Goal: Use online tool/utility: Use online tool/utility

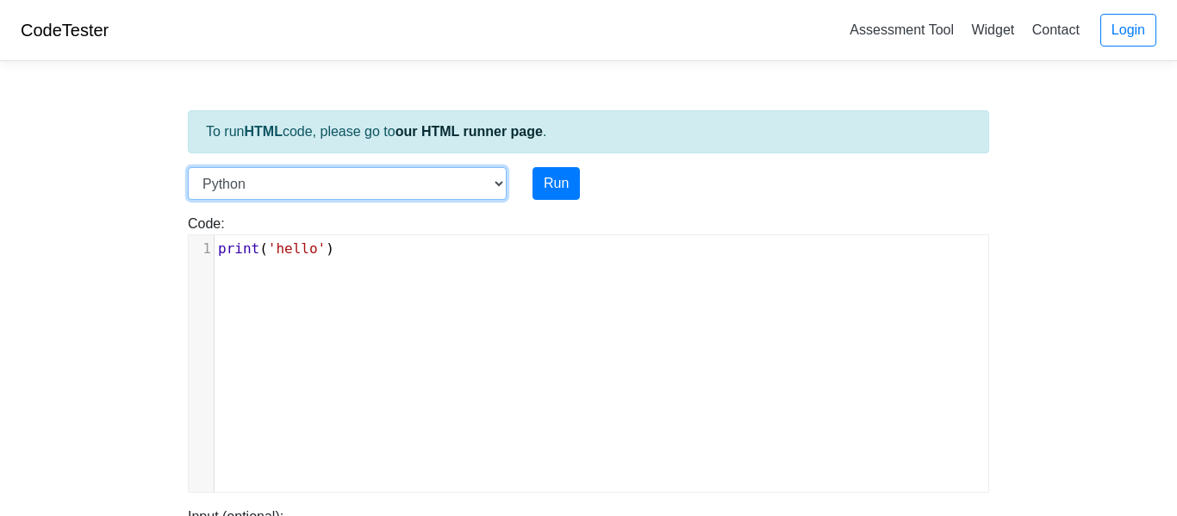
click at [305, 183] on select "C C++ Go Java Javascript Python Ruby" at bounding box center [347, 183] width 319 height 33
select select "c"
click at [188, 167] on select "C C++ Go Java Javascript Python Ruby" at bounding box center [347, 183] width 319 height 33
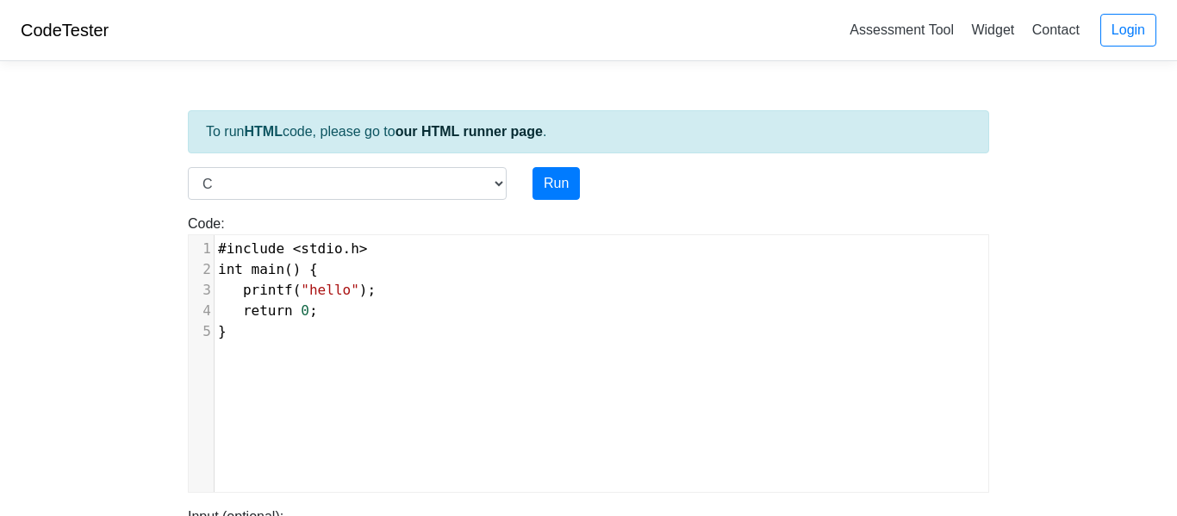
scroll to position [7, 0]
type textarea "#include <stdio.h> int main() { printf("hello"); return 0; }"
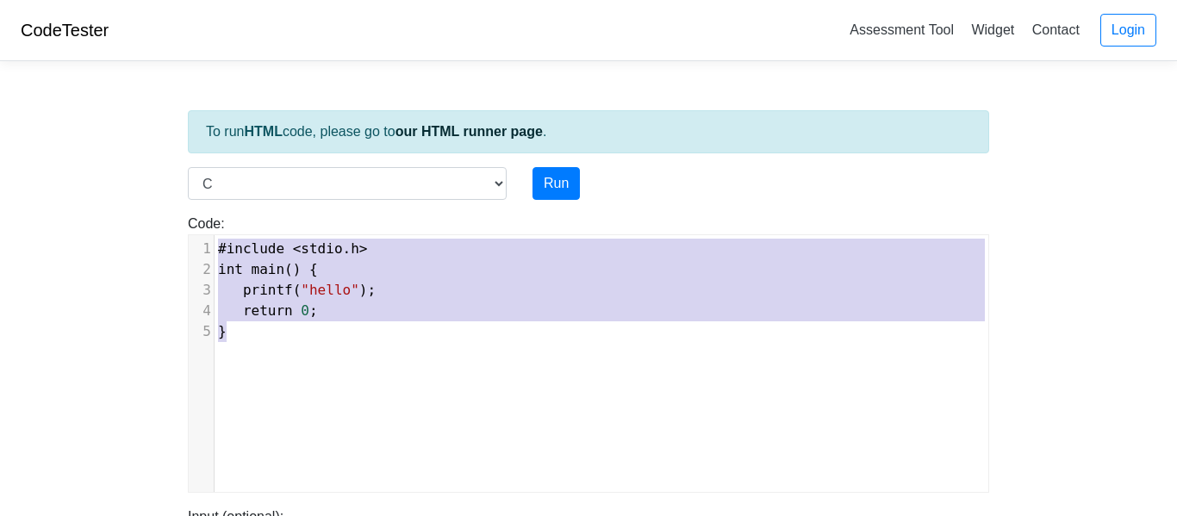
drag, startPoint x: 345, startPoint y: 336, endPoint x: 201, endPoint y: 228, distance: 179.7
click at [201, 228] on div "Code: #include <stdio.h> int main() { printf("hello"); return 0; } #include <st…" at bounding box center [588, 353] width 827 height 279
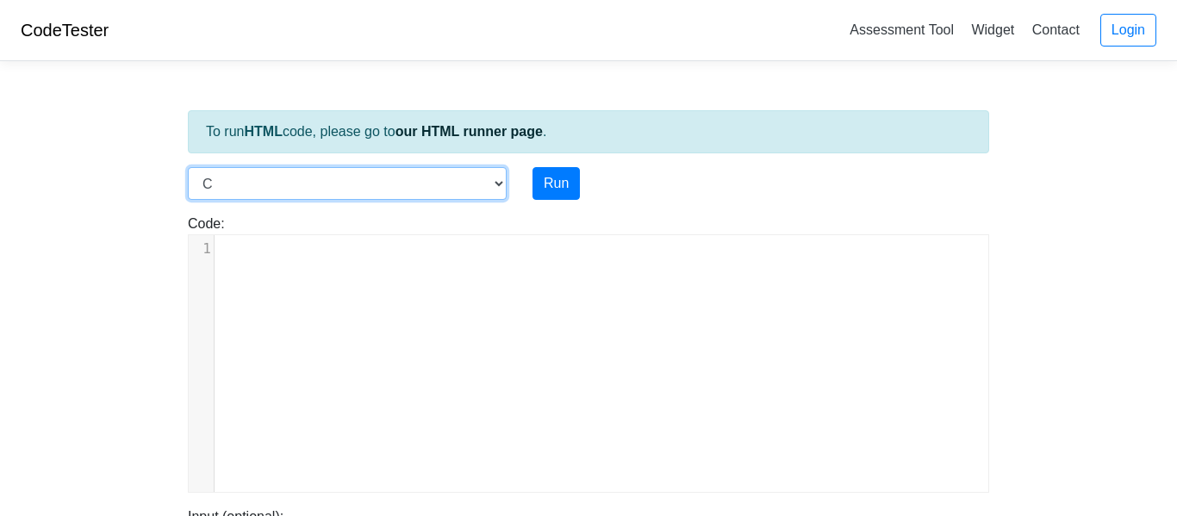
click at [261, 189] on select "C C++ Go Java Javascript Python Ruby" at bounding box center [347, 183] width 319 height 33
select select "cpp"
click at [188, 167] on select "C C++ Go Java Javascript Python Ruby" at bounding box center [347, 183] width 319 height 33
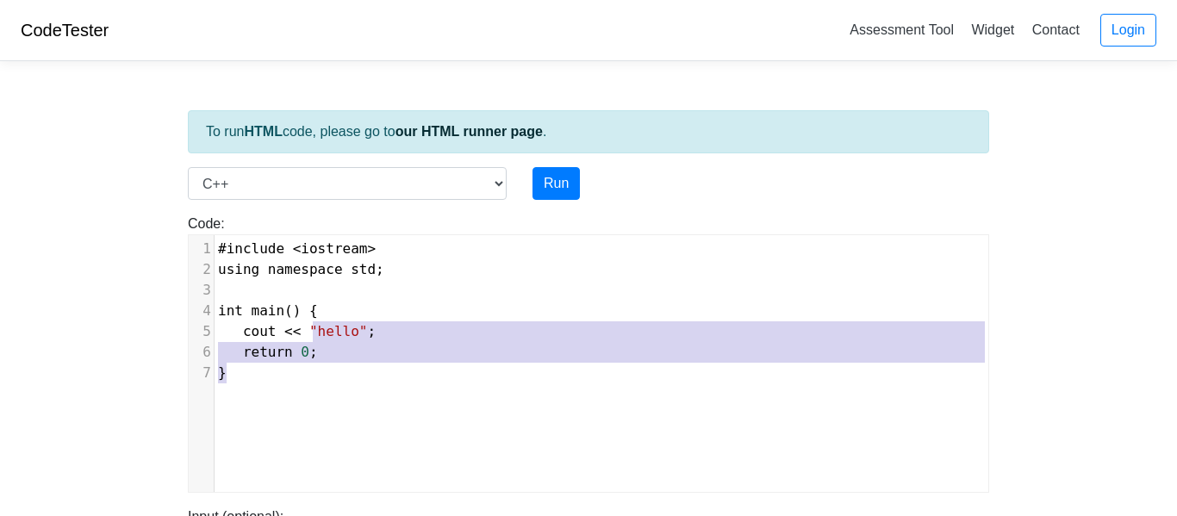
type textarea "#include <iostream> using namespace std; int main() { cout << "hello"; return 0…"
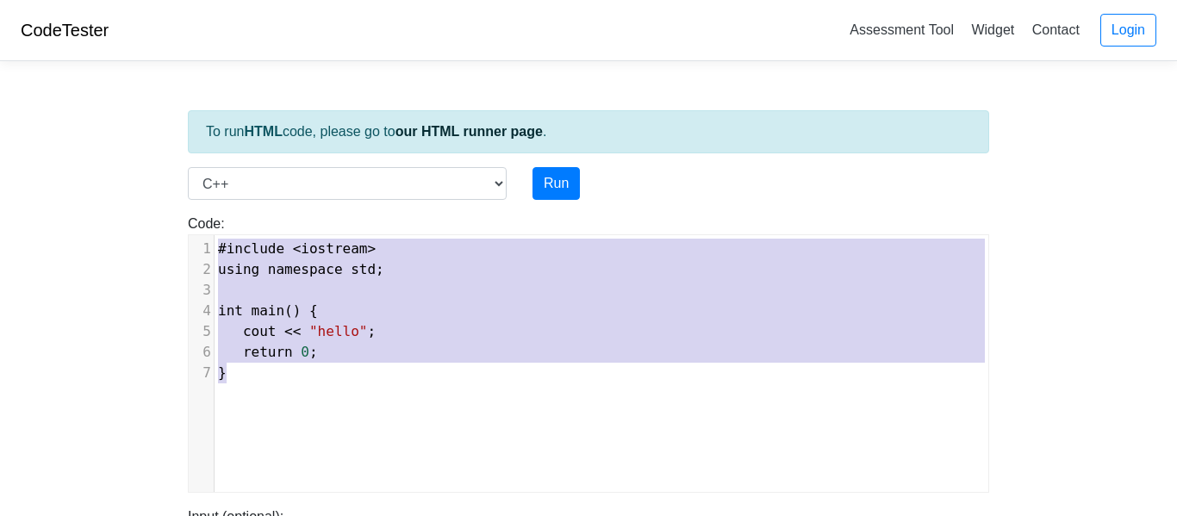
drag, startPoint x: 385, startPoint y: 379, endPoint x: 187, endPoint y: 228, distance: 248.9
click at [187, 228] on div "Code: #include <iostream> using namespace std; int main() { cout << "hello"; re…" at bounding box center [588, 353] width 827 height 279
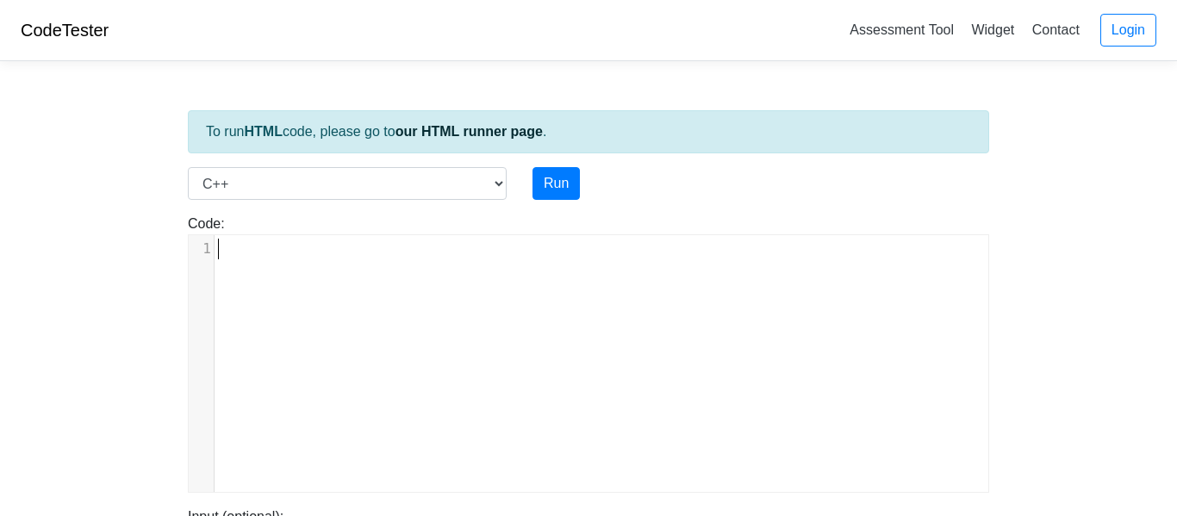
scroll to position [6965, 0]
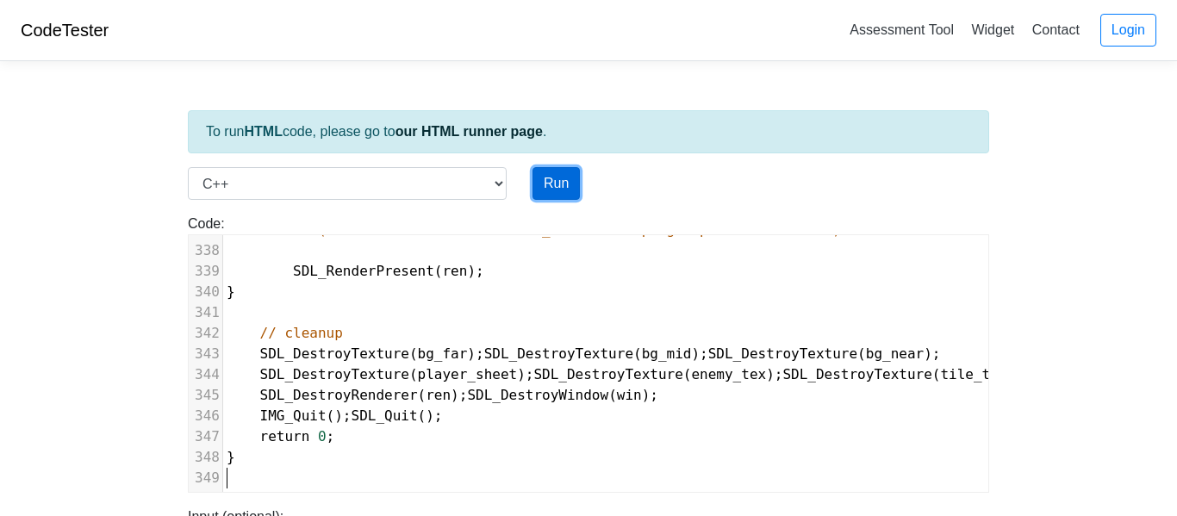
click at [571, 189] on button "Run" at bounding box center [555, 183] width 47 height 33
click at [720, 189] on div "Run" at bounding box center [622, 183] width 207 height 33
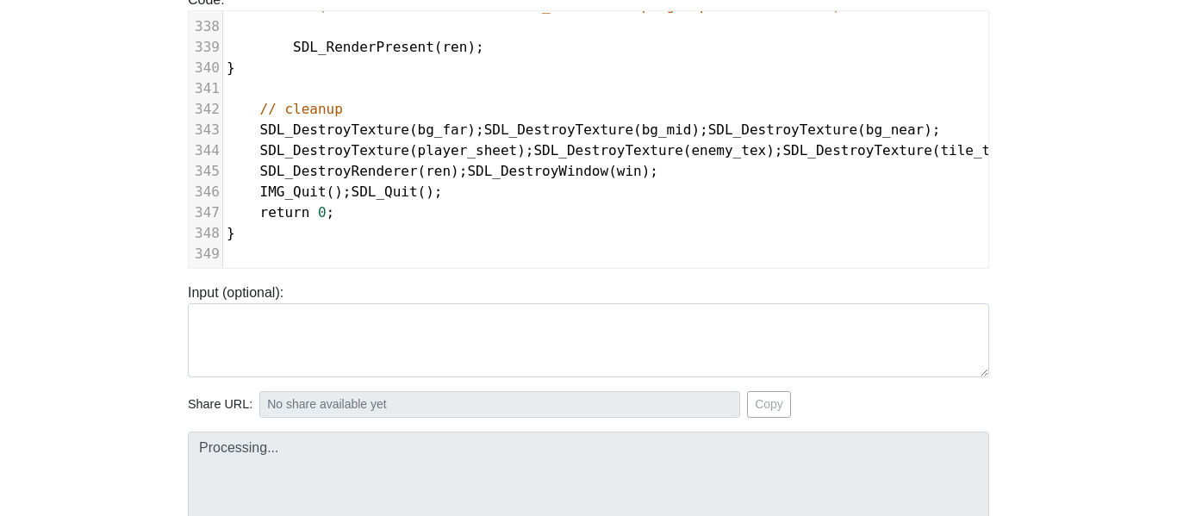
type input "[URL][DOMAIN_NAME]"
type textarea "Submission status: Compilation Error Compile Output: main.cpp:37:10: fatal erro…"
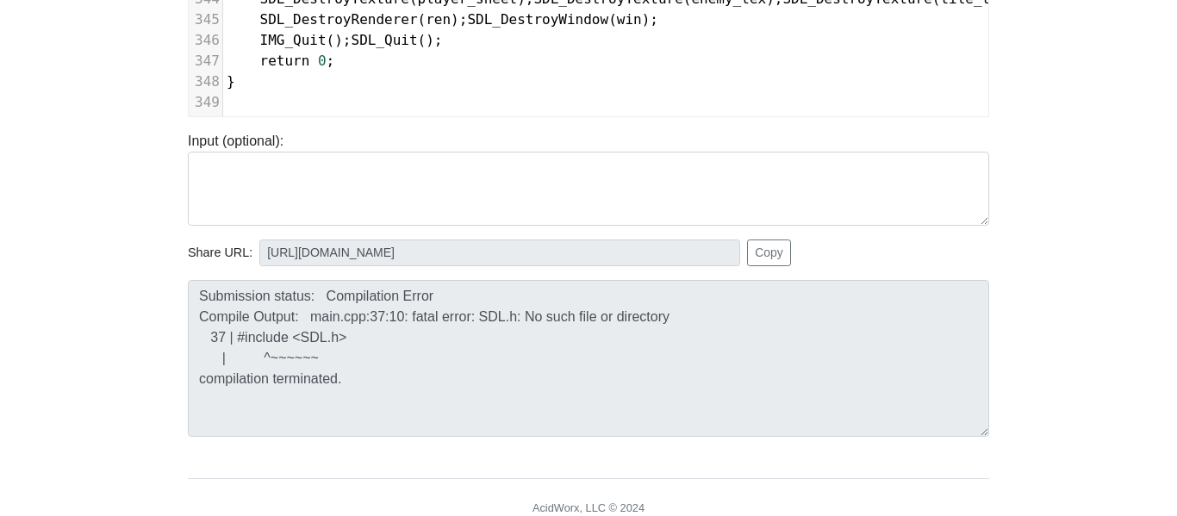
scroll to position [379, 0]
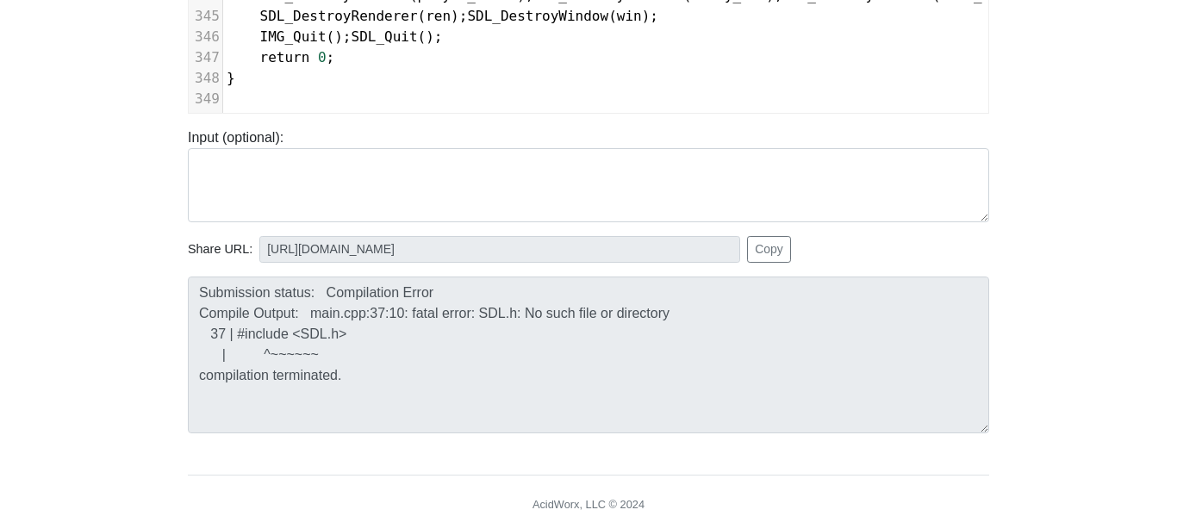
click at [1134, 260] on body "CodeTester Assessment Tool Widget Contact Login To run HTML code, please go to …" at bounding box center [588, 80] width 1177 height 919
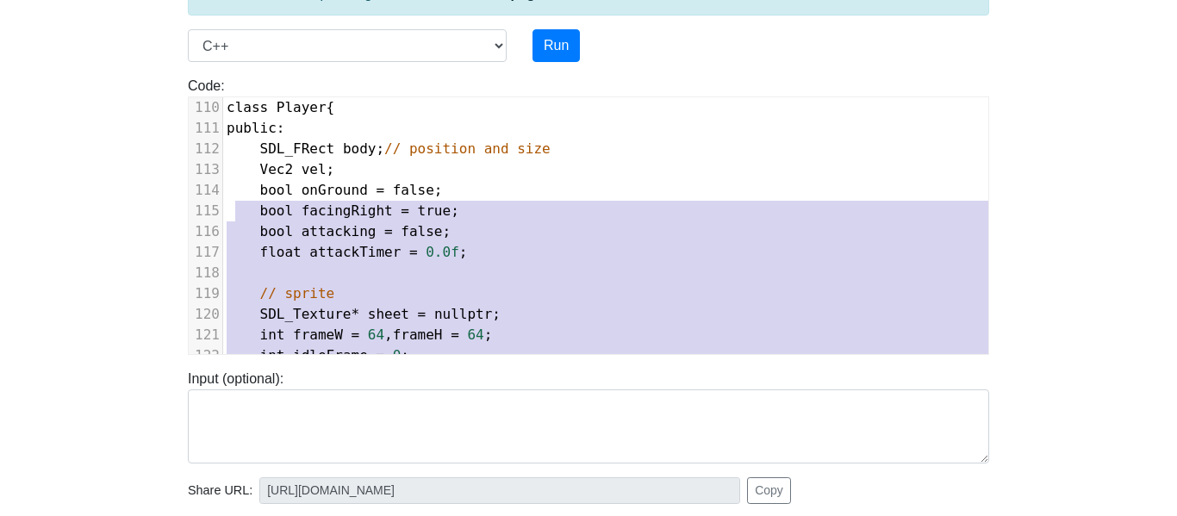
scroll to position [1471, 0]
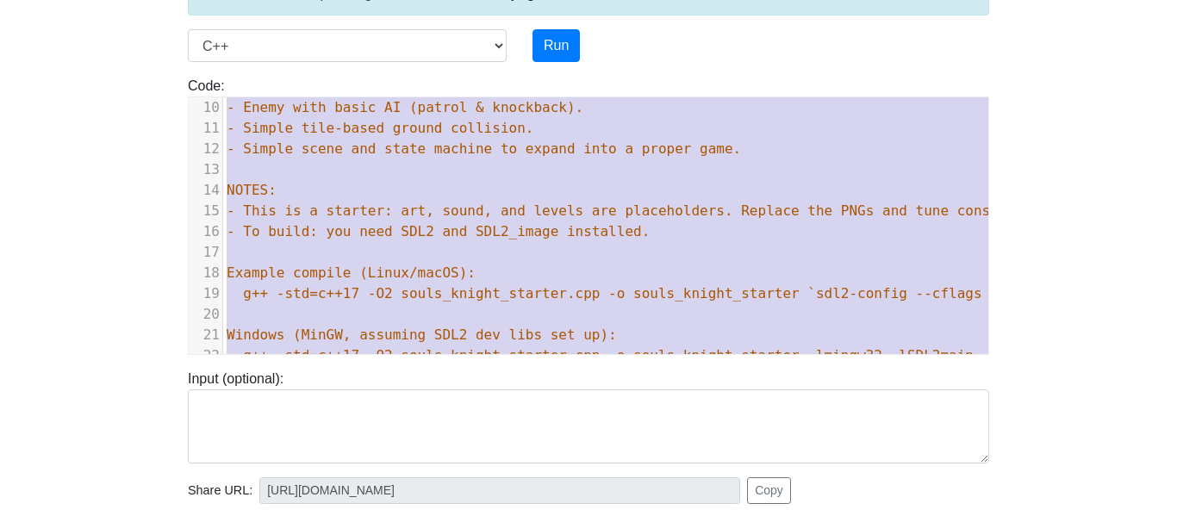
type textarea "/* souls_knight_starter.cpp A single-file starter for a 2D action platformer in…"
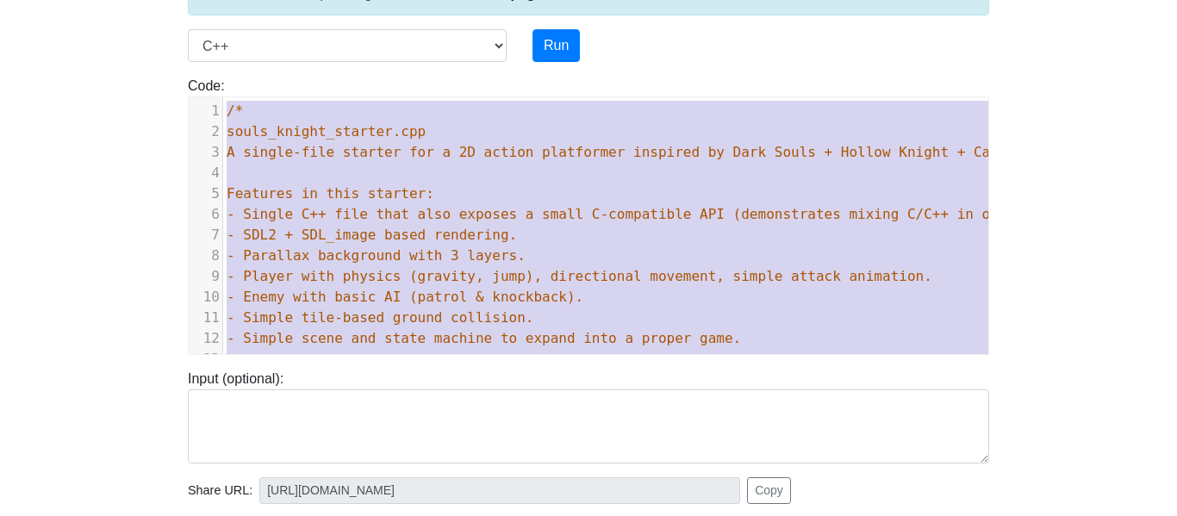
drag, startPoint x: 408, startPoint y: 339, endPoint x: 202, endPoint y: 3, distance: 393.7
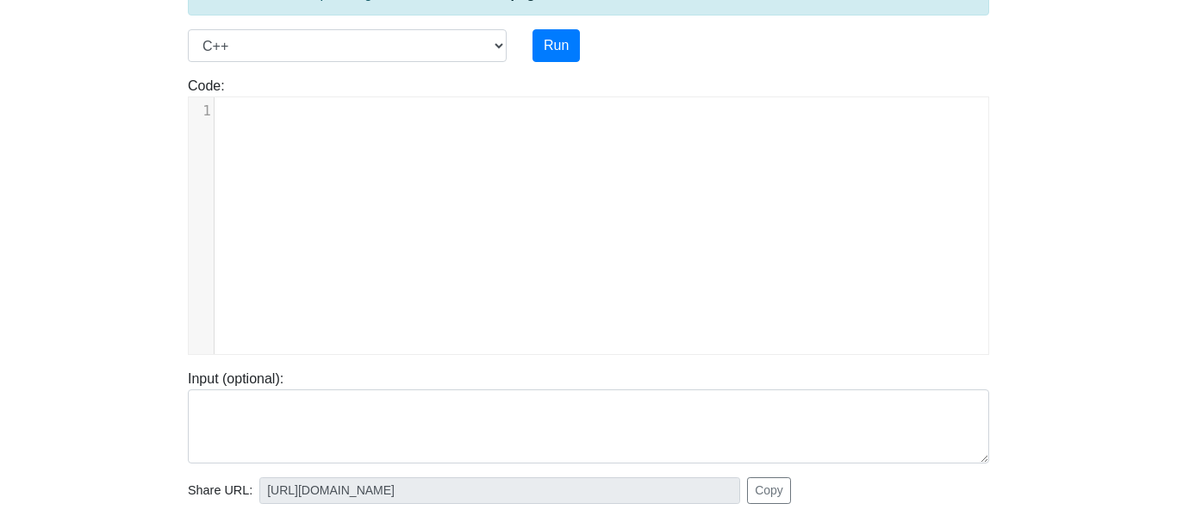
click at [132, 165] on body "CodeTester Assessment Tool Widget Contact Login To run HTML code, please go to …" at bounding box center [588, 321] width 1177 height 919
click at [236, 114] on pre "​" at bounding box center [601, 111] width 774 height 21
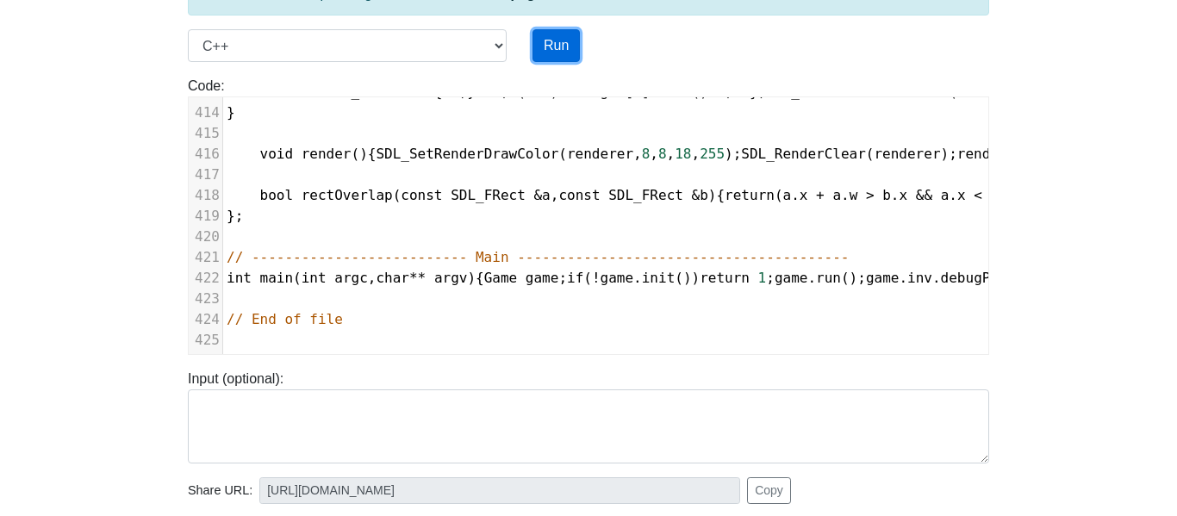
click at [550, 47] on button "Run" at bounding box center [555, 45] width 47 height 33
click at [101, 214] on body "CodeTester Assessment Tool Widget Contact Login To run HTML code, please go to …" at bounding box center [588, 321] width 1177 height 919
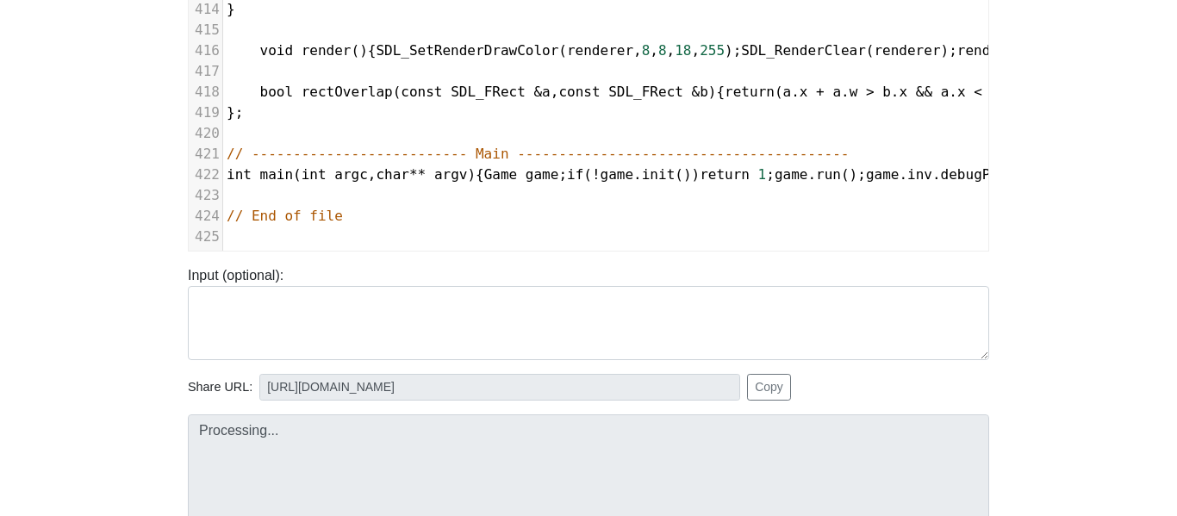
type input "[URL][DOMAIN_NAME]"
type textarea "Submission status: Compilation Error Compile Output: main.cpp:32:10: fatal erro…"
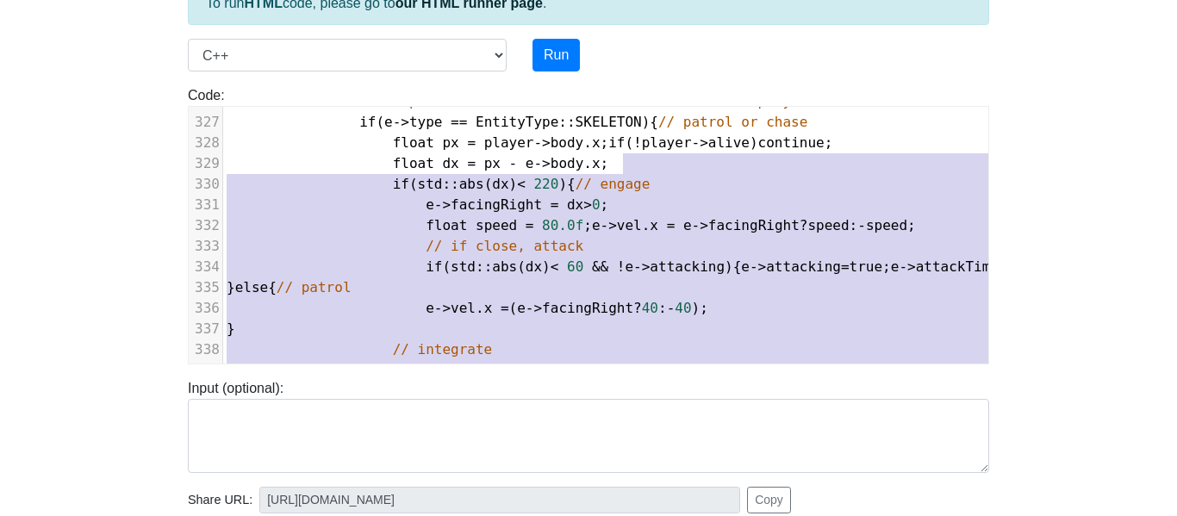
scroll to position [6576, 0]
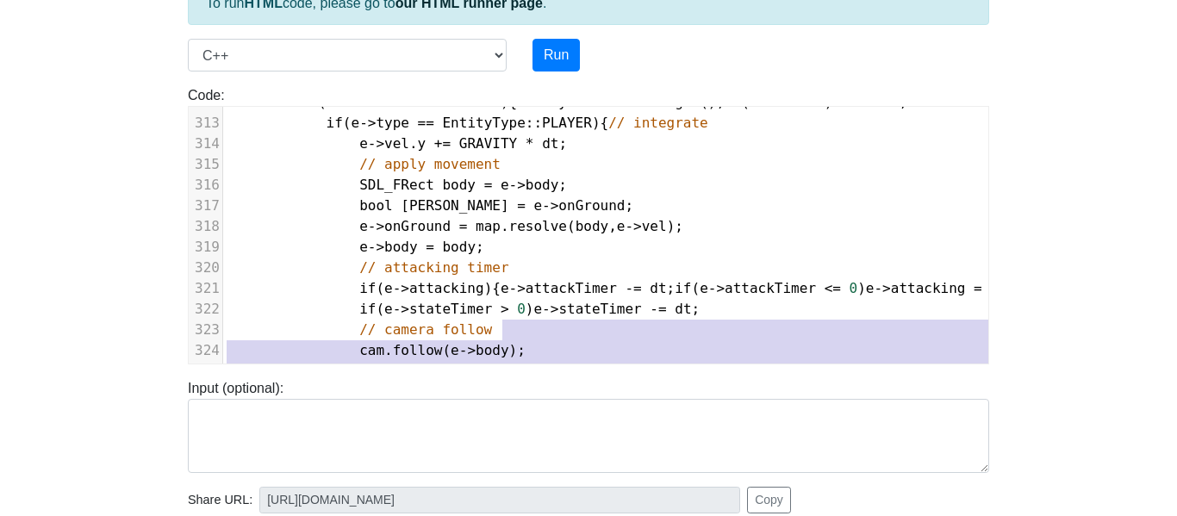
type textarea "cking = false; } if(e->stateTimer > 0) e->stateTimer -= dt; // camera follow ca…"
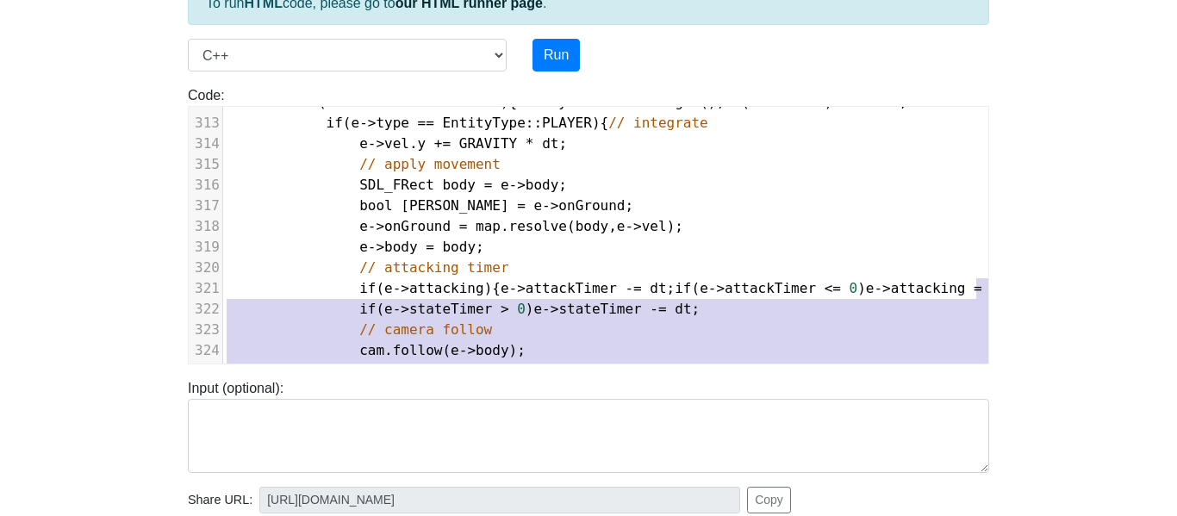
drag, startPoint x: 985, startPoint y: 344, endPoint x: 979, endPoint y: 289, distance: 55.4
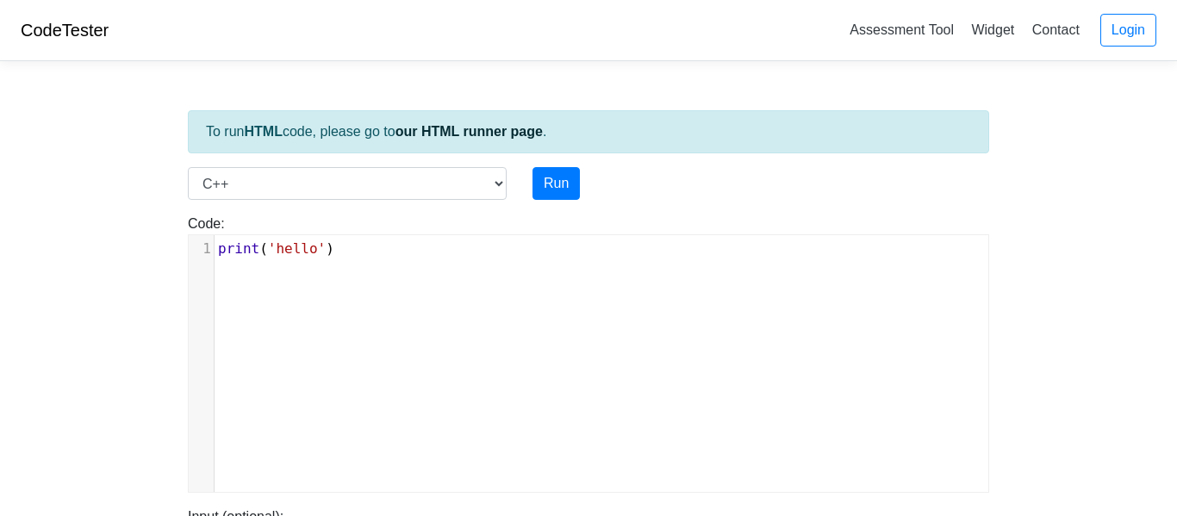
select select "cpp"
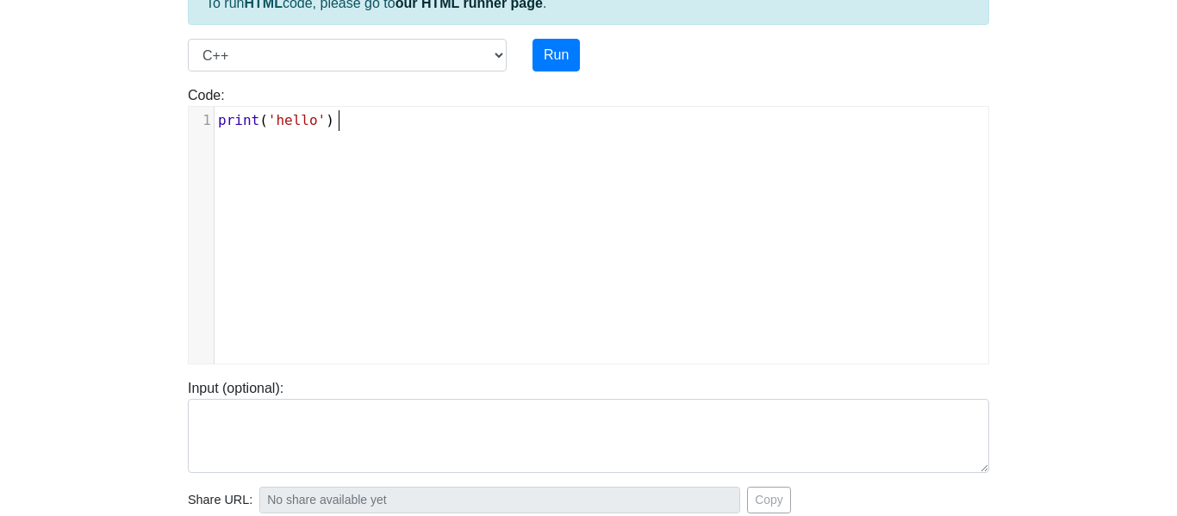
scroll to position [7, 0]
type textarea "print('hello')"
drag, startPoint x: 360, startPoint y: 132, endPoint x: 198, endPoint y: 126, distance: 162.0
click at [214, 126] on div "x 1 print ( 'hello' )" at bounding box center [601, 121] width 774 height 28
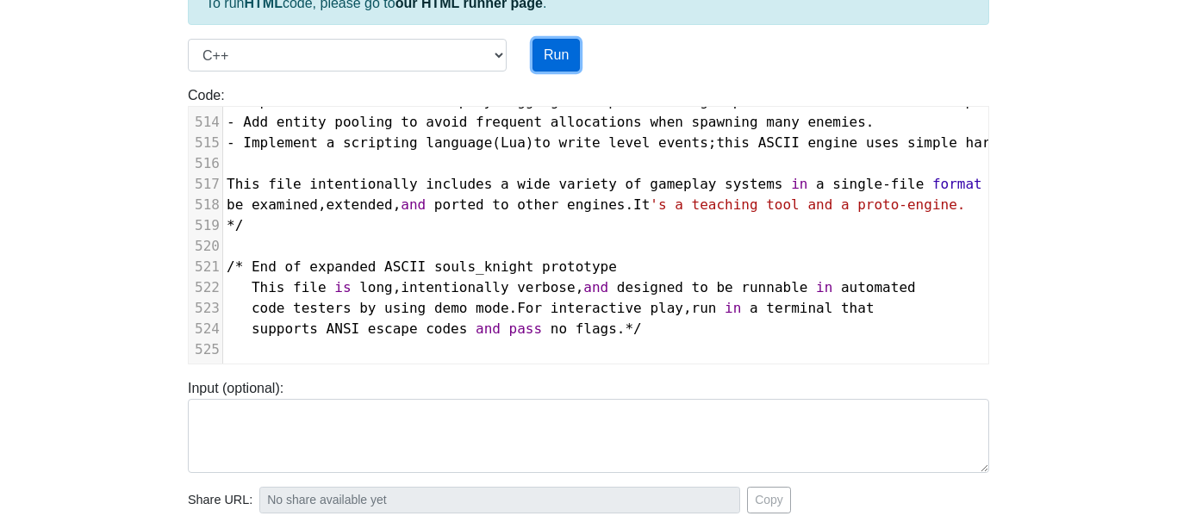
click at [555, 59] on button "Run" at bounding box center [555, 55] width 47 height 33
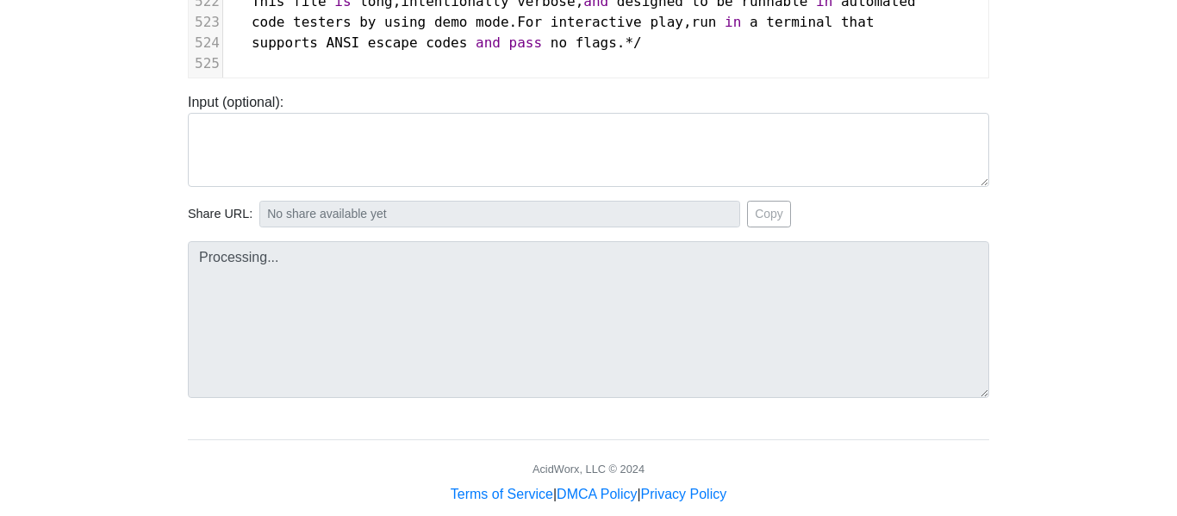
scroll to position [444, 0]
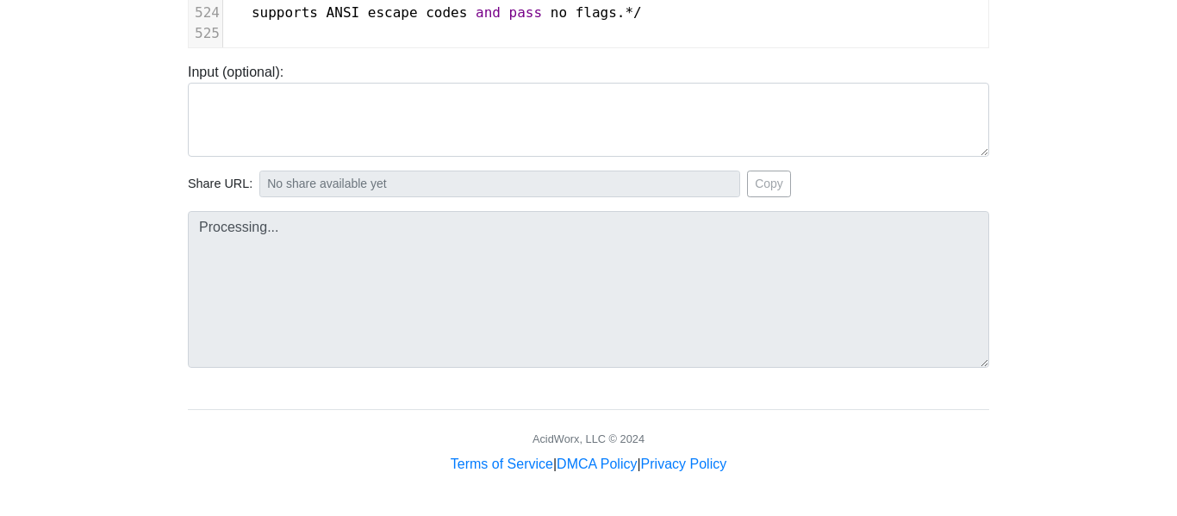
type input "https://codetester.io/runner?s=dYWNGL8Jl5"
type textarea "Submission status: Runtime Error (NZEC) Stderr: File "script.py", line 1 /* ^ S…"
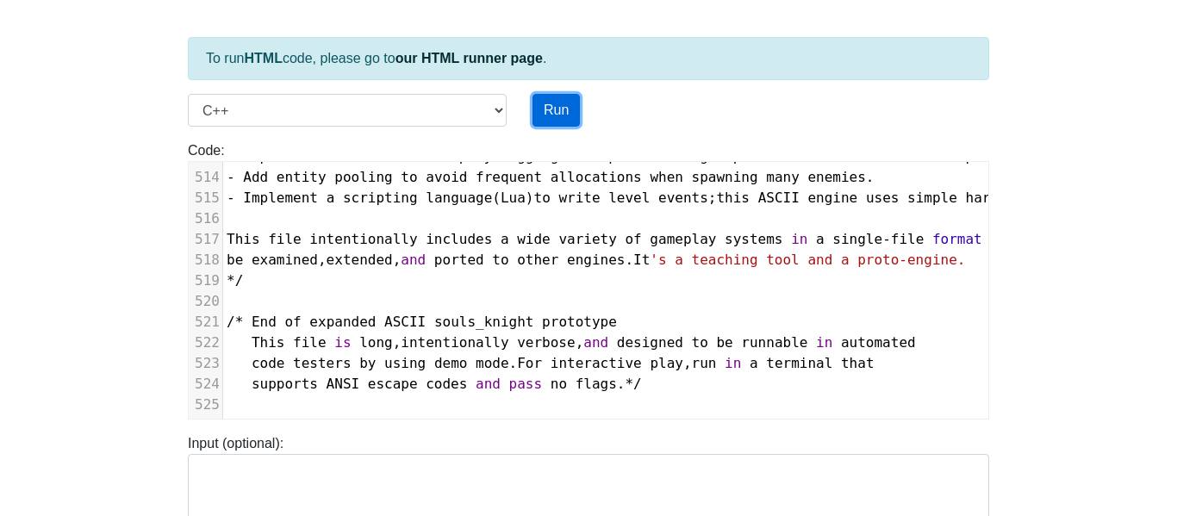
scroll to position [65, 0]
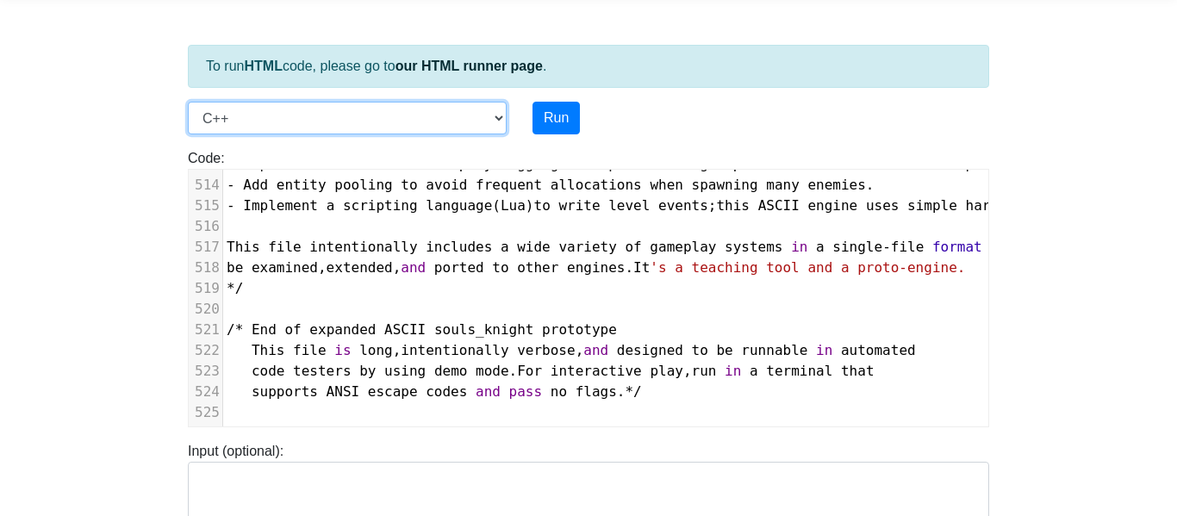
click at [445, 126] on select "C C++ Go Java Javascript Python Ruby" at bounding box center [347, 118] width 319 height 33
click at [188, 102] on select "C C++ Go Java Javascript Python Ruby" at bounding box center [347, 118] width 319 height 33
click at [431, 118] on select "C C++ Go Java Javascript Python Ruby" at bounding box center [347, 118] width 319 height 33
click at [188, 102] on select "C C++ Go Java Javascript Python Ruby" at bounding box center [347, 118] width 319 height 33
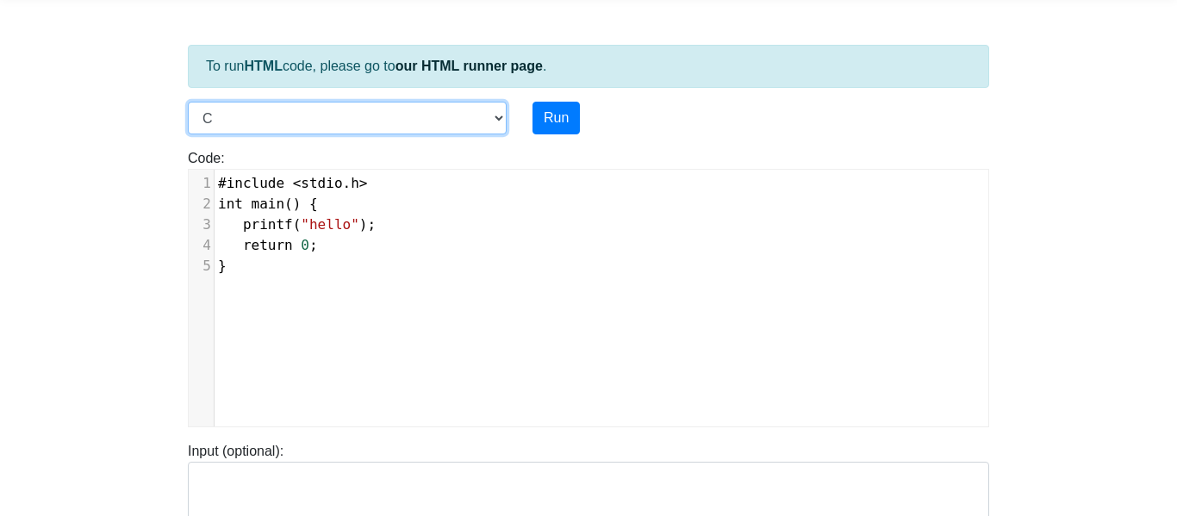
click at [364, 121] on select "C C++ Go Java Javascript Python Ruby" at bounding box center [347, 118] width 319 height 33
select select "cpp"
click at [188, 102] on select "C C++ Go Java Javascript Python Ruby" at bounding box center [347, 118] width 319 height 33
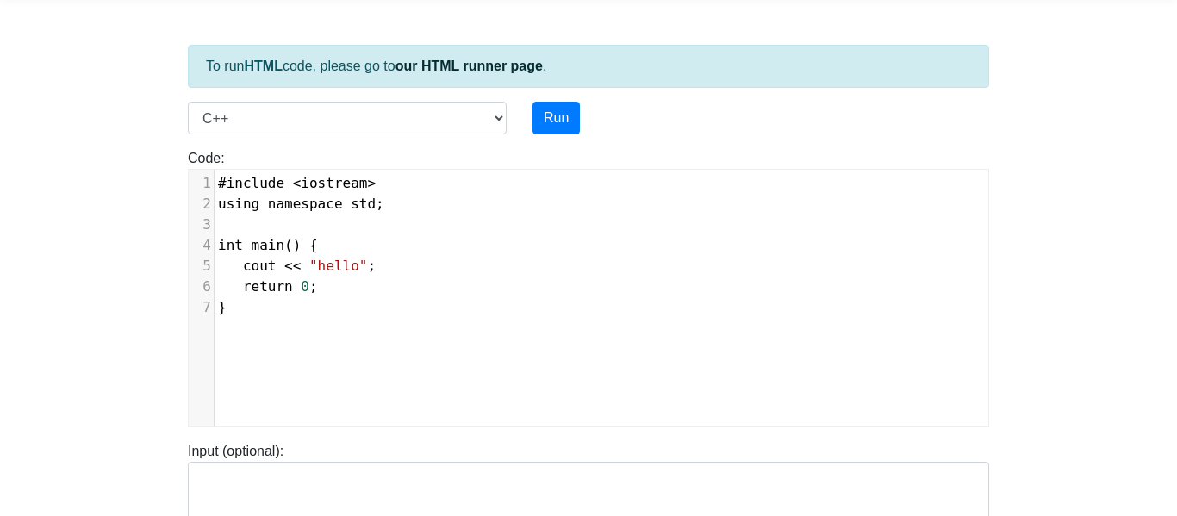
scroll to position [7, 0]
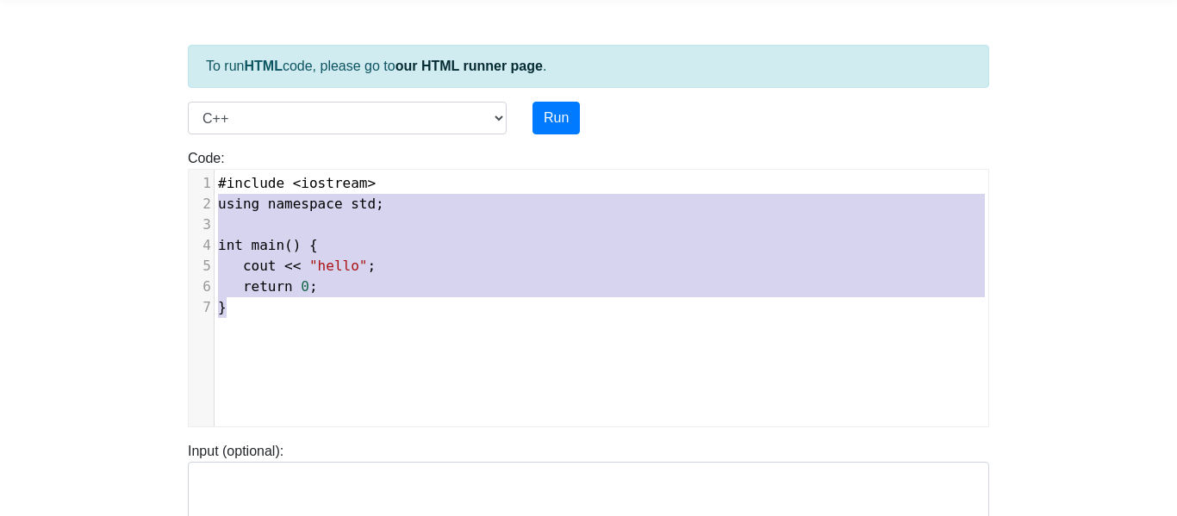
type textarea "#include <iostream> using namespace std; int main() { cout << "hello"; return 0…"
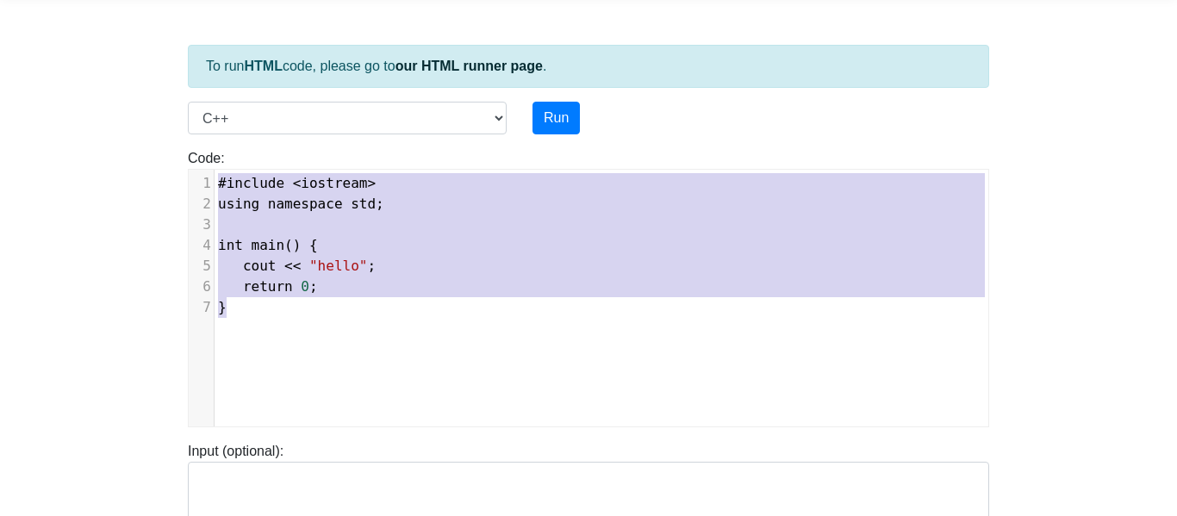
drag, startPoint x: 330, startPoint y: 329, endPoint x: 190, endPoint y: 169, distance: 212.5
click at [190, 170] on div "x 1 #include < iostream > 2 using namespace std ; 3 ​ 4 int main () { 5 cout <<…" at bounding box center [601, 311] width 825 height 283
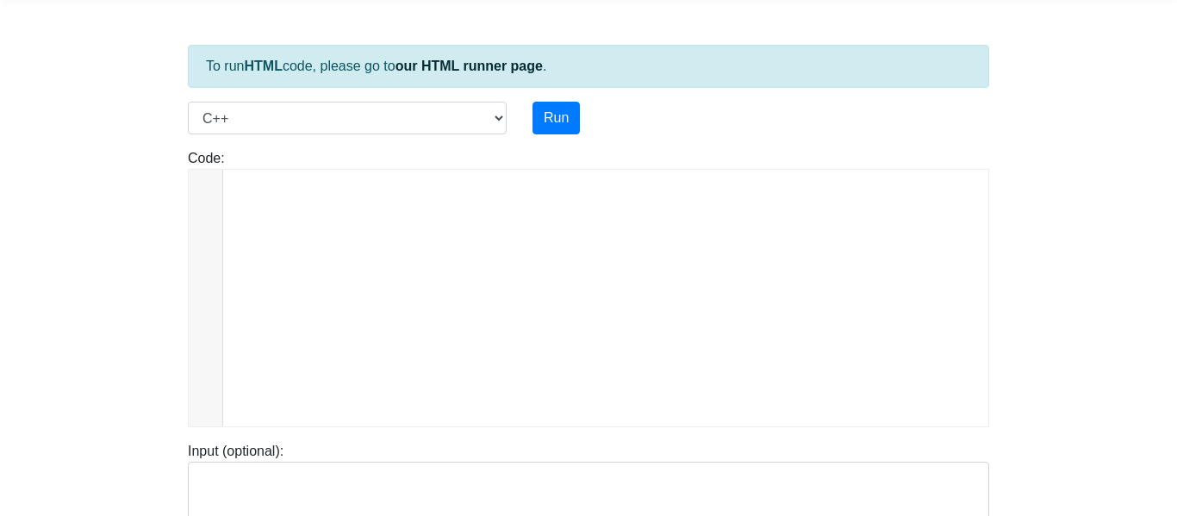
scroll to position [10603, 0]
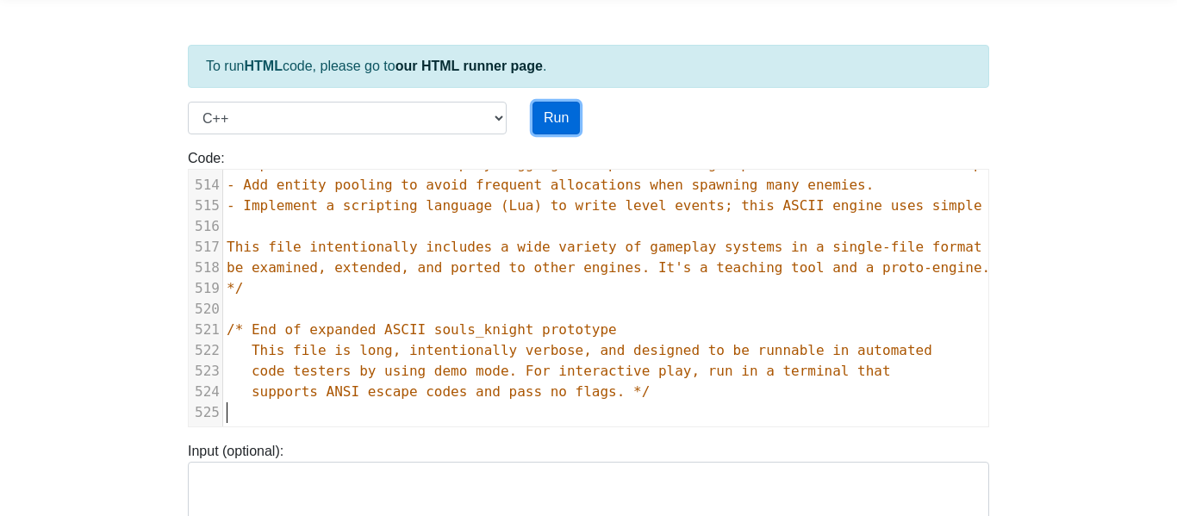
click at [547, 122] on button "Run" at bounding box center [555, 118] width 47 height 33
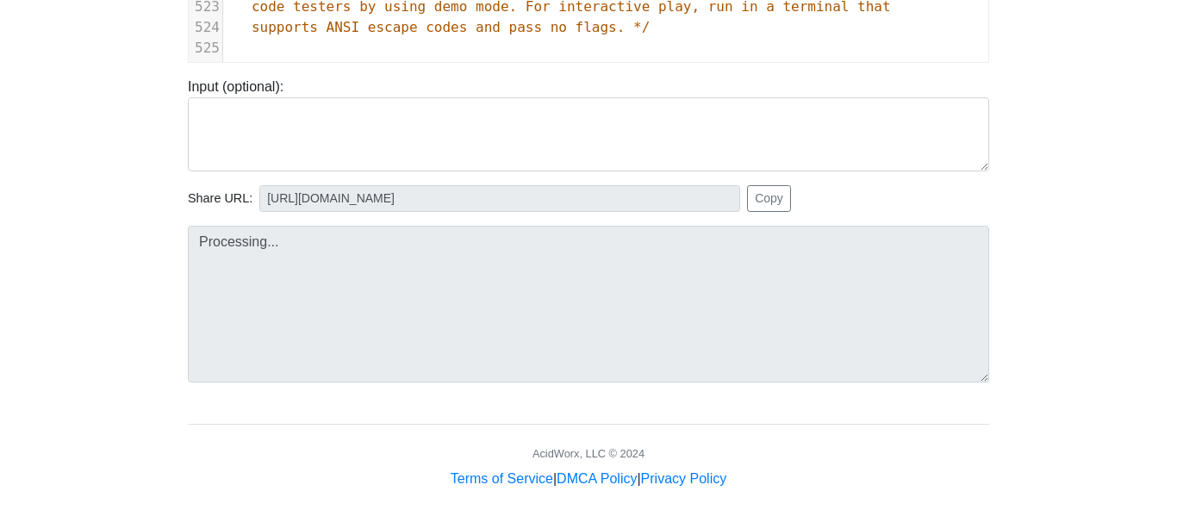
scroll to position [444, 0]
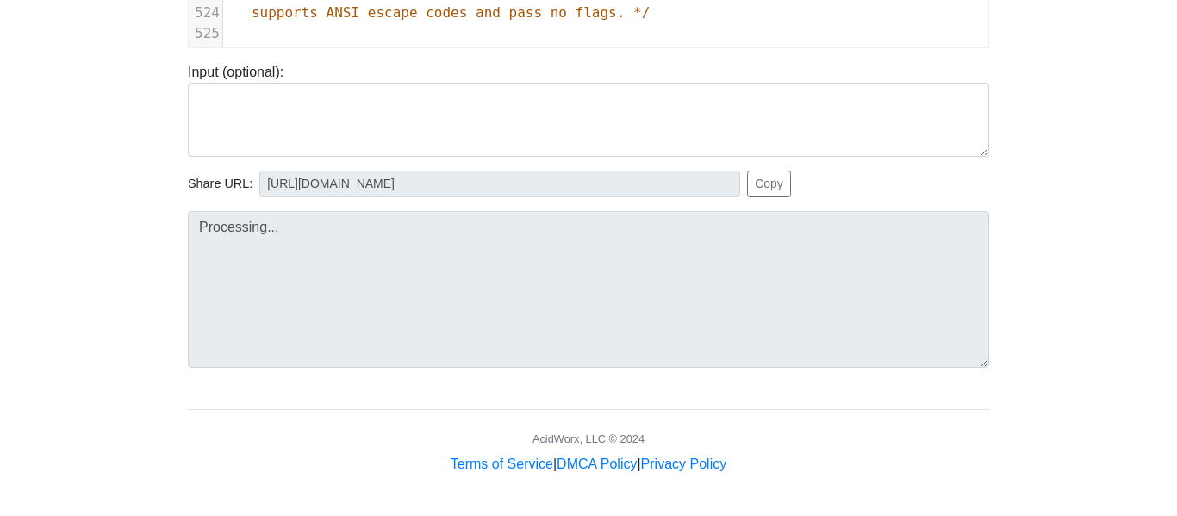
type input "https://codetester.io/runner?s=koW19b6NWR"
type textarea "Submission status: Compilation Error Compile Output: main.cpp:90:99: warning: m…"
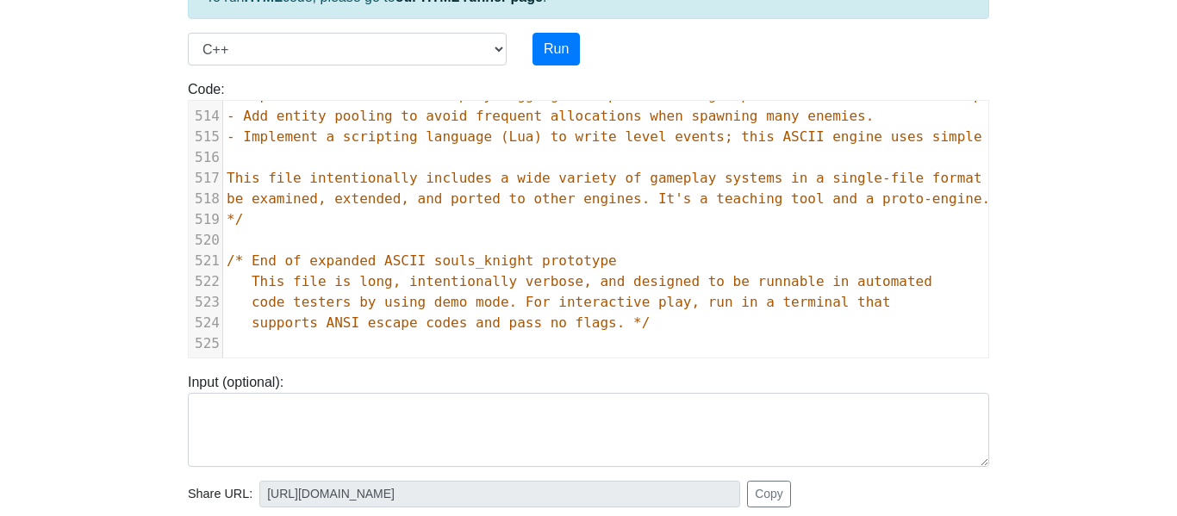
scroll to position [517, 0]
click at [1075, 221] on body "CodeTester Assessment Tool Widget Contact Login To run HTML code, please go to …" at bounding box center [588, 325] width 1177 height 919
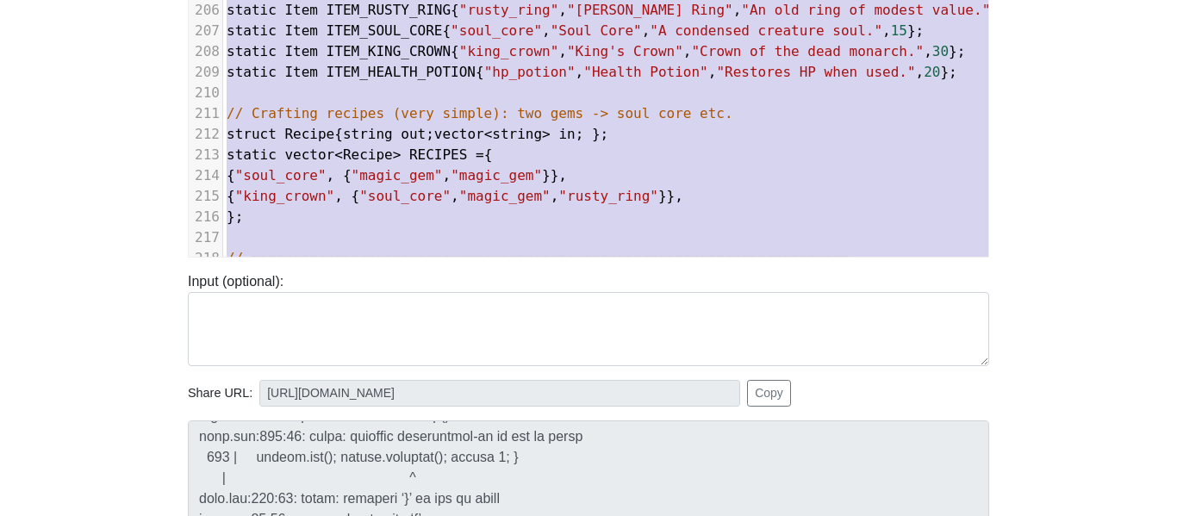
scroll to position [4138, 0]
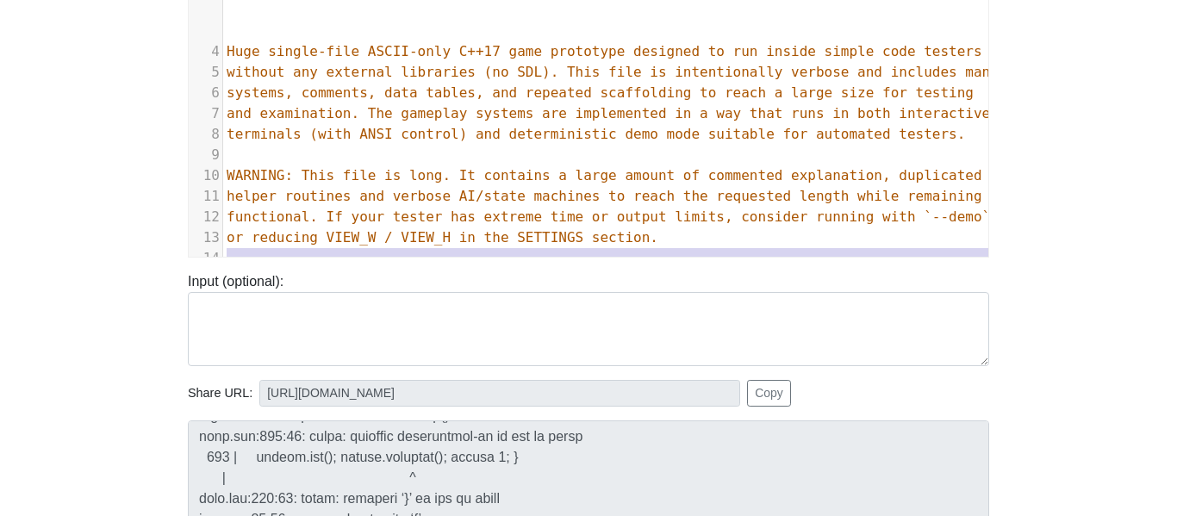
type textarea "/* souls_knight_ascii_expanded.cpp Huge single-file ASCII-only C++17 game proto…"
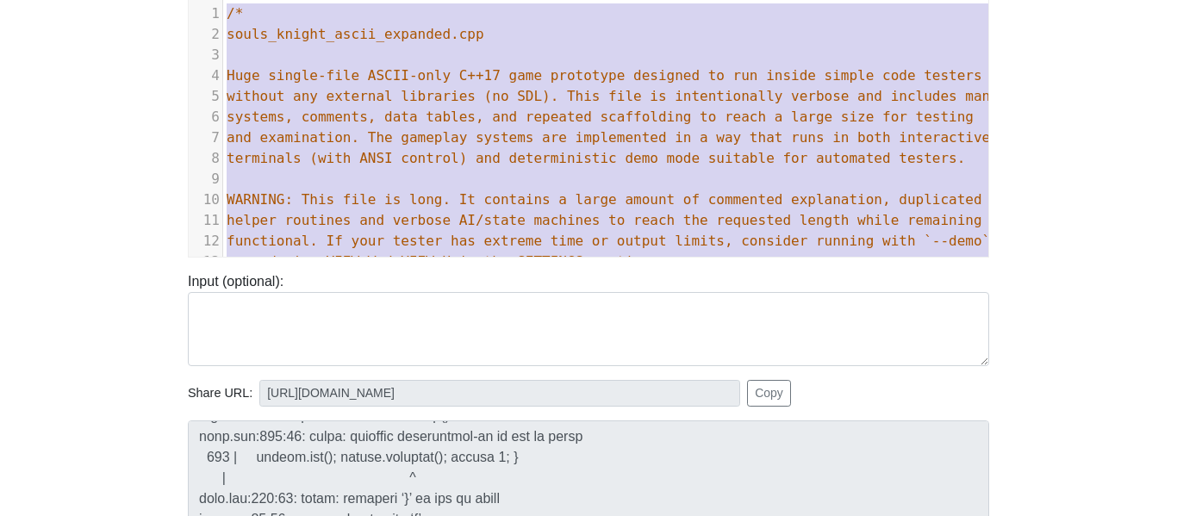
drag, startPoint x: 699, startPoint y: 16, endPoint x: 202, endPoint y: -82, distance: 507.3
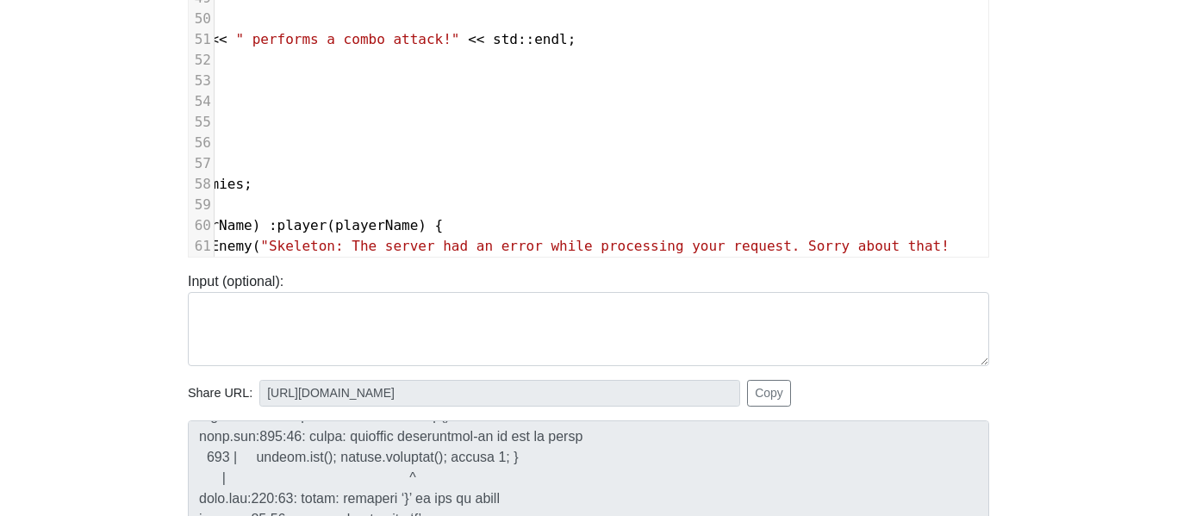
click at [56, 210] on body "CodeTester Assessment Tool Widget Contact Login To run HTML code, please go to …" at bounding box center [588, 224] width 1177 height 919
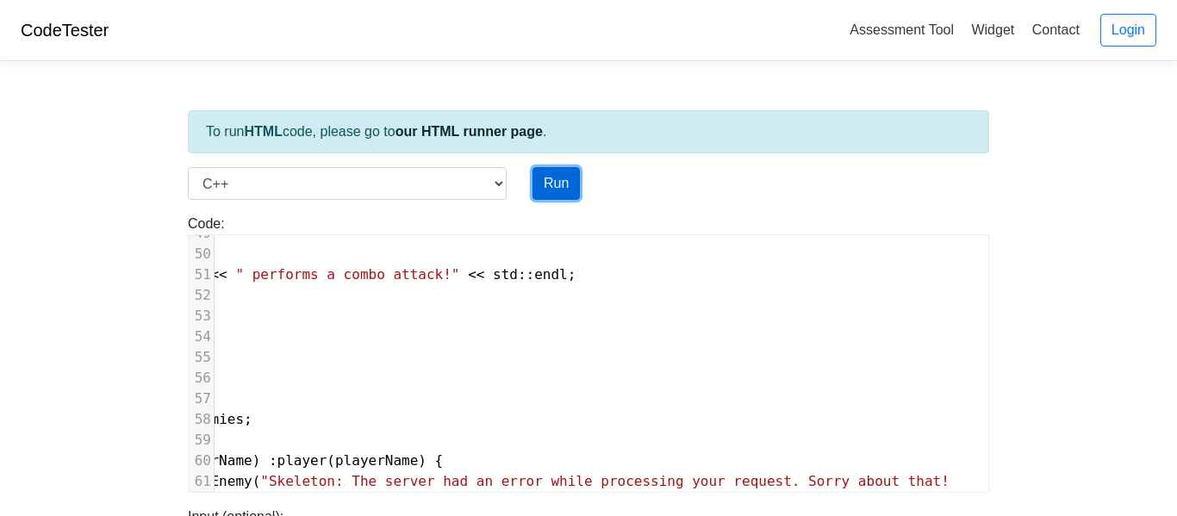
click at [547, 177] on button "Run" at bounding box center [555, 183] width 47 height 33
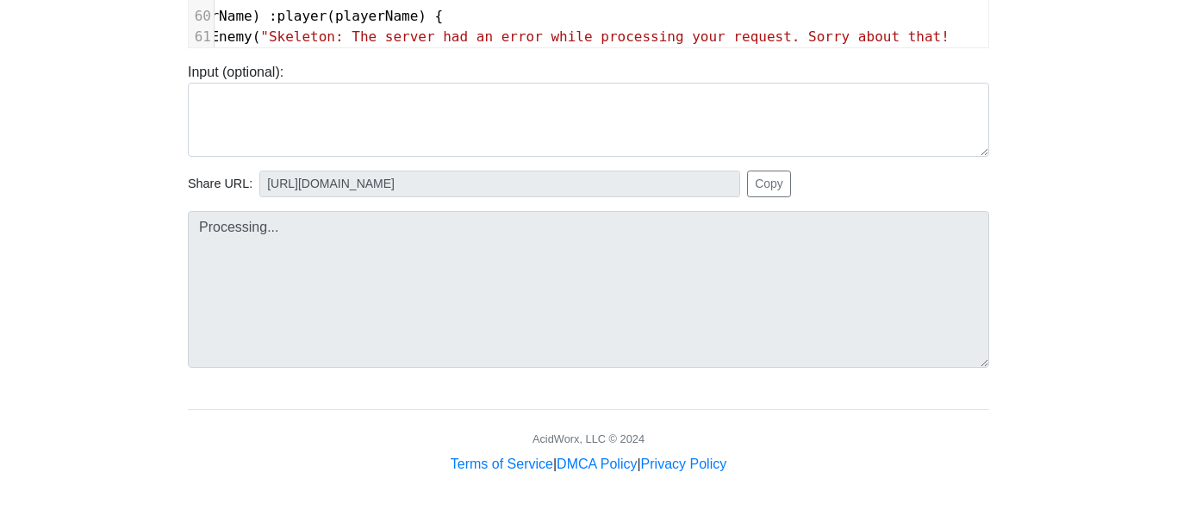
type input "https://codetester.io/runner?s=j2XjVPAxXy"
type textarea "Submission status: Compilation Error Compile Output: main.cpp:61:33: warning: m…"
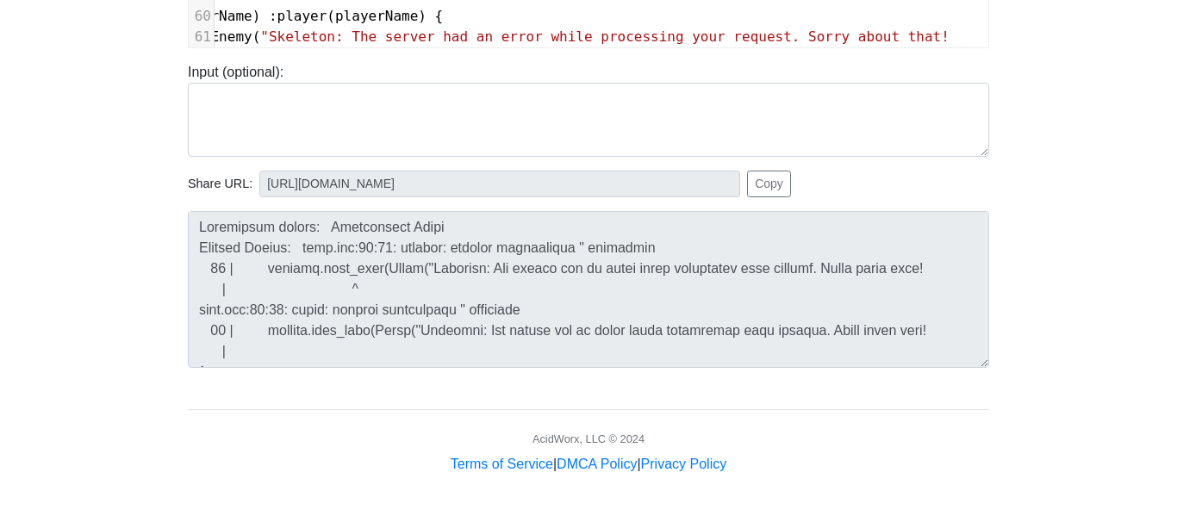
click at [1066, 148] on body "CodeTester Assessment Tool Widget Contact Login To run HTML code, please go to …" at bounding box center [588, 15] width 1177 height 919
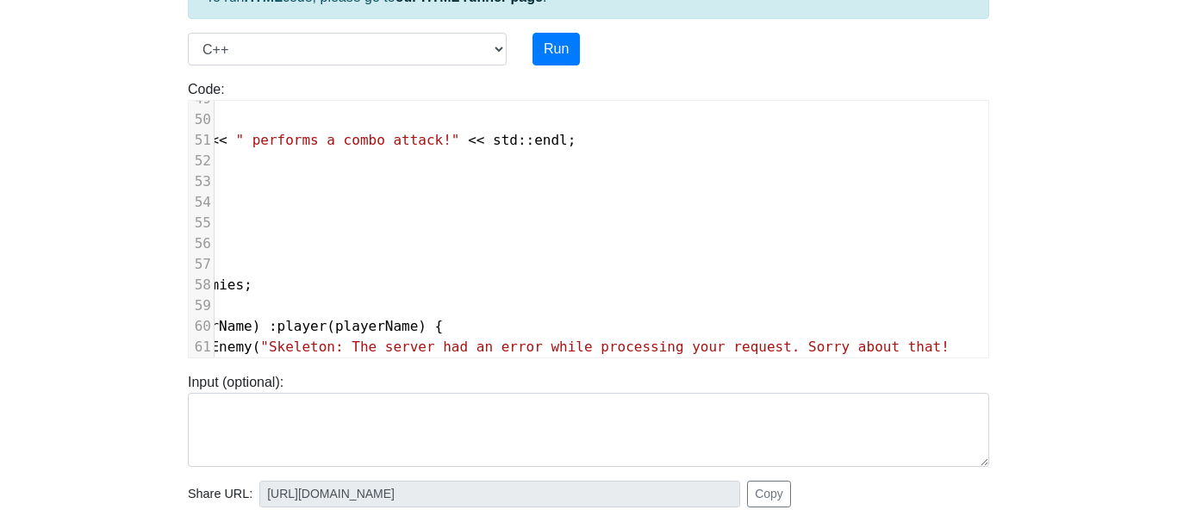
click at [529, 183] on pre "};" at bounding box center [489, 181] width 997 height 21
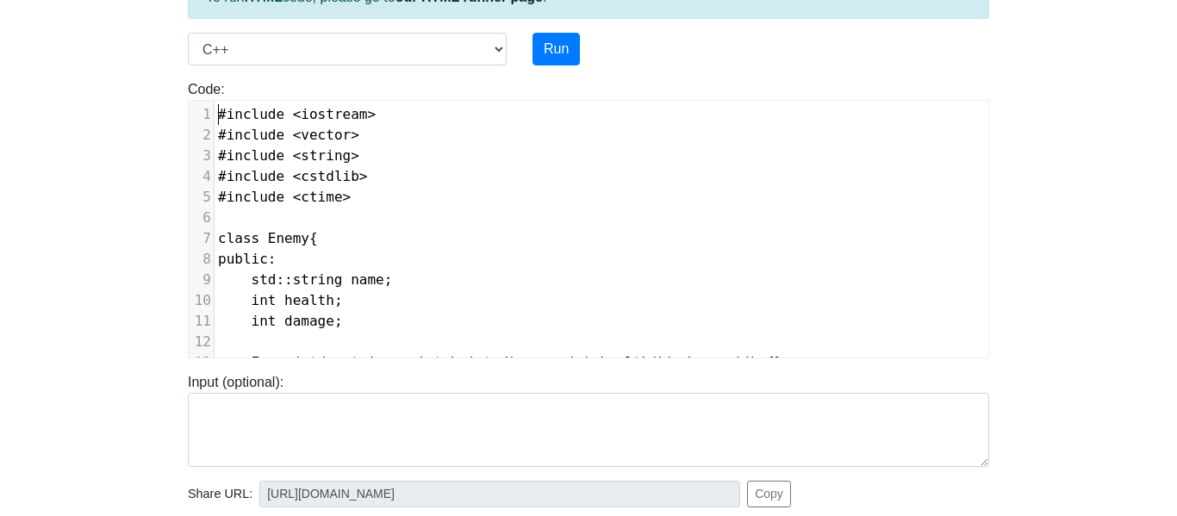
type textarea "#include <iostream> #include <vector> #include <string> #include <cstdlib> #inc…"
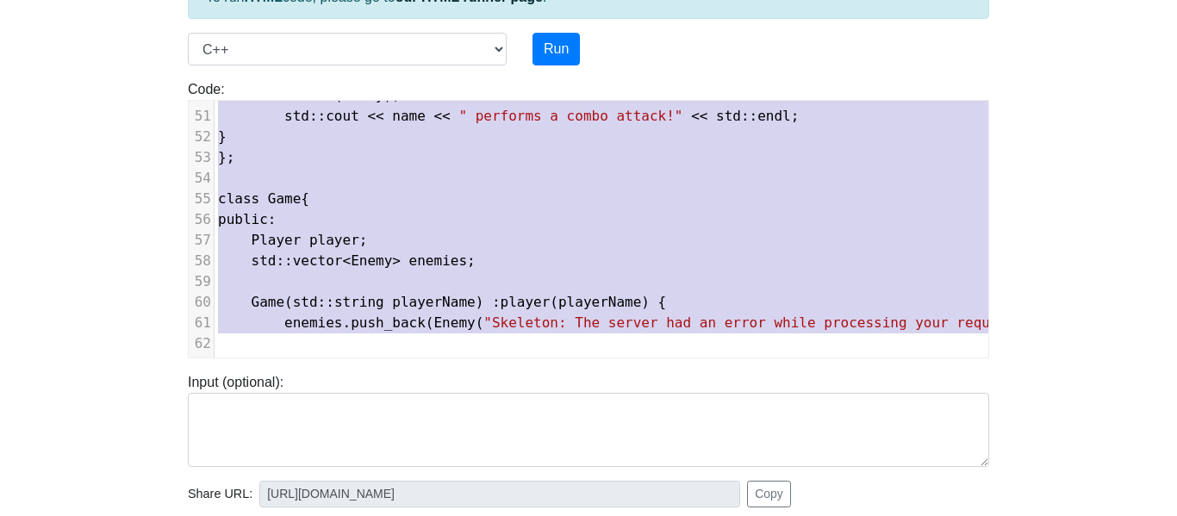
drag, startPoint x: 215, startPoint y: 112, endPoint x: 500, endPoint y: 556, distance: 527.6
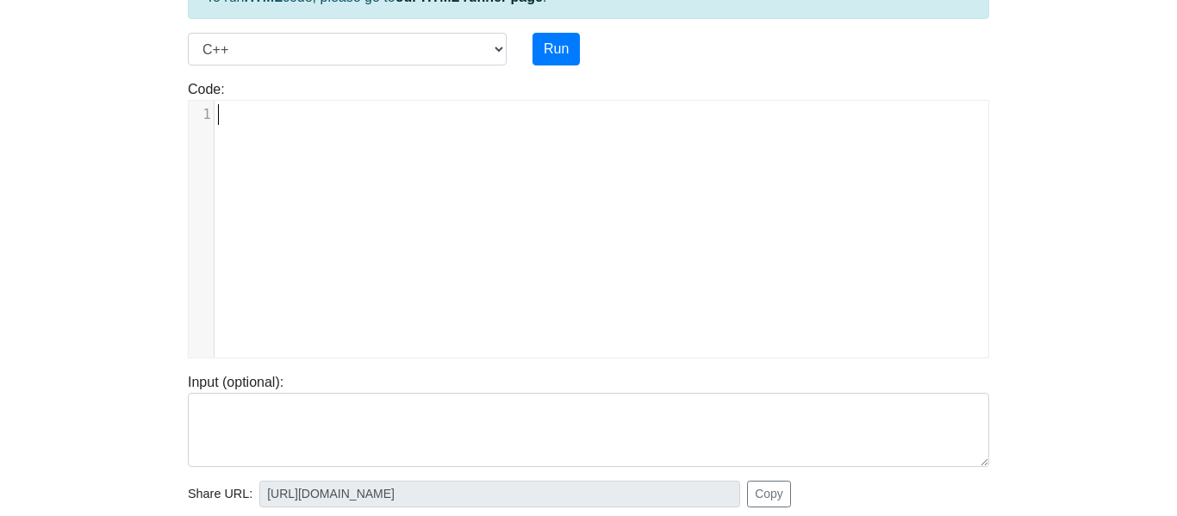
scroll to position [10190, 0]
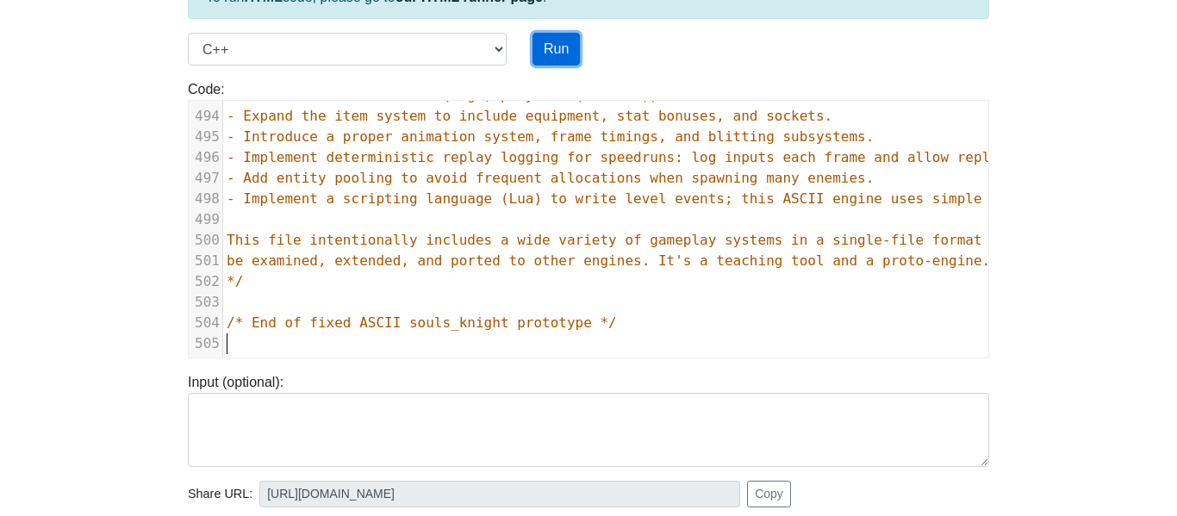
click at [572, 46] on button "Run" at bounding box center [555, 49] width 47 height 33
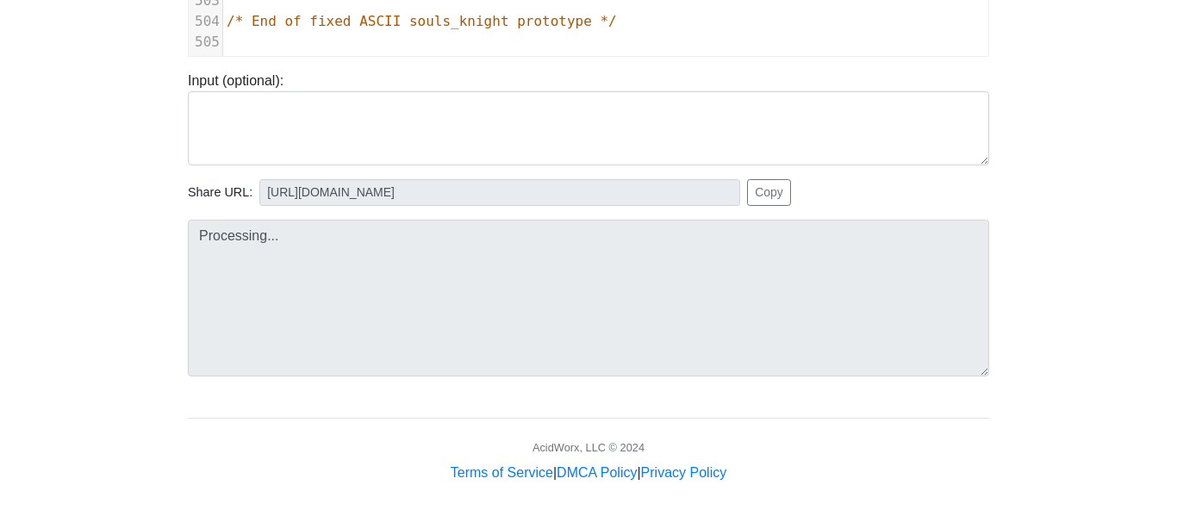
scroll to position [444, 0]
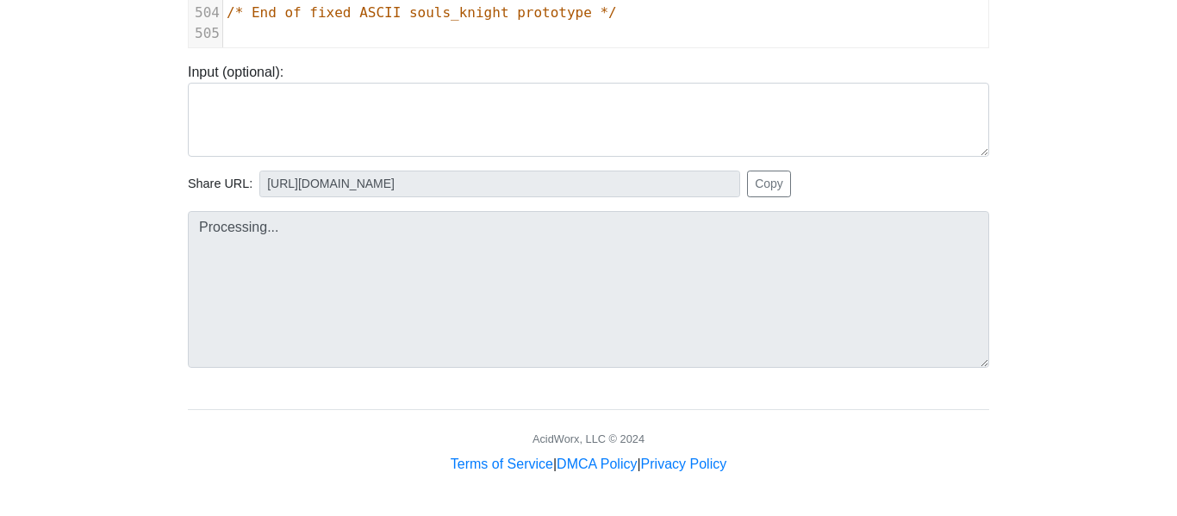
type input "https://codetester.io/runner?s=64zo8BKpWb"
type textarea "Submission status: Compilation Error Compile Output: main.cpp:70:99: warning: m…"
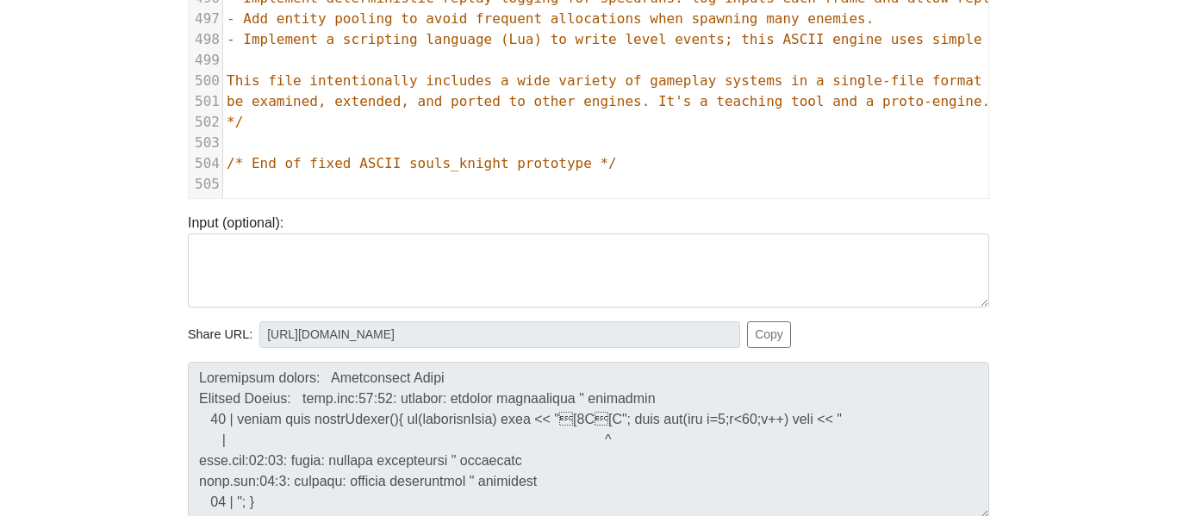
scroll to position [203, 0]
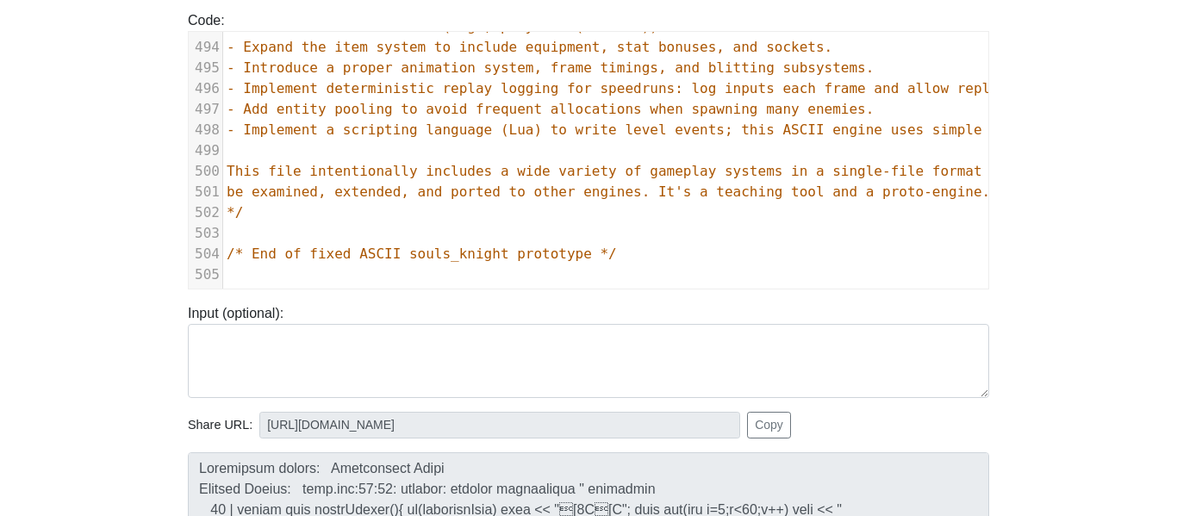
click at [92, 325] on body "CodeTester Assessment Tool Widget Contact Login To run HTML code, please go to …" at bounding box center [588, 256] width 1177 height 919
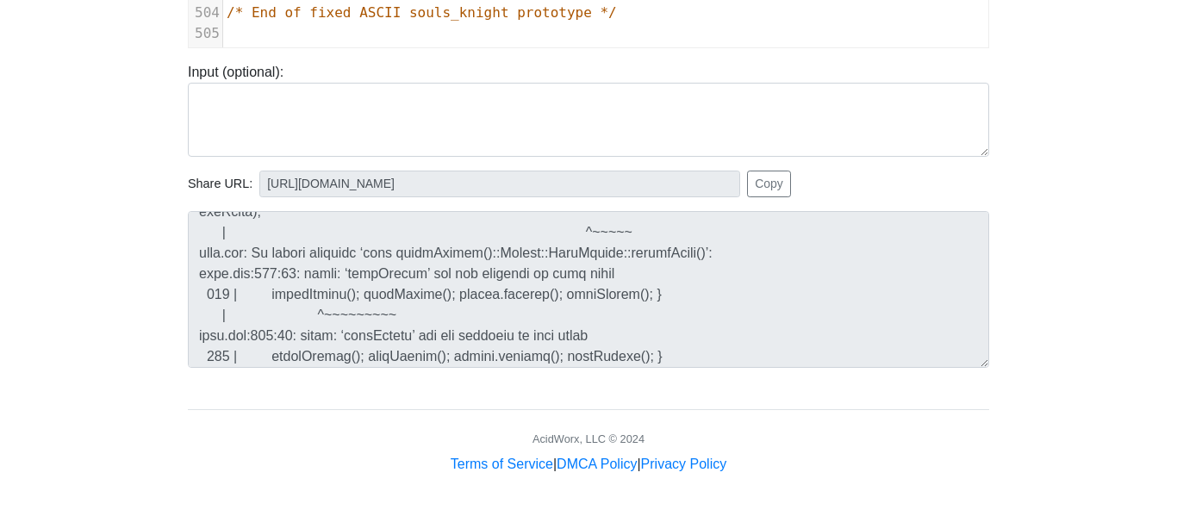
scroll to position [2667, 0]
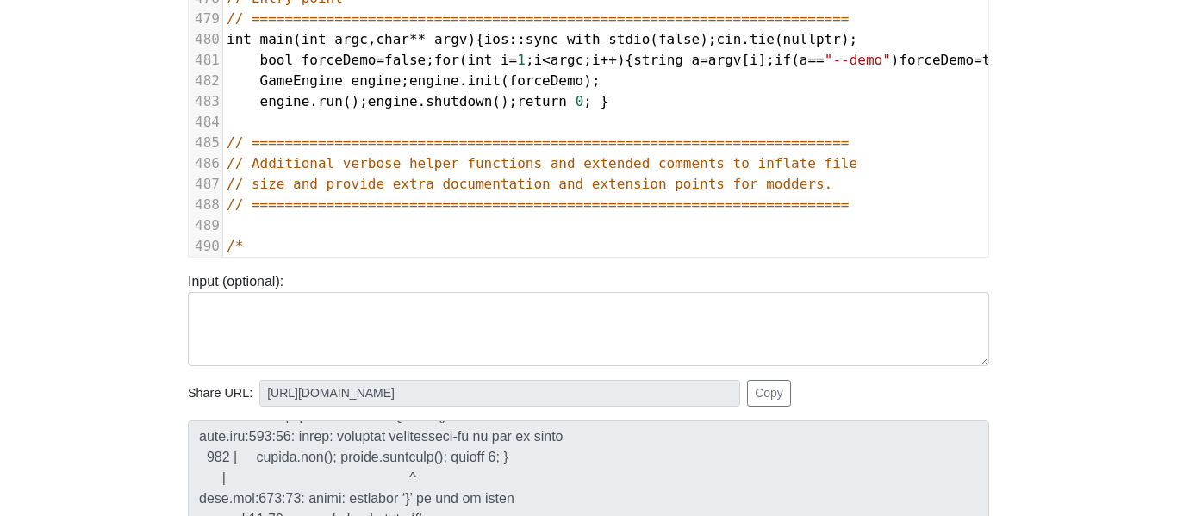
scroll to position [9938, 0]
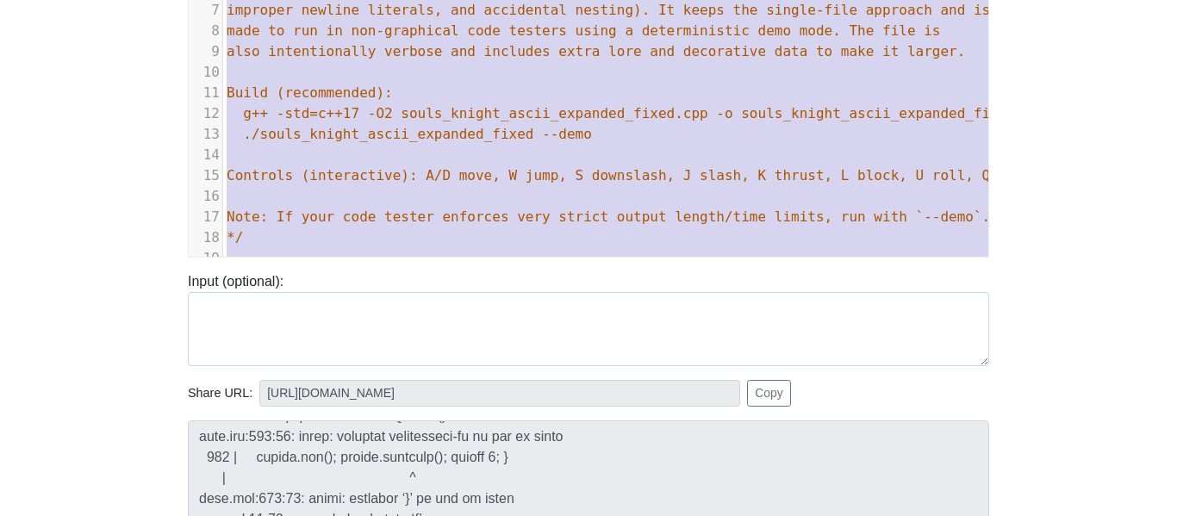
type textarea "/* souls_knight_ascii_expanded_fixed.cpp Fixed and expanded pure C++17 ASCII ga…"
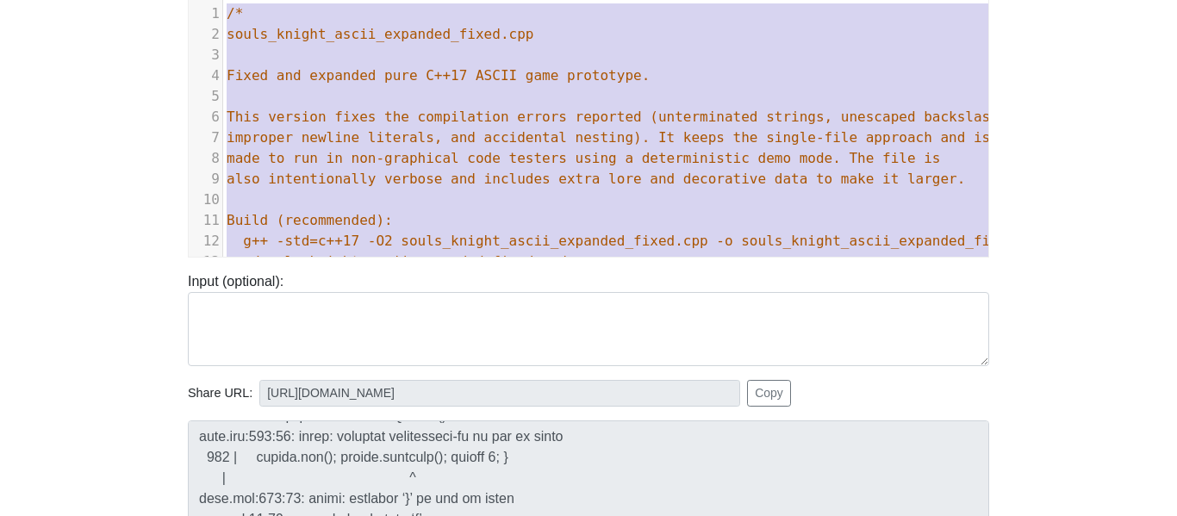
drag, startPoint x: 276, startPoint y: 239, endPoint x: 210, endPoint y: -104, distance: 349.9
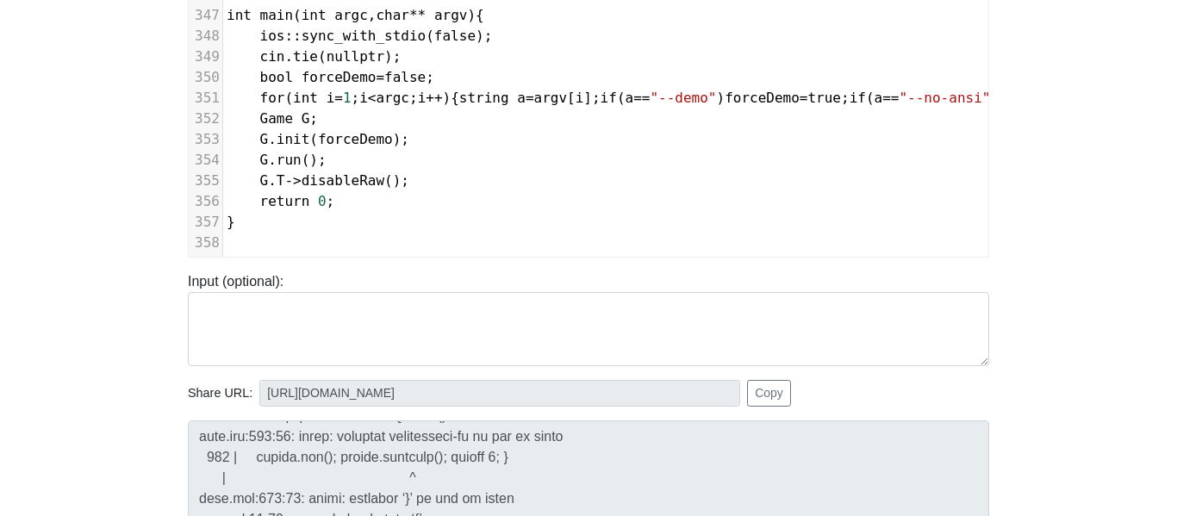
click at [124, 215] on body "CodeTester Assessment Tool Widget Contact Login To run HTML code, please go to …" at bounding box center [588, 224] width 1177 height 919
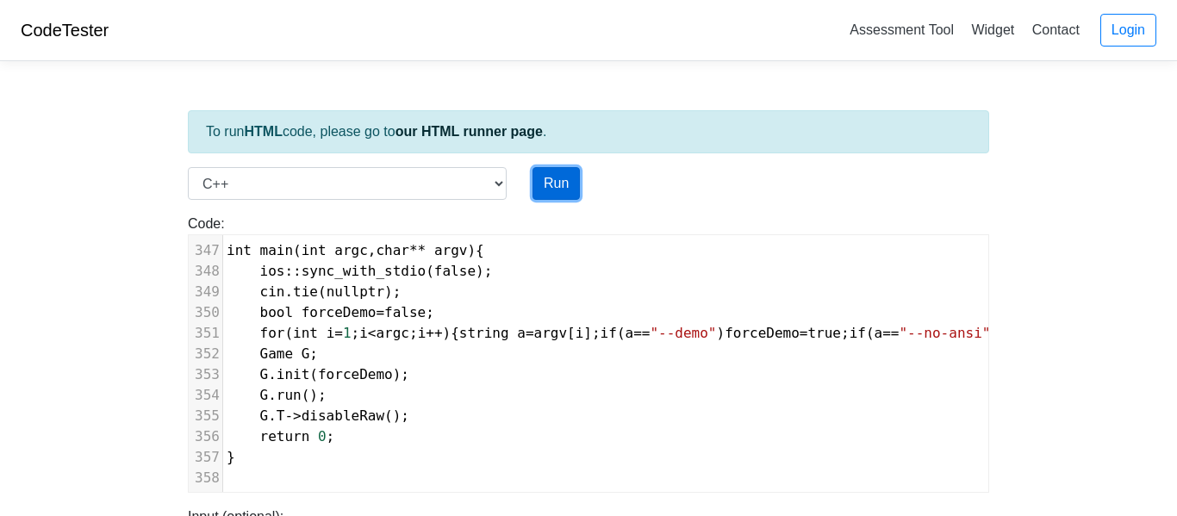
click at [566, 177] on button "Run" at bounding box center [555, 183] width 47 height 33
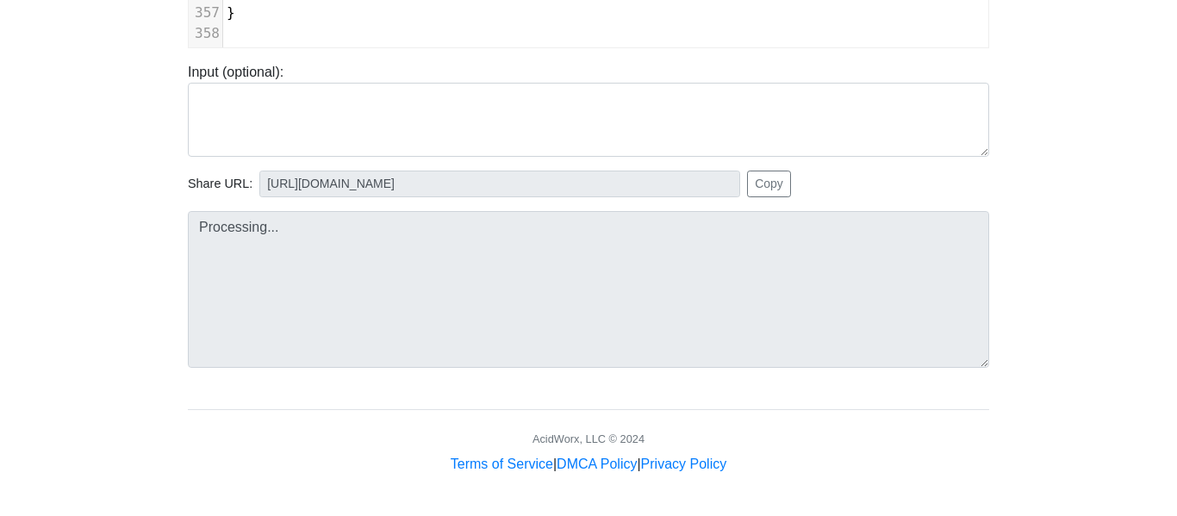
type input "https://codetester.io/runner?s=ZeX3B26wlv"
type textarea "Submission status: Time Limit Exceeded Stdout: [2J[H[?25l ..."
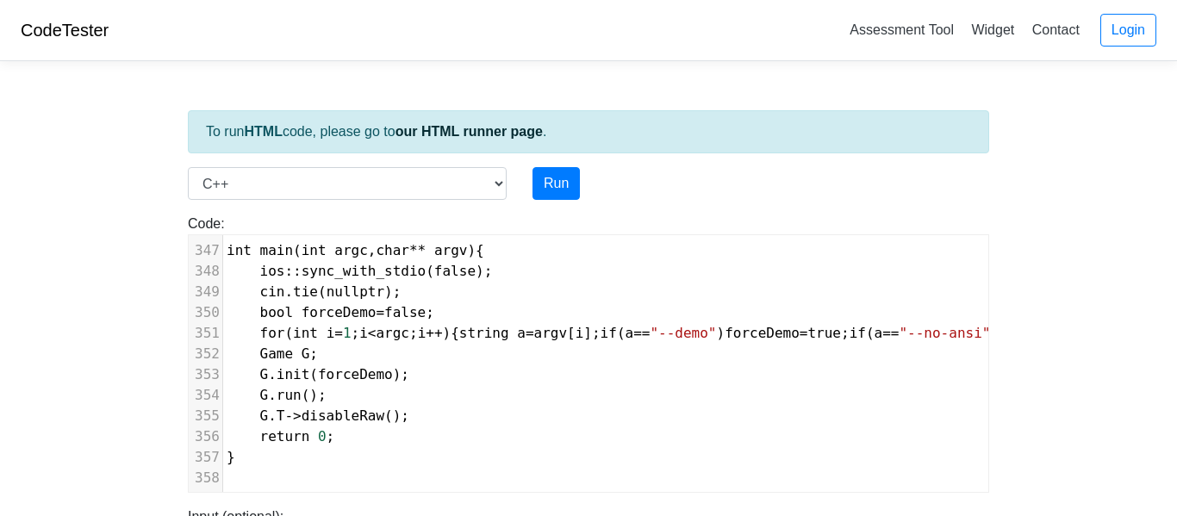
click at [526, 146] on div "To run HTML code, please go to our HTML runner page ." at bounding box center [588, 131] width 801 height 43
click at [546, 170] on button "Run" at bounding box center [555, 183] width 47 height 33
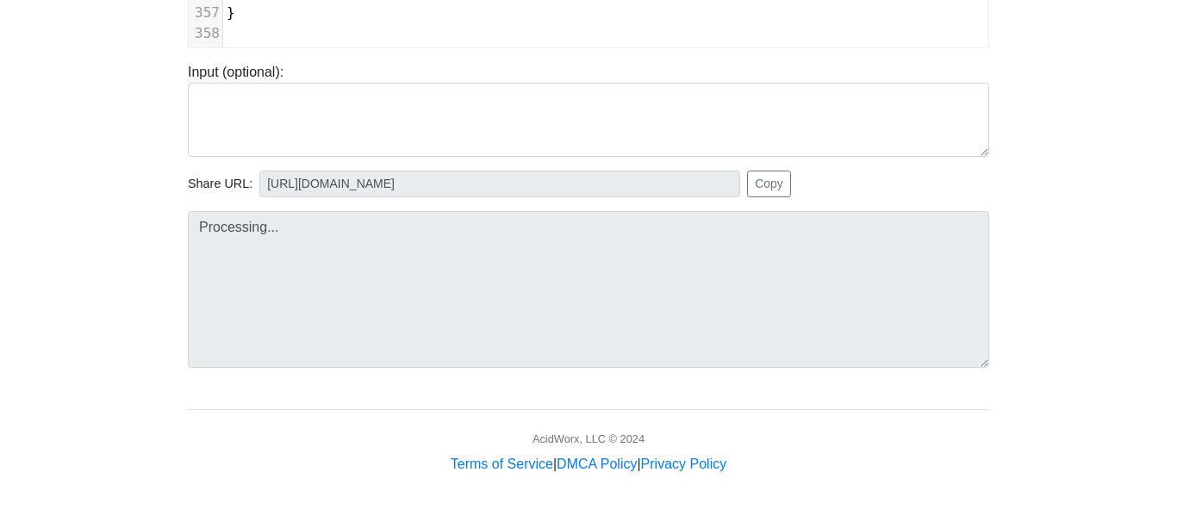
type input "https://codetester.io/runner?s=gVXBBRgZXQ"
type textarea "Submission status: Time Limit Exceeded Stdout: [2J[H[?25l ..."
click at [977, 179] on div "Share URL: https://codetester.io/runner?s=gVXBBRgZXQ Copy" at bounding box center [588, 184] width 801 height 27
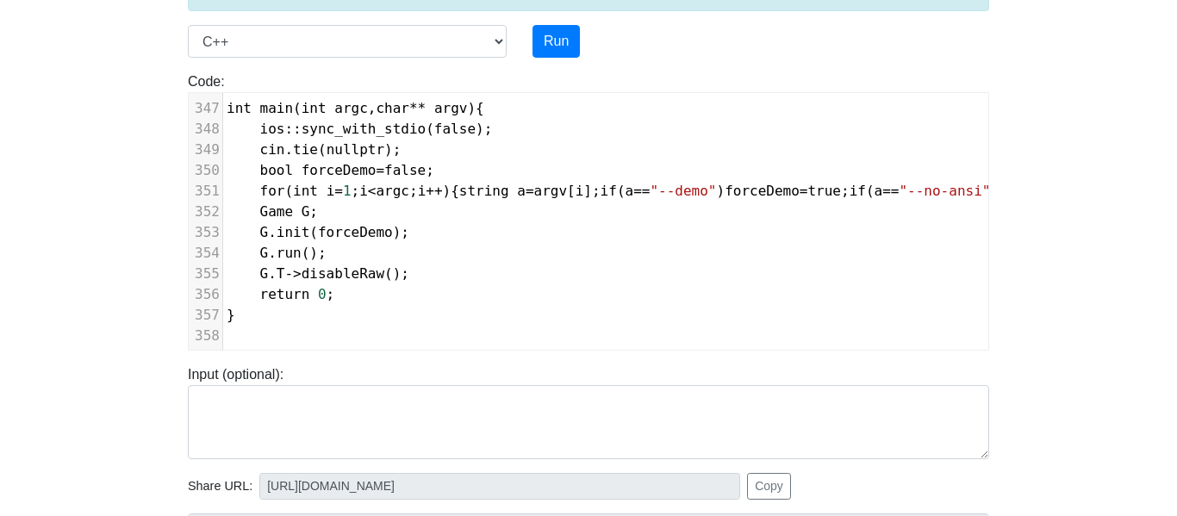
scroll to position [134, 0]
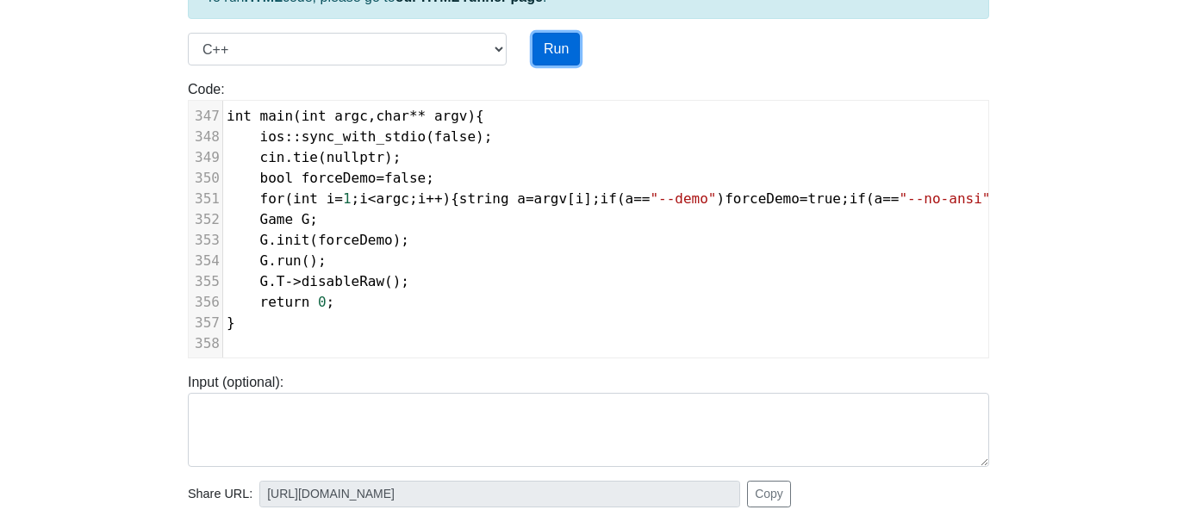
click at [560, 34] on button "Run" at bounding box center [555, 49] width 47 height 33
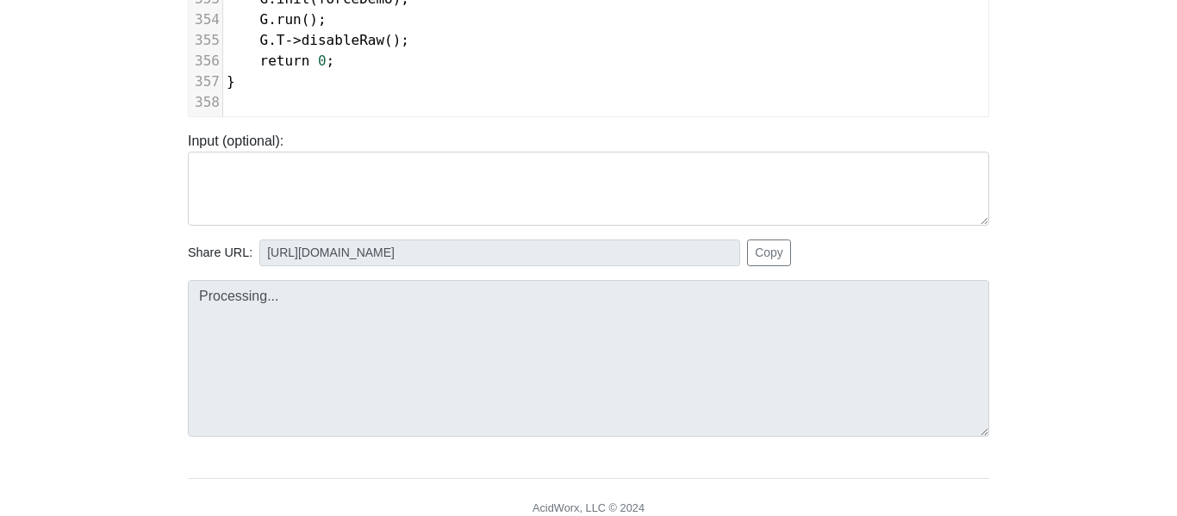
scroll to position [410, 0]
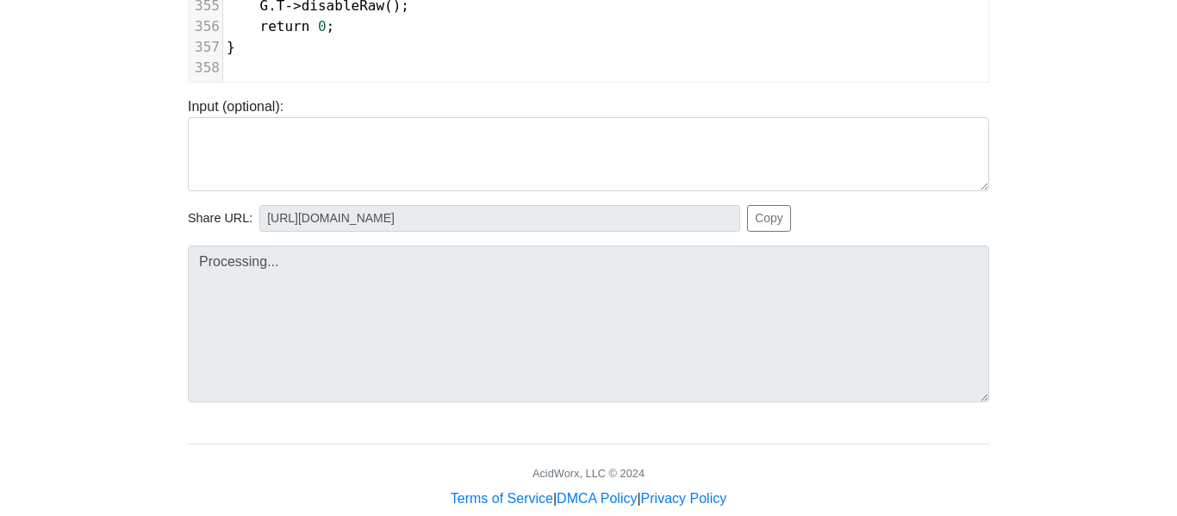
type input "https://codetester.io/runner?s=AxzbE3Q5XJ"
type textarea "Submission status: Time Limit Exceeded Stdout: [2J[H[?25l ..."
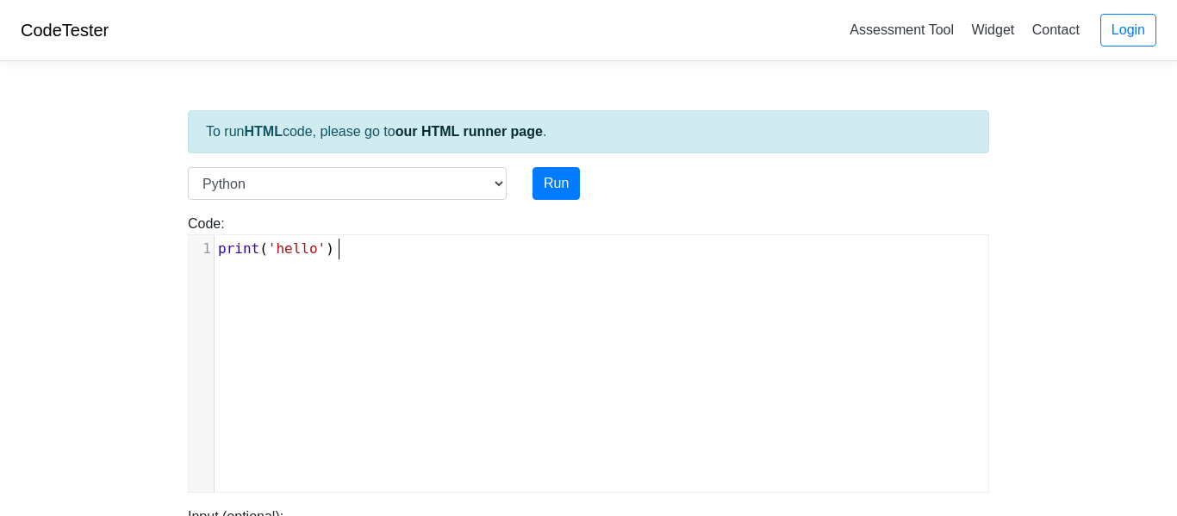
scroll to position [7, 0]
type textarea "print('hello')"
drag, startPoint x: 429, startPoint y: 280, endPoint x: 122, endPoint y: 247, distance: 308.4
click at [122, 247] on body "CodeTester Assessment Tool Widget Contact Login To run HTML code, please go to …" at bounding box center [588, 459] width 1177 height 919
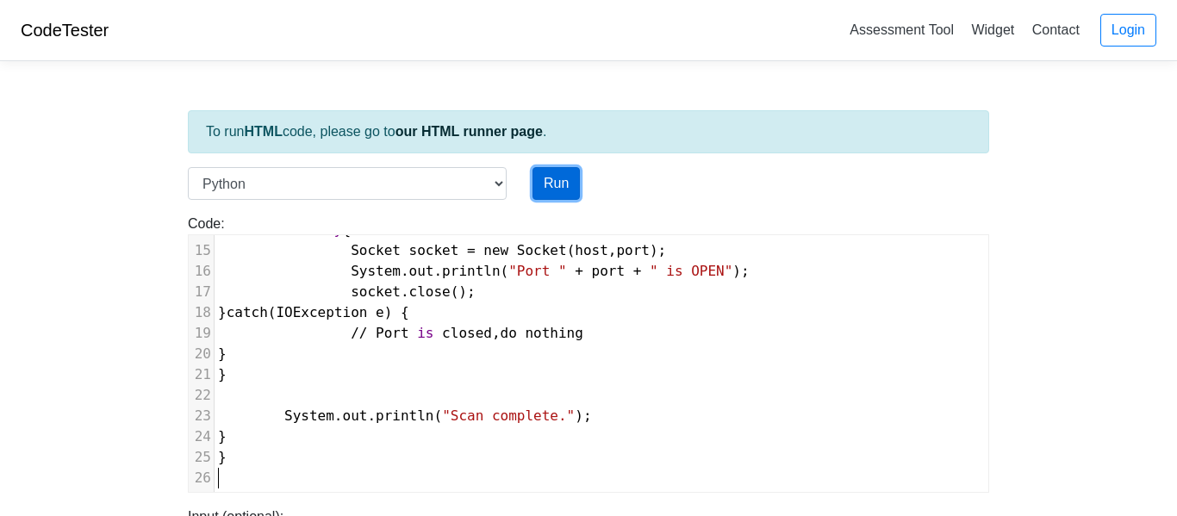
click at [545, 197] on button "Run" at bounding box center [555, 183] width 47 height 33
click at [685, 180] on div "Run" at bounding box center [622, 183] width 207 height 33
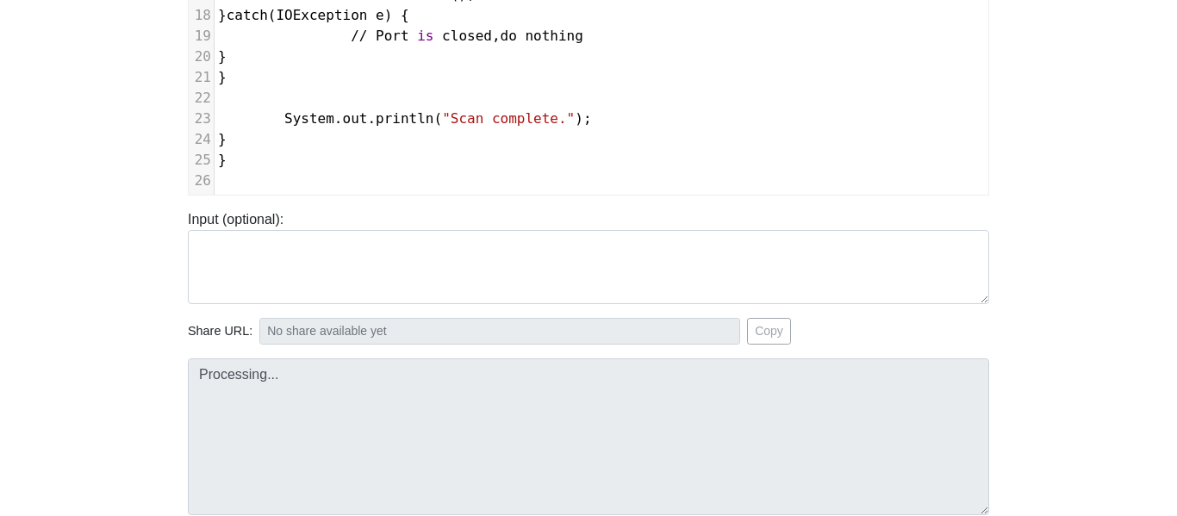
type input "https://codetester.io/runner?s=59zJdDj8lj"
type textarea "Submission status: Runtime Error (NZEC) Stderr: File "script.py", line 4 public…"
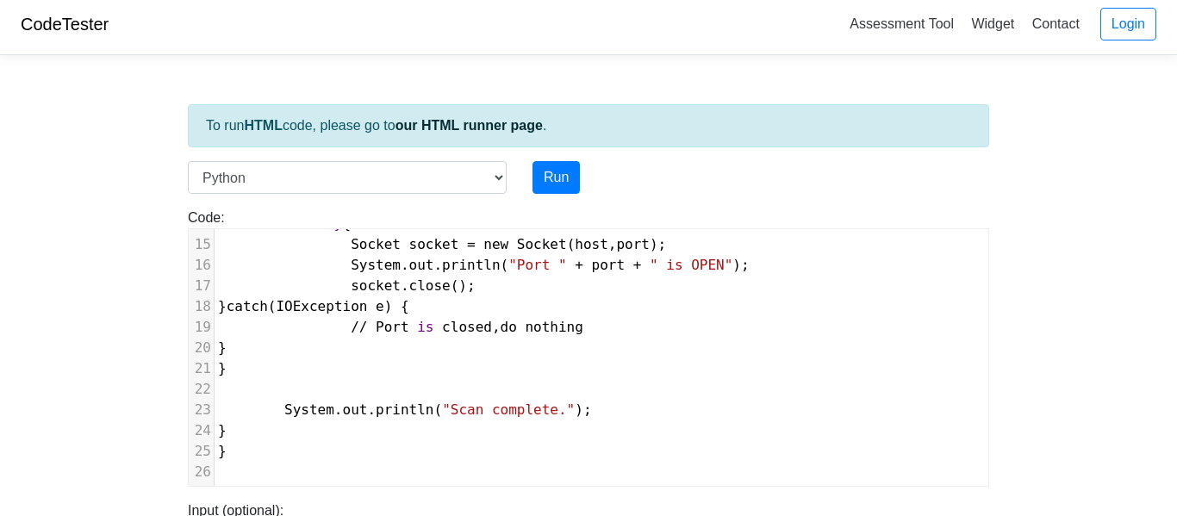
scroll to position [0, 0]
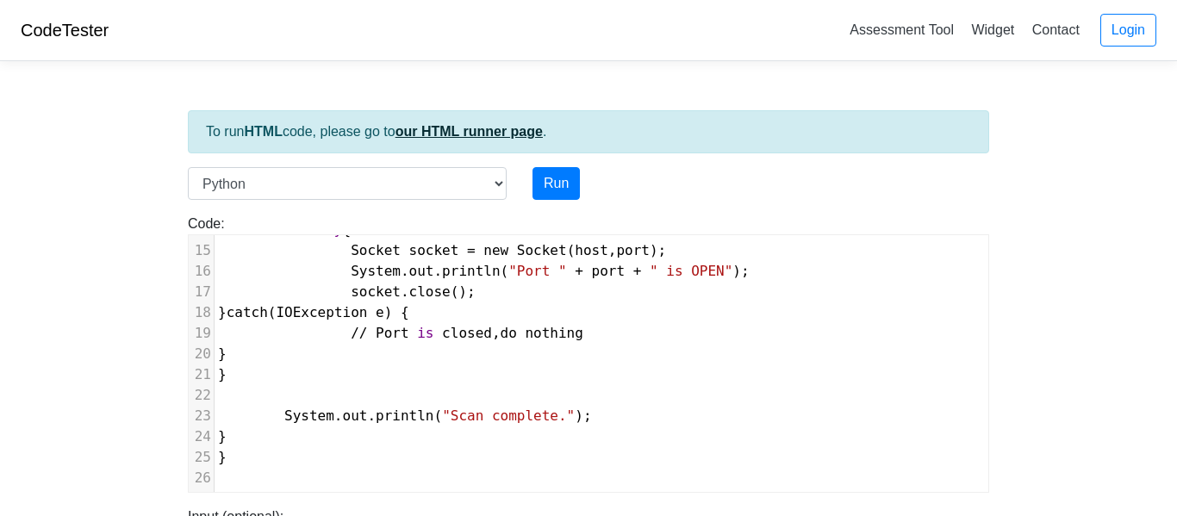
click at [463, 132] on link "our HTML runner page" at bounding box center [468, 131] width 147 height 15
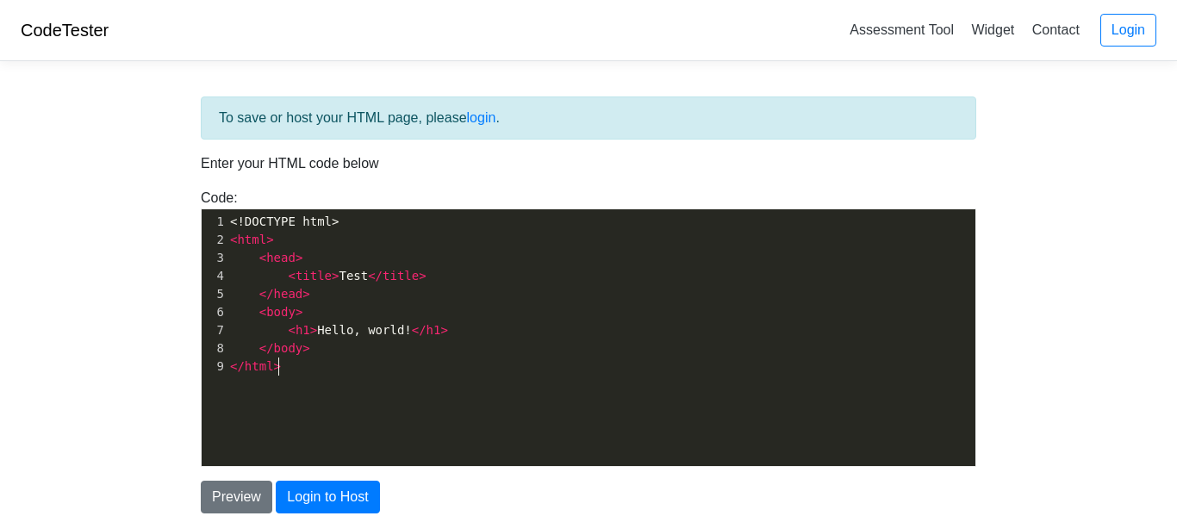
scroll to position [6, 0]
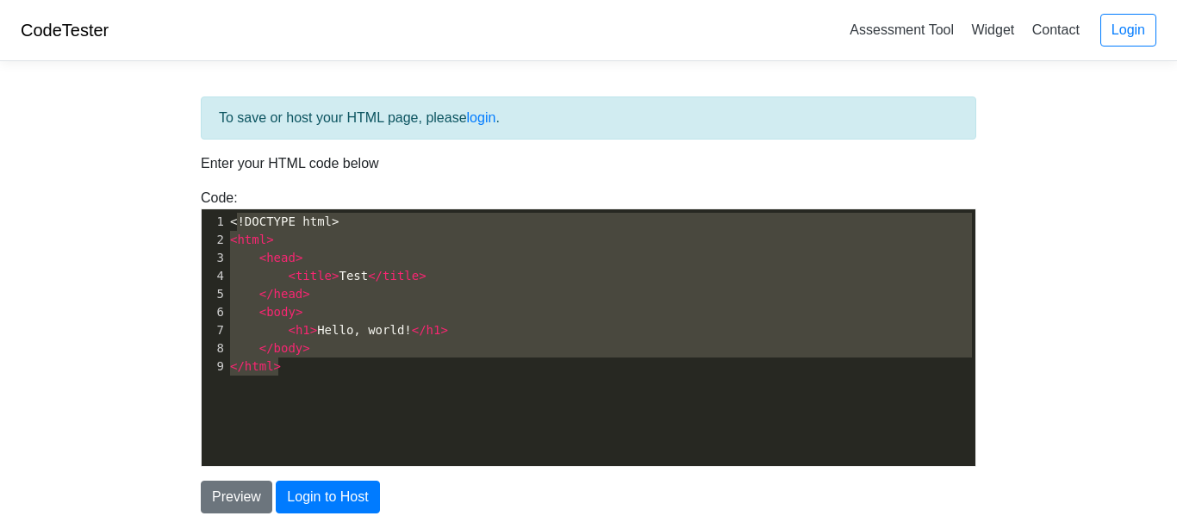
type textarea "<!DOCTYPE html> <html> <head> <title>Test</title> </head> <body> <h1>Hello, wor…"
drag, startPoint x: 396, startPoint y: 368, endPoint x: 217, endPoint y: 213, distance: 236.9
click at [227, 213] on div "1 <!DOCTYPE html> 2 < html > 3 < head > 4 < title > Test </ title > 5 </ head >…" at bounding box center [601, 294] width 749 height 163
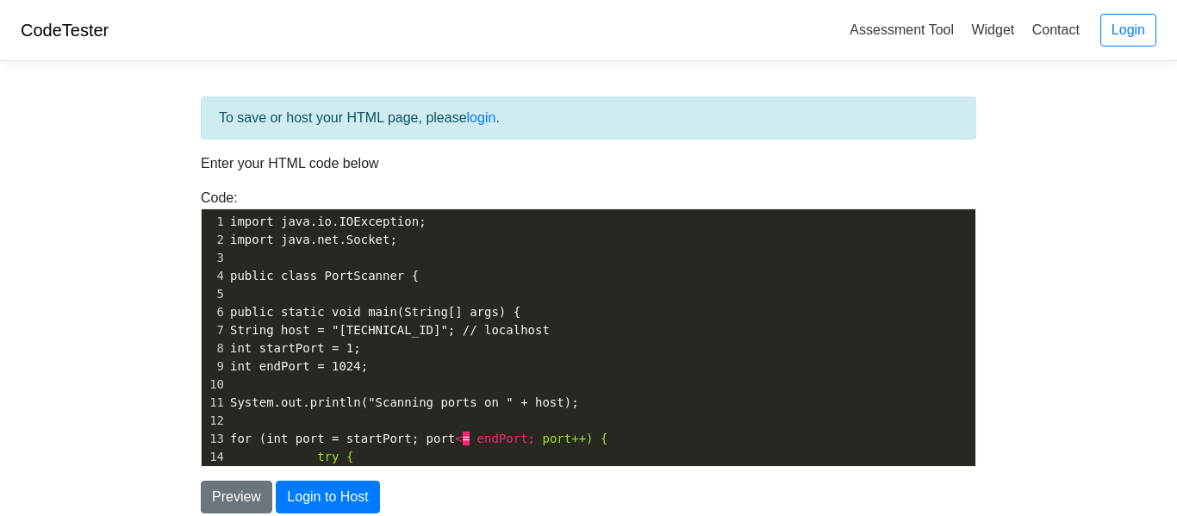
scroll to position [221, 0]
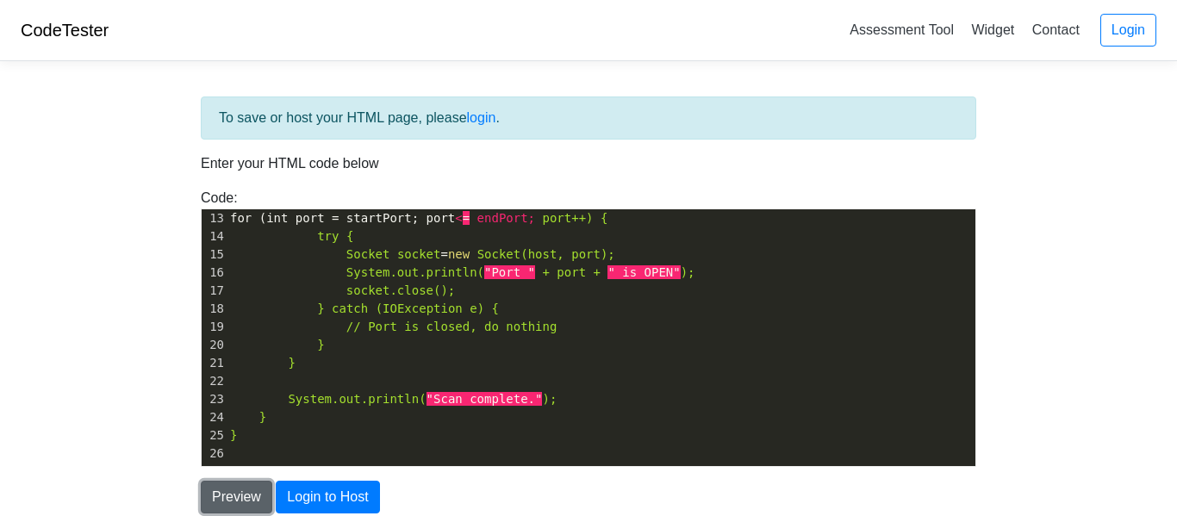
click at [242, 491] on button "Preview" at bounding box center [236, 497] width 71 height 33
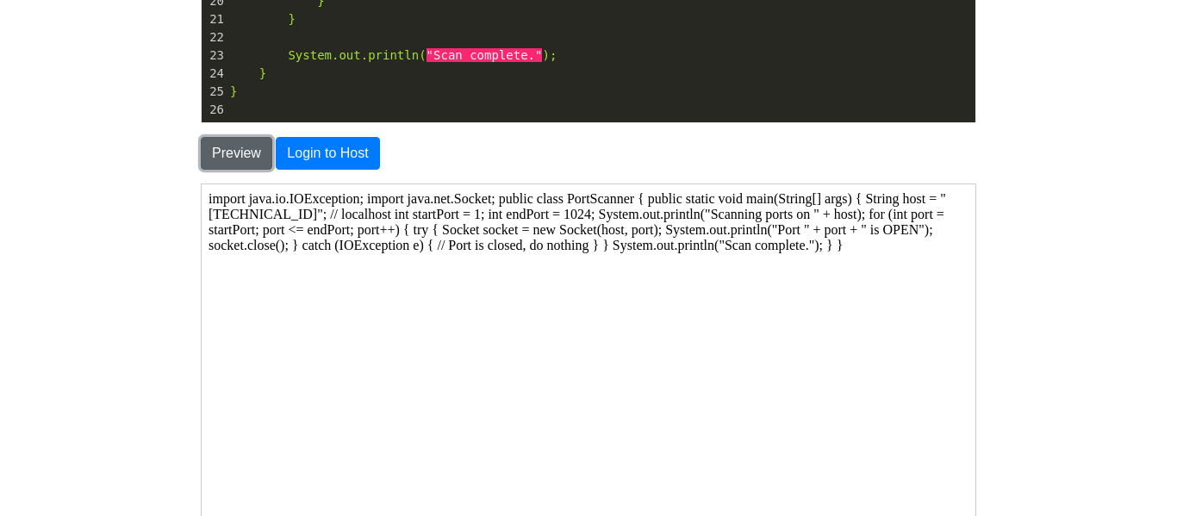
scroll to position [345, 0]
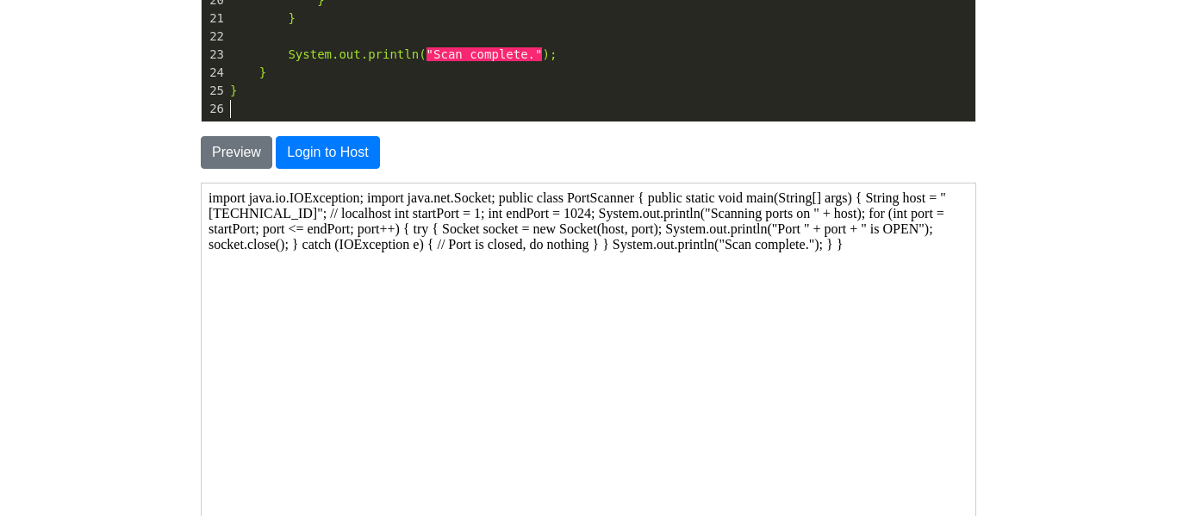
type textarea "import java.io.IOException; import java.net.Socket; public class PortScanner { …"
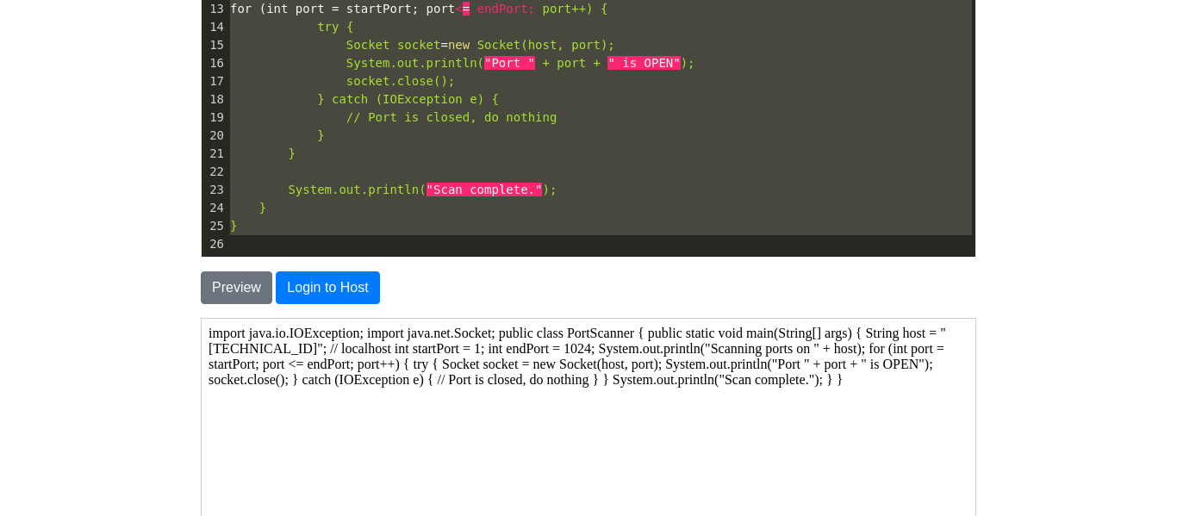
scroll to position [0, 0]
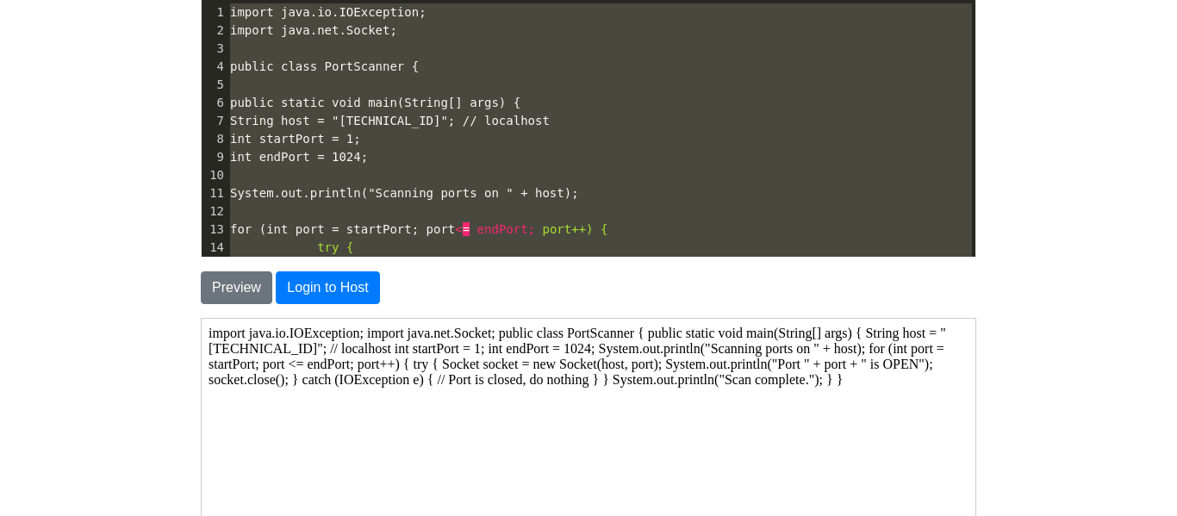
drag, startPoint x: 265, startPoint y: 114, endPoint x: 174, endPoint y: -104, distance: 236.3
click at [174, 0] on html "CodeTester Assessment Tool Widget Contact Login To save or host your HTML page,…" at bounding box center [588, 304] width 1177 height 1026
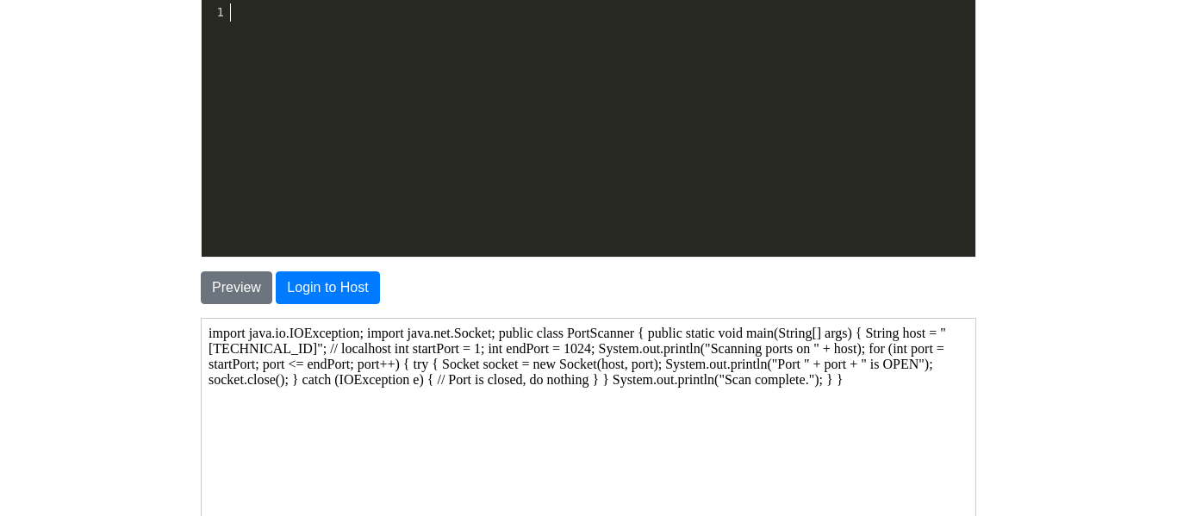
scroll to position [1270, 0]
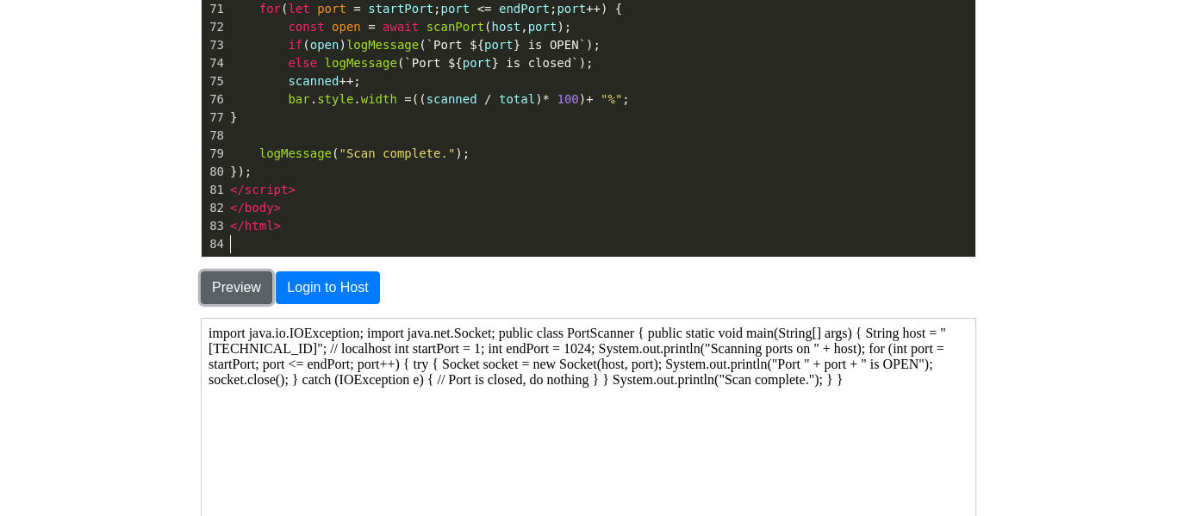
click at [258, 288] on button "Preview" at bounding box center [236, 287] width 71 height 33
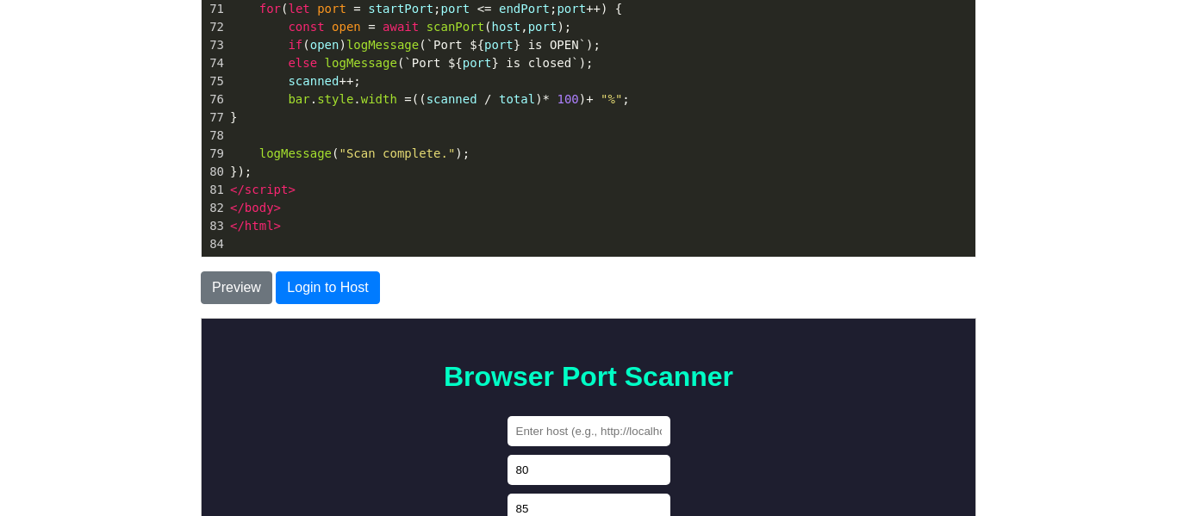
click at [99, 312] on body "CodeTester Assessment Tool Widget Contact Login To save or host your HTML page,…" at bounding box center [588, 283] width 1177 height 985
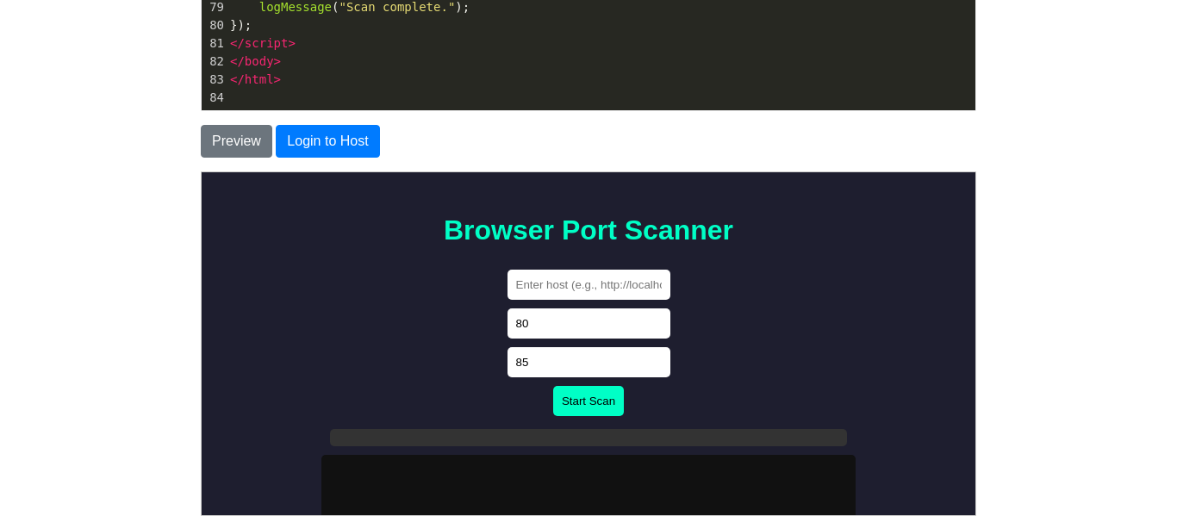
scroll to position [450, 0]
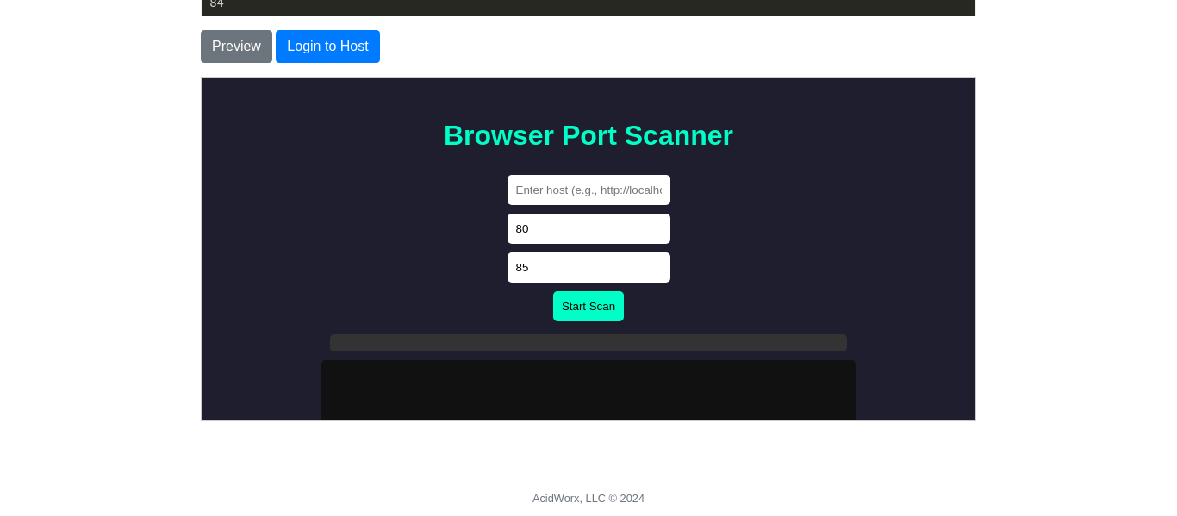
click at [594, 184] on input "text" at bounding box center [587, 189] width 163 height 30
type input "codetester.io"
click at [376, 233] on body "Browser Port Scanner codetester.io 80 85 Start Scan" at bounding box center [588, 368] width 760 height 568
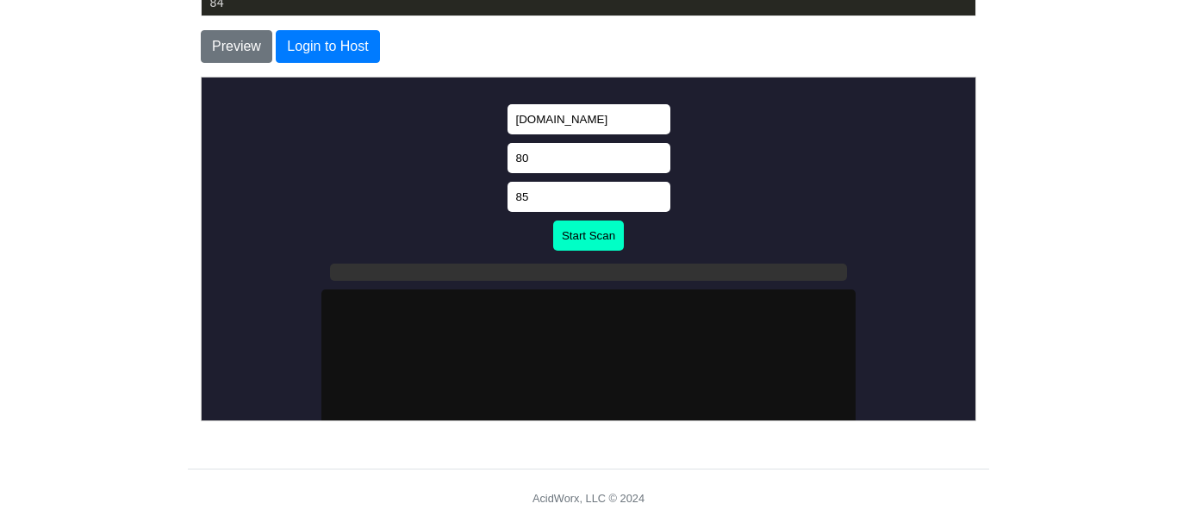
scroll to position [103, 0]
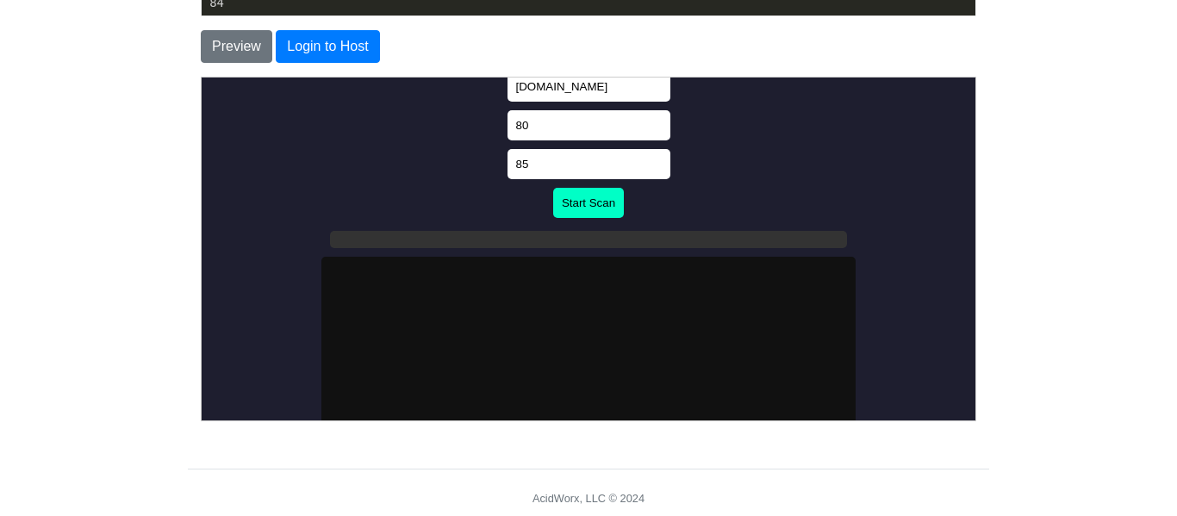
click at [593, 202] on button "Start Scan" at bounding box center [587, 202] width 71 height 30
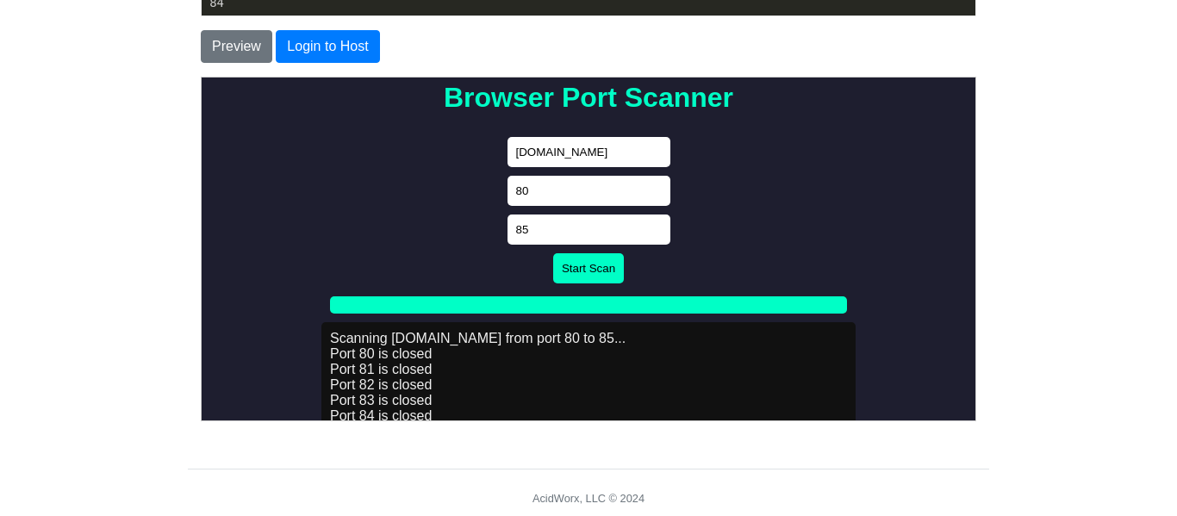
scroll to position [34, 0]
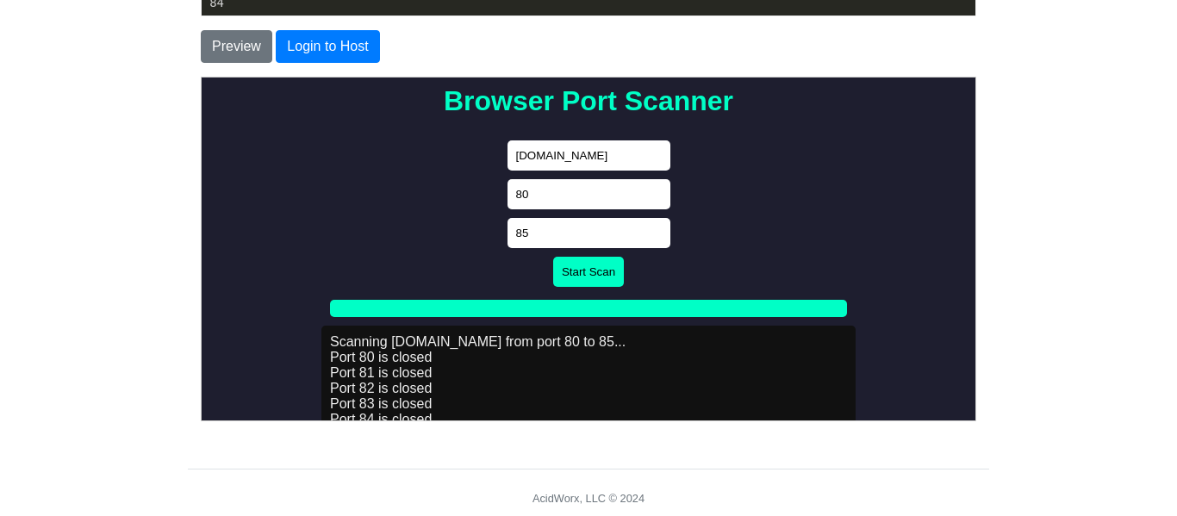
click at [576, 158] on input "codetester.io" at bounding box center [587, 155] width 163 height 30
type input "c"
type input "portageps.org"
click at [668, 194] on input "81" at bounding box center [587, 193] width 163 height 30
click at [668, 194] on input "82" at bounding box center [587, 193] width 163 height 30
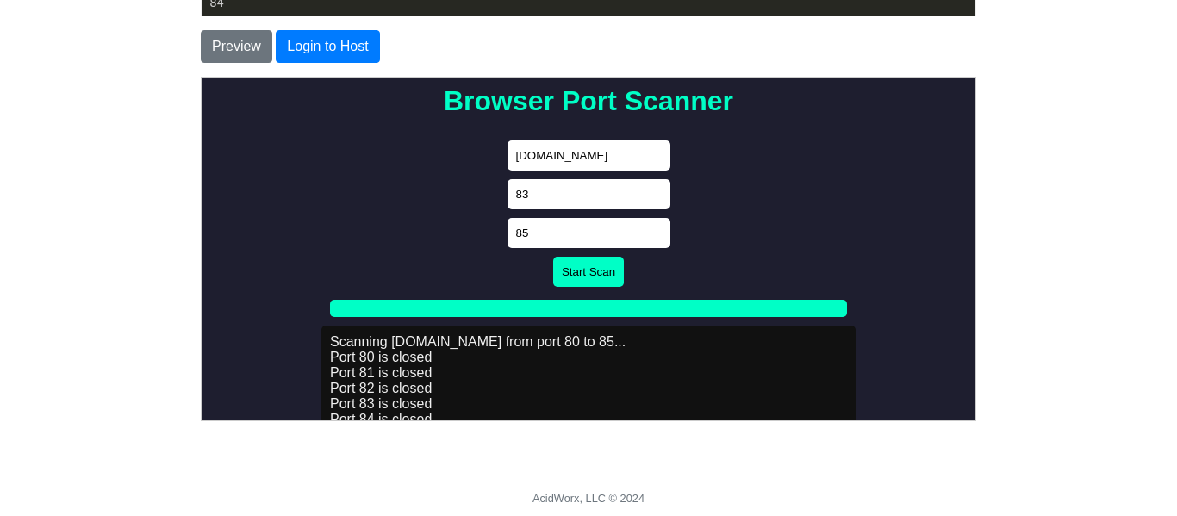
click at [668, 194] on input "83" at bounding box center [587, 193] width 163 height 30
click at [668, 194] on input "84" at bounding box center [587, 193] width 163 height 30
click at [668, 194] on input "85" at bounding box center [587, 193] width 163 height 30
click at [668, 194] on input "86" at bounding box center [587, 193] width 163 height 30
click at [563, 194] on input "86" at bounding box center [587, 193] width 163 height 30
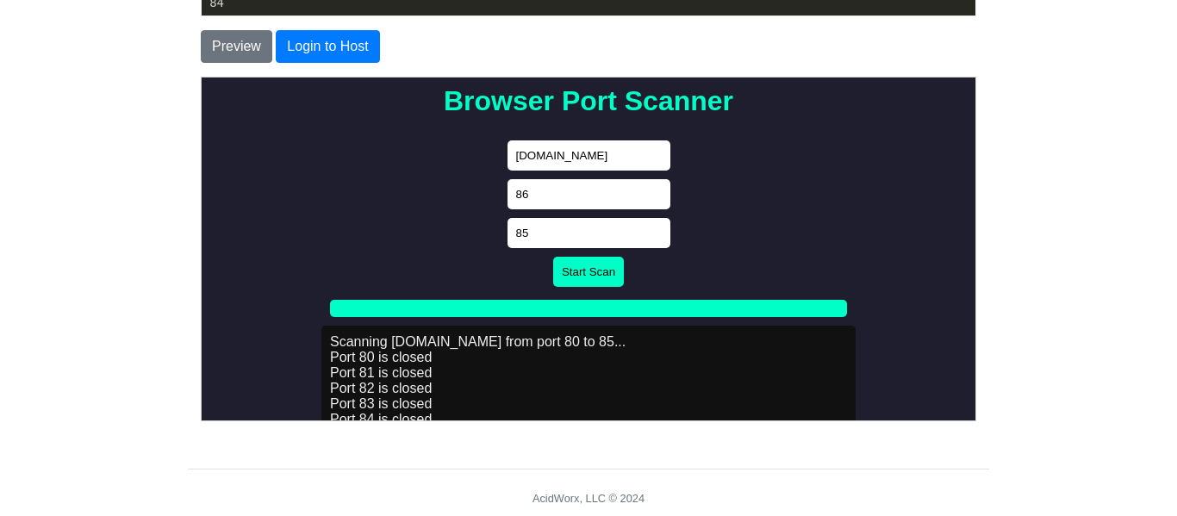
type input "8"
type input "1"
click at [551, 229] on input "85" at bounding box center [587, 232] width 163 height 30
type input "8"
type input "1024"
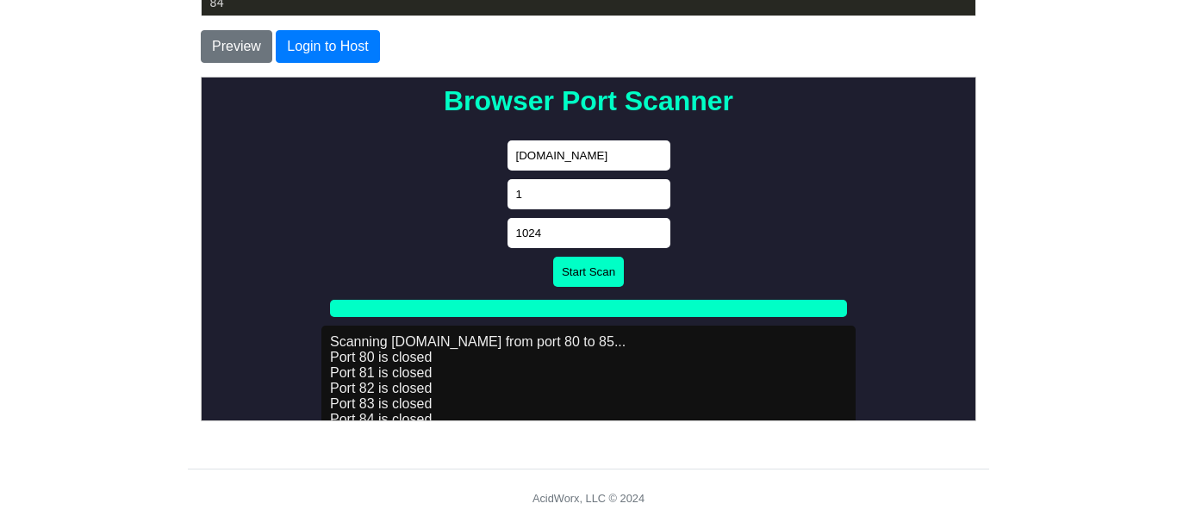
click at [581, 269] on button "Start Scan" at bounding box center [587, 271] width 71 height 30
click at [395, 225] on body "Browser Port Scanner portageps.org 1 1024 Start Scan Scanning codetester.io fro…" at bounding box center [588, 333] width 760 height 568
click at [432, 258] on body "Browser Port Scanner portageps.org 1 1024 Start Scan Scanning codetester.io fro…" at bounding box center [588, 333] width 760 height 568
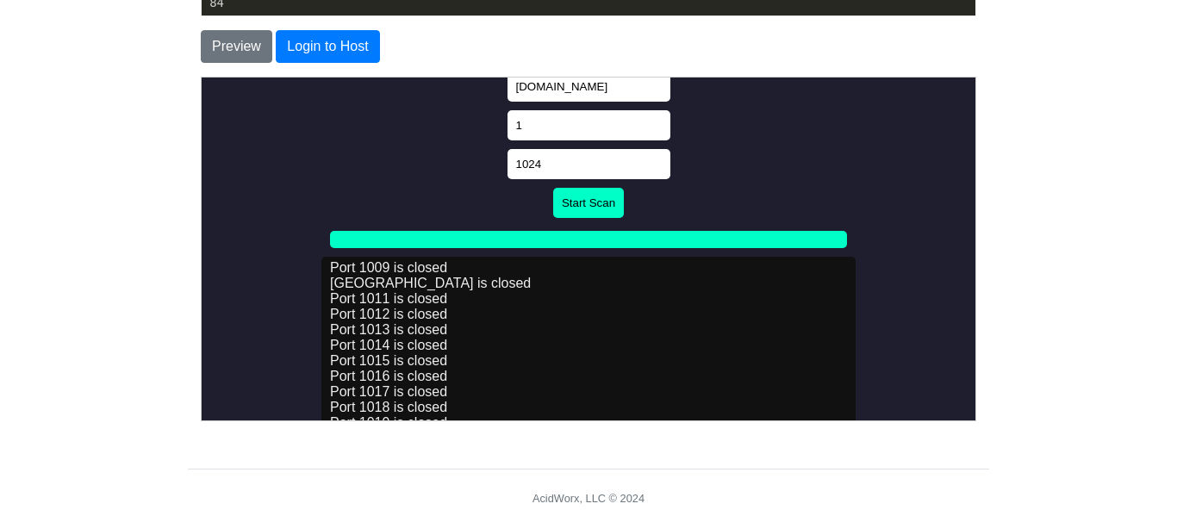
click at [406, 149] on body "Browser Port Scanner portageps.org 1 1024 Start Scan Scanning portageps.org fro…" at bounding box center [588, 264] width 760 height 568
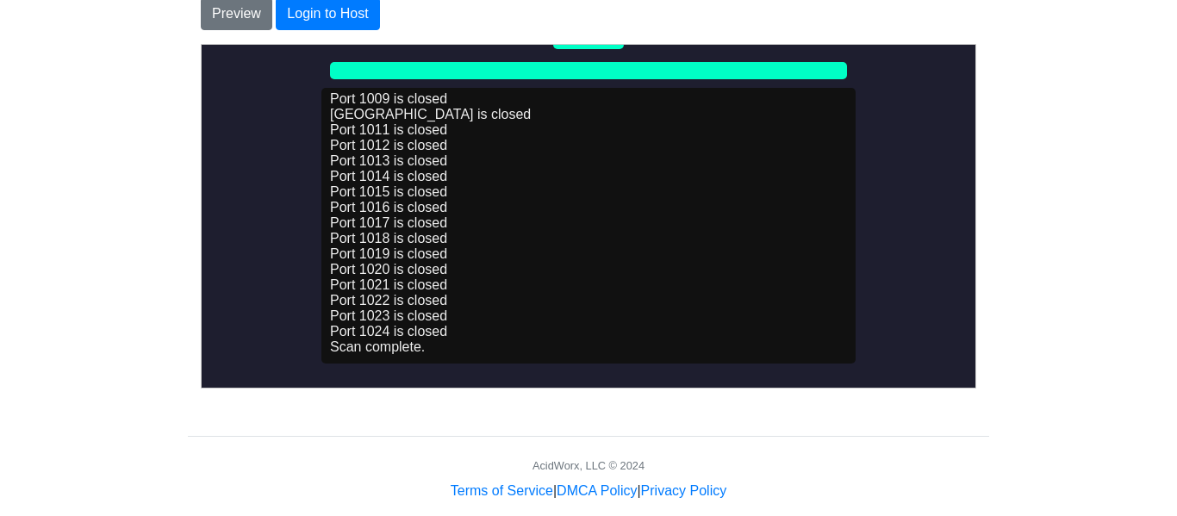
scroll to position [485, 0]
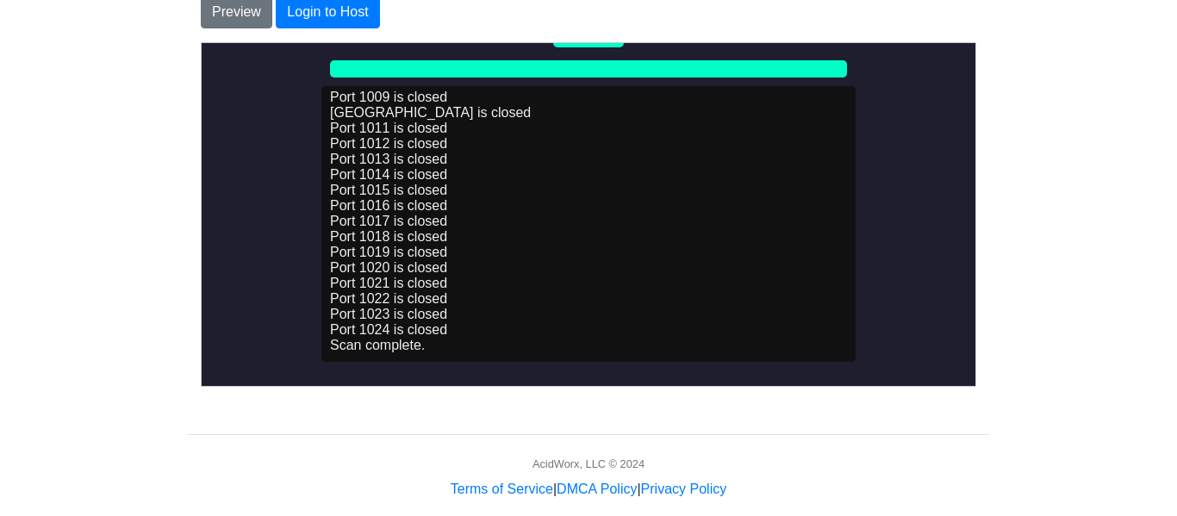
click at [576, 221] on div "Scanning portageps.org from port 1 to 1024... Port 1 is closed Port 2 is closed…" at bounding box center [587, 223] width 534 height 276
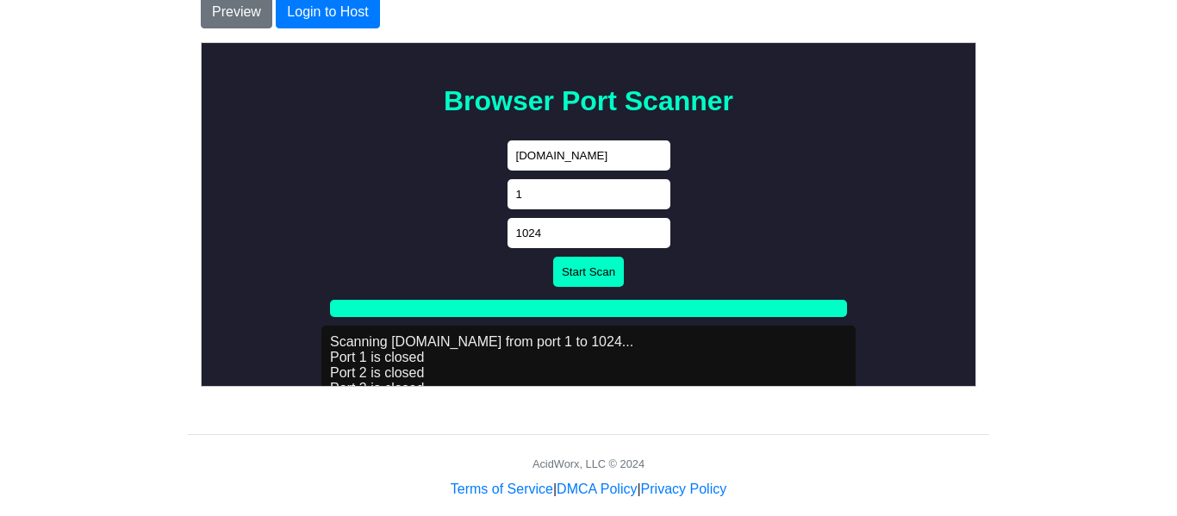
scroll to position [34, 0]
click at [755, 244] on body "Browser Port Scanner portageps.org 1 1024 Start Scan Scanning portageps.org fro…" at bounding box center [588, 333] width 760 height 568
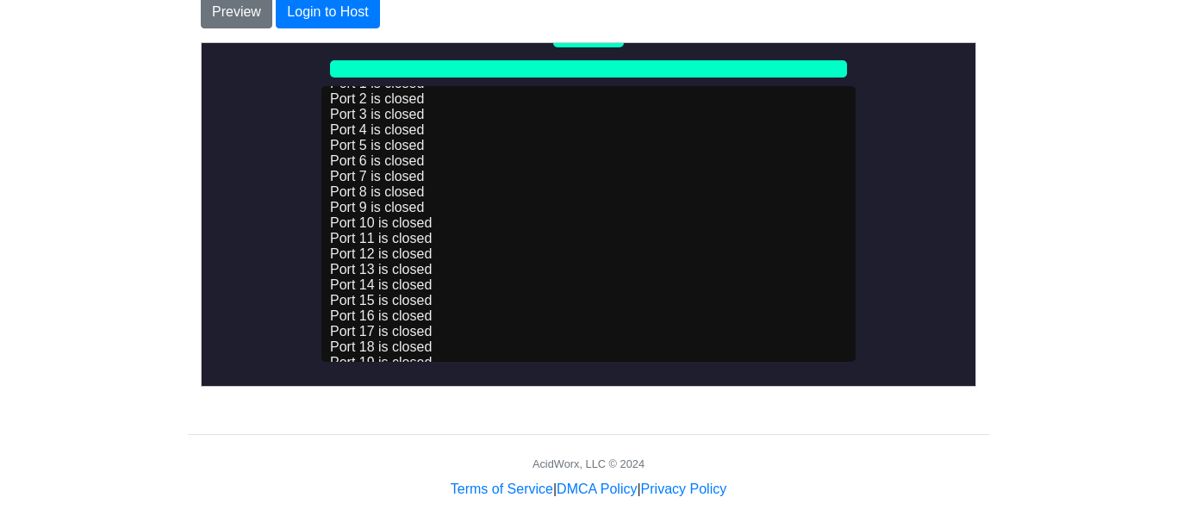
scroll to position [244, 0]
click at [610, 167] on div "Scanning portageps.org from port 1 to 1024... Port 1 is closed Port 2 is closed…" at bounding box center [587, 223] width 534 height 276
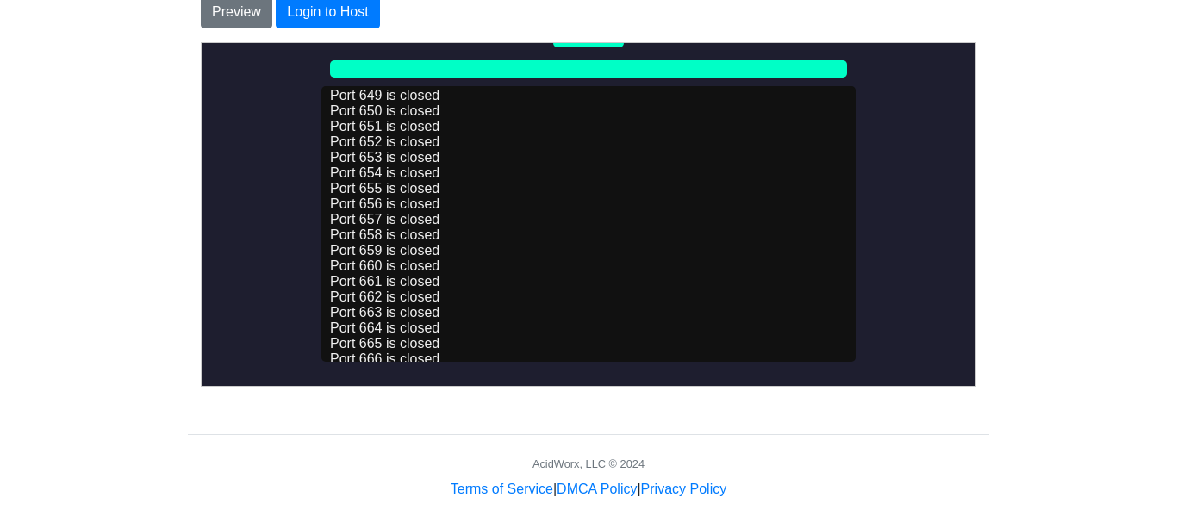
scroll to position [10130, 0]
click at [683, 162] on div "Scanning portageps.org from port 1 to 1024... Port 1 is closed Port 2 is closed…" at bounding box center [587, 223] width 534 height 276
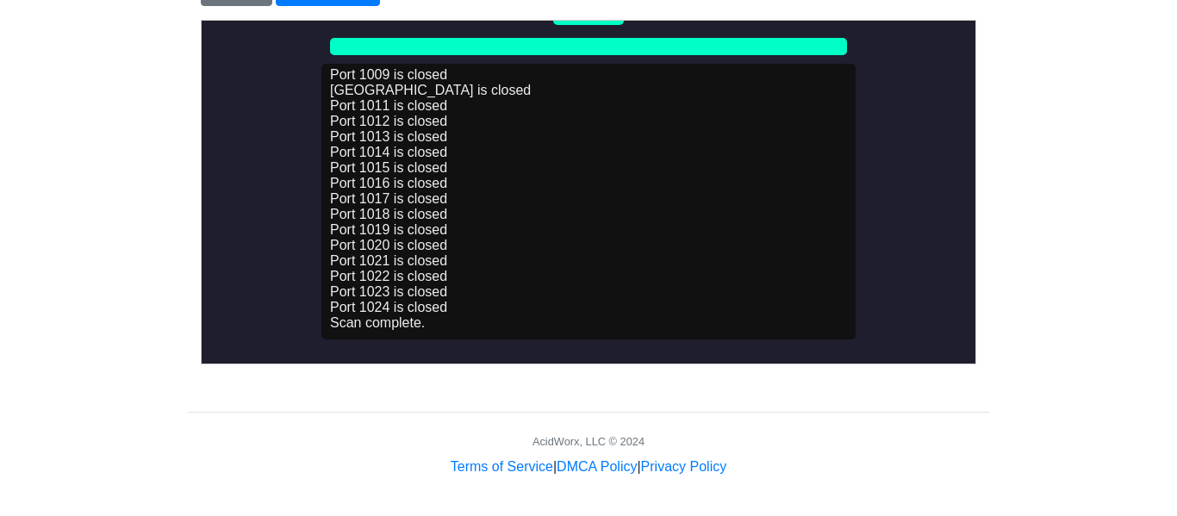
scroll to position [510, 0]
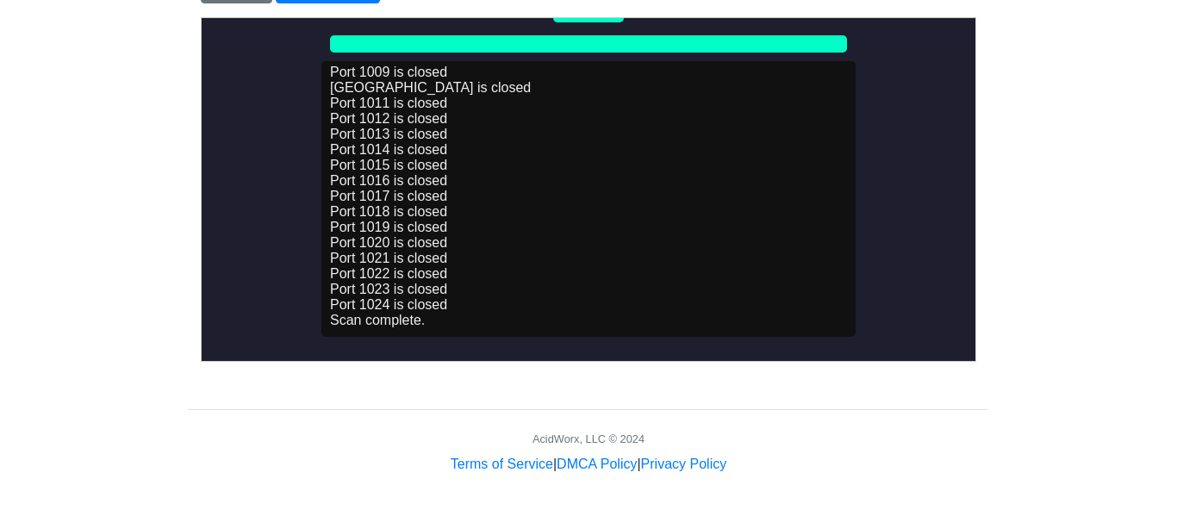
click at [631, 244] on div "Scanning portageps.org from port 1 to 1024... Port 1 is closed Port 2 is closed…" at bounding box center [587, 198] width 534 height 276
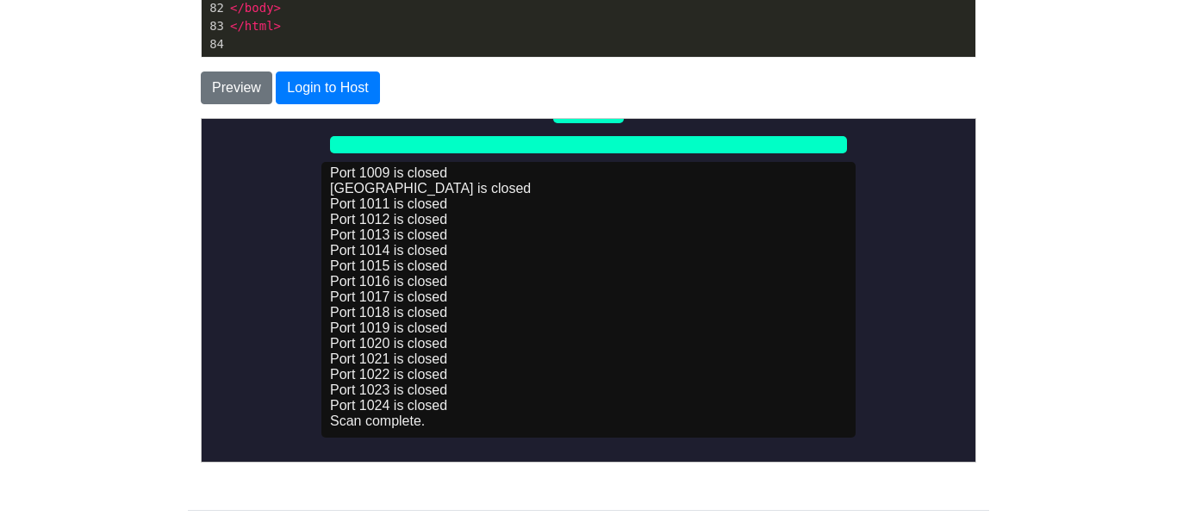
scroll to position [407, 0]
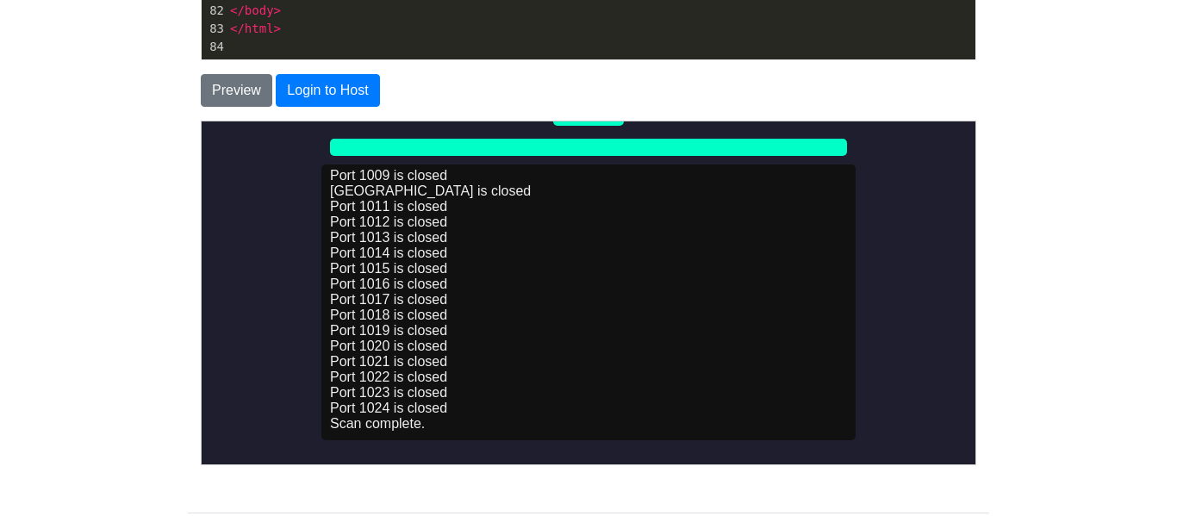
click at [912, 296] on body "Browser Port Scanner portageps.org 1 1024 Start Scan Scanning portageps.org fro…" at bounding box center [588, 172] width 760 height 568
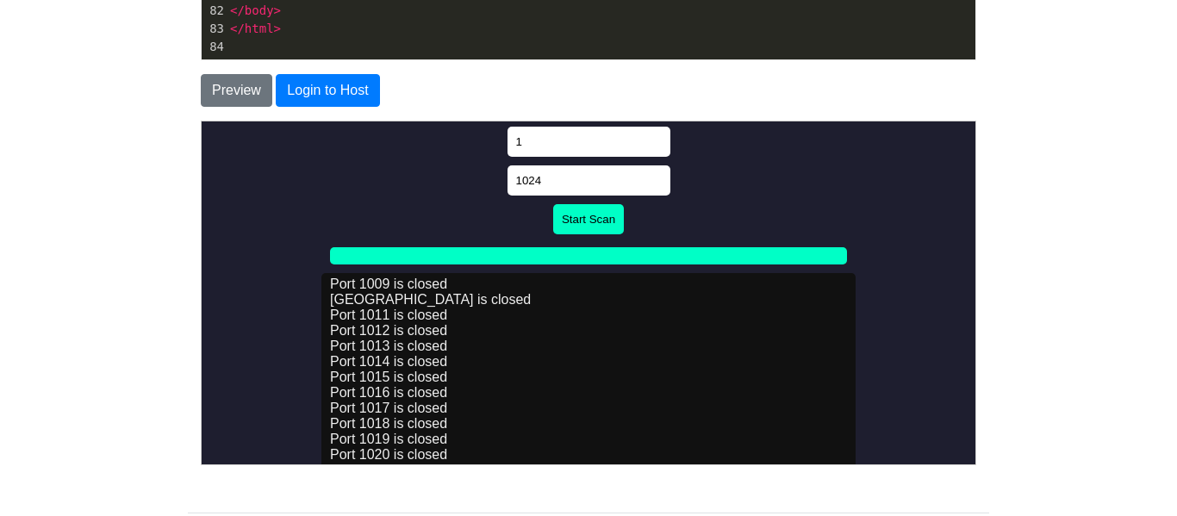
scroll to position [106, 0]
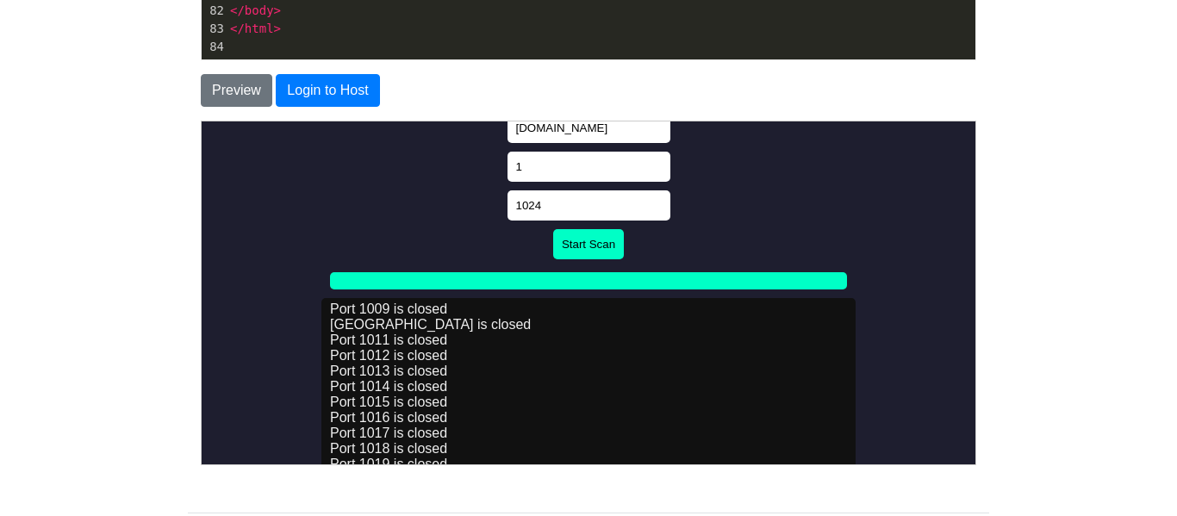
click at [568, 167] on input "1" at bounding box center [587, 166] width 163 height 30
type input "80"
click at [935, 196] on body "Browser Port Scanner portageps.org 80 1024 Start Scan Scanning portageps.org fr…" at bounding box center [588, 306] width 760 height 568
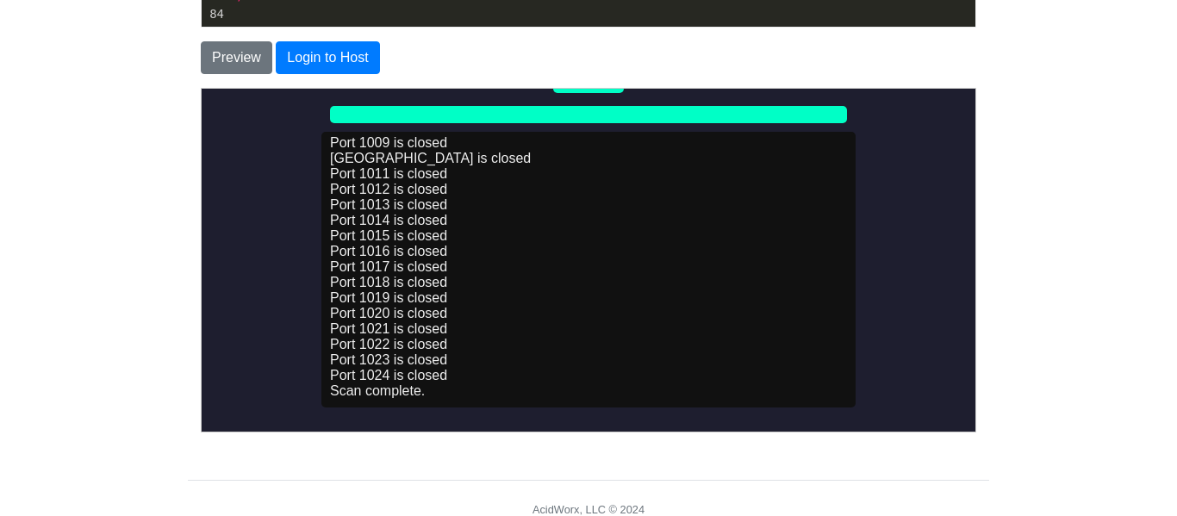
scroll to position [441, 0]
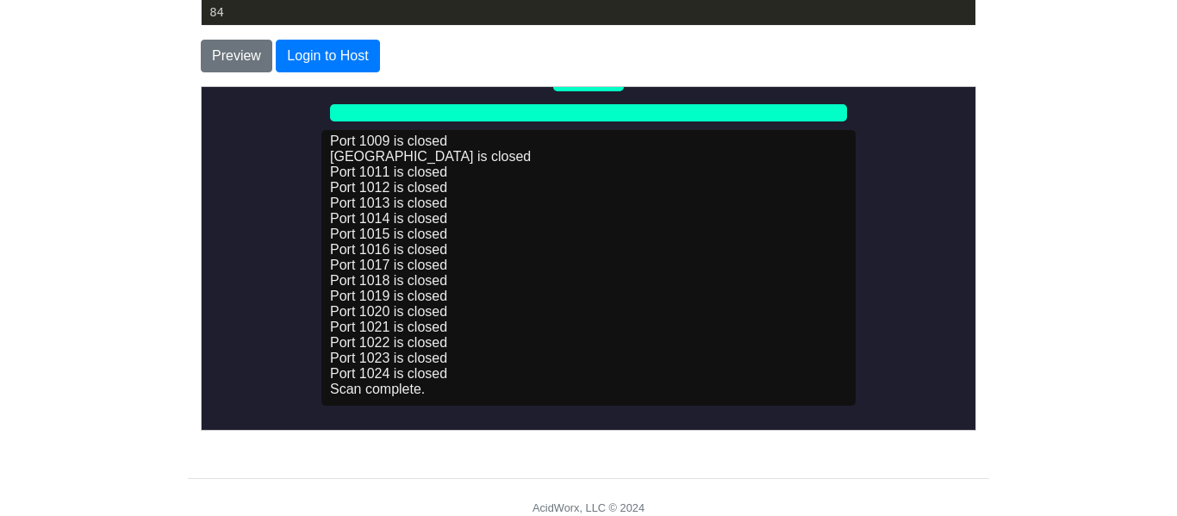
click at [535, 181] on div "Scanning portageps.org from port 1 to 1024... Port 1 is closed Port 2 is closed…" at bounding box center [587, 267] width 534 height 276
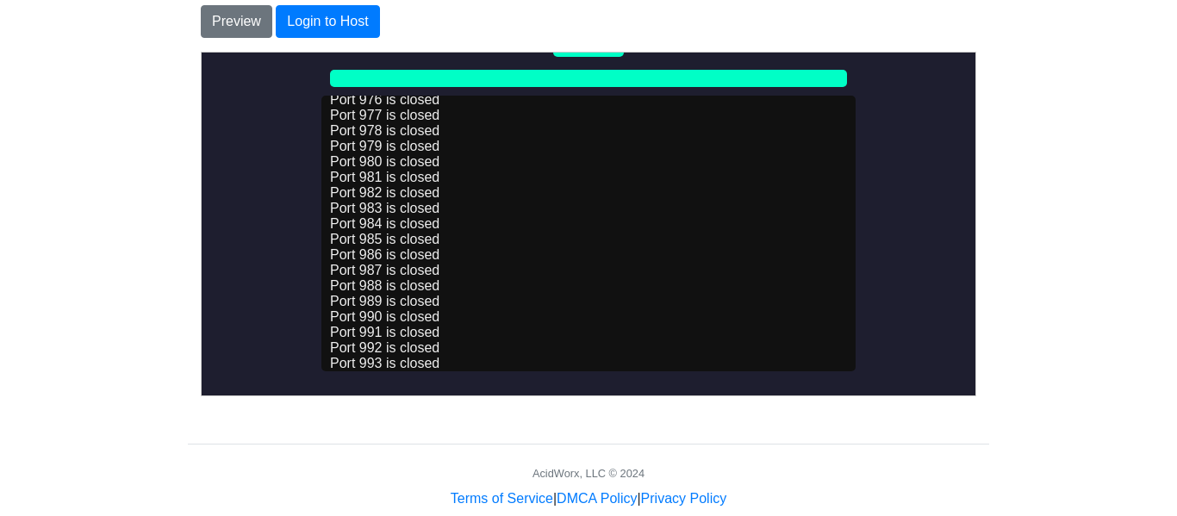
scroll to position [15120, 0]
click at [933, 208] on body "Browser Port Scanner portageps.org 80 1024 Start Scan Scanning portageps.org fr…" at bounding box center [588, 103] width 760 height 568
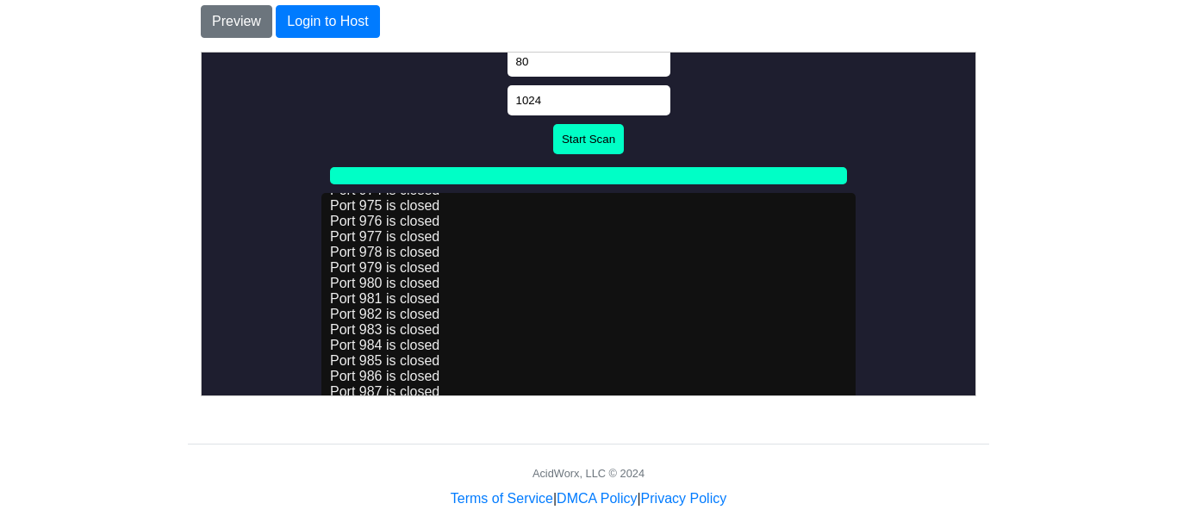
scroll to position [140, 0]
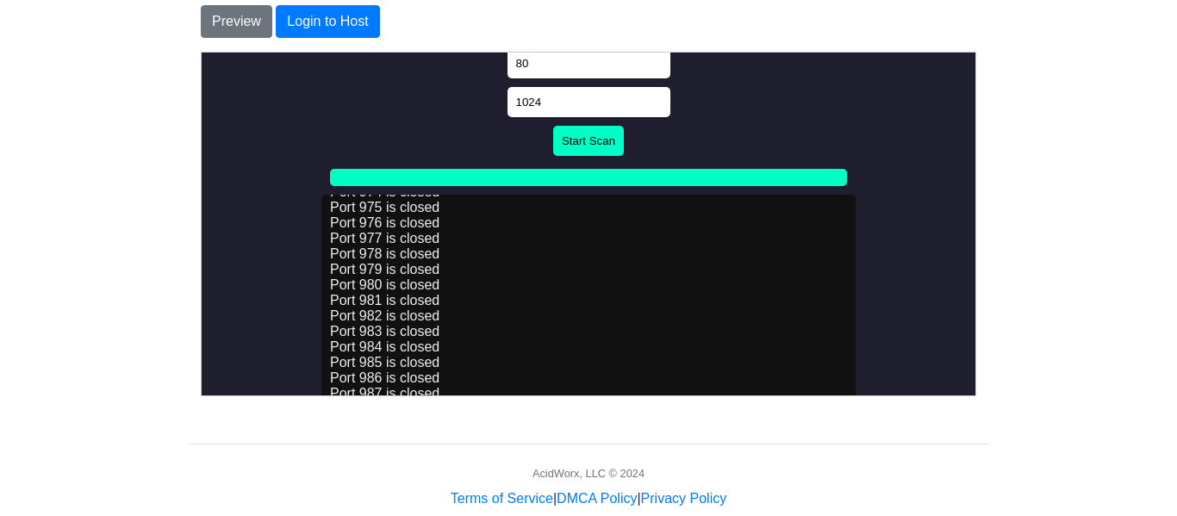
drag, startPoint x: 606, startPoint y: 142, endPoint x: 948, endPoint y: 83, distance: 347.9
click at [606, 142] on button "Start Scan" at bounding box center [587, 140] width 71 height 30
click at [915, 252] on body "Browser Port Scanner portageps.org 80 1024 Start Scan Scanning portageps.org fr…" at bounding box center [588, 202] width 760 height 568
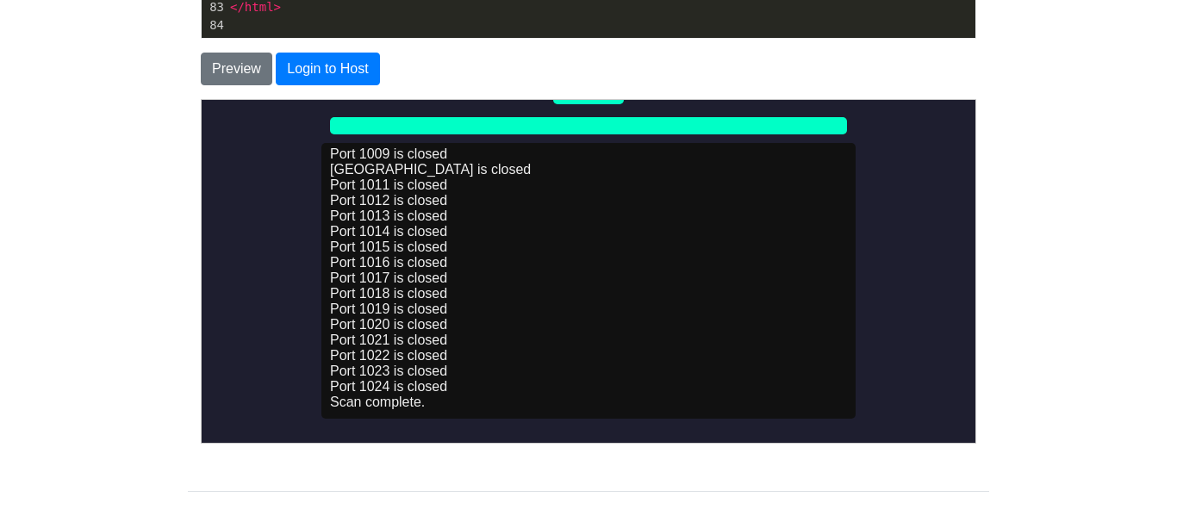
scroll to position [430, 0]
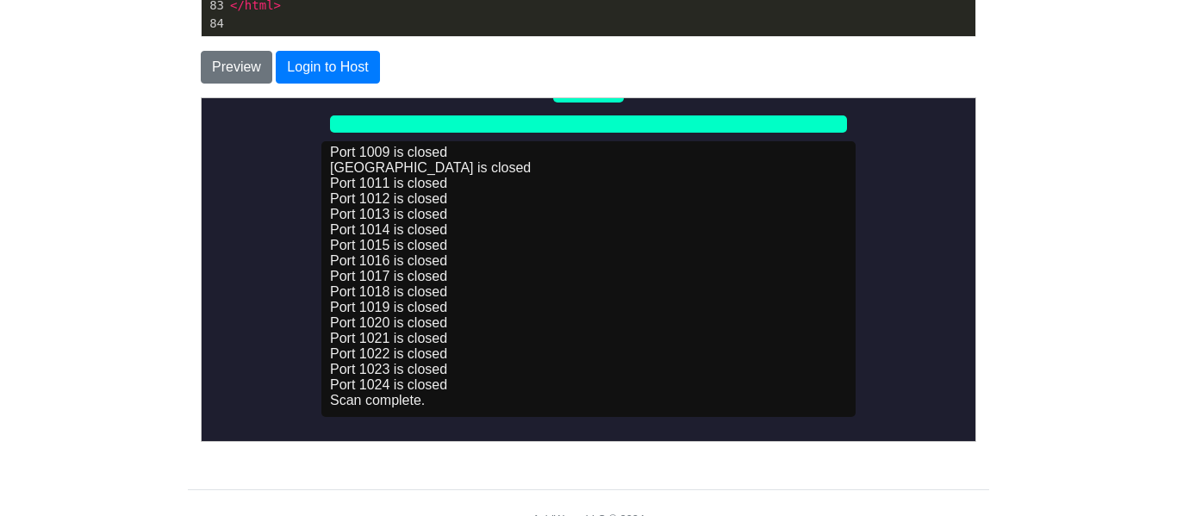
click at [882, 265] on body "Browser Port Scanner portageps.org 80 1024 Start Scan Scanning portageps.org fr…" at bounding box center [588, 149] width 760 height 568
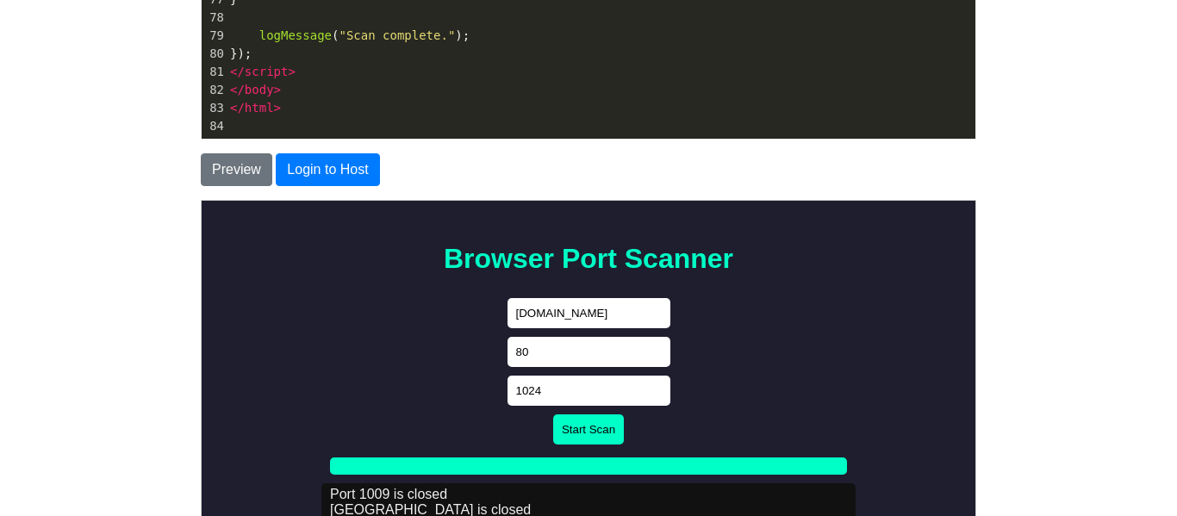
scroll to position [303, 0]
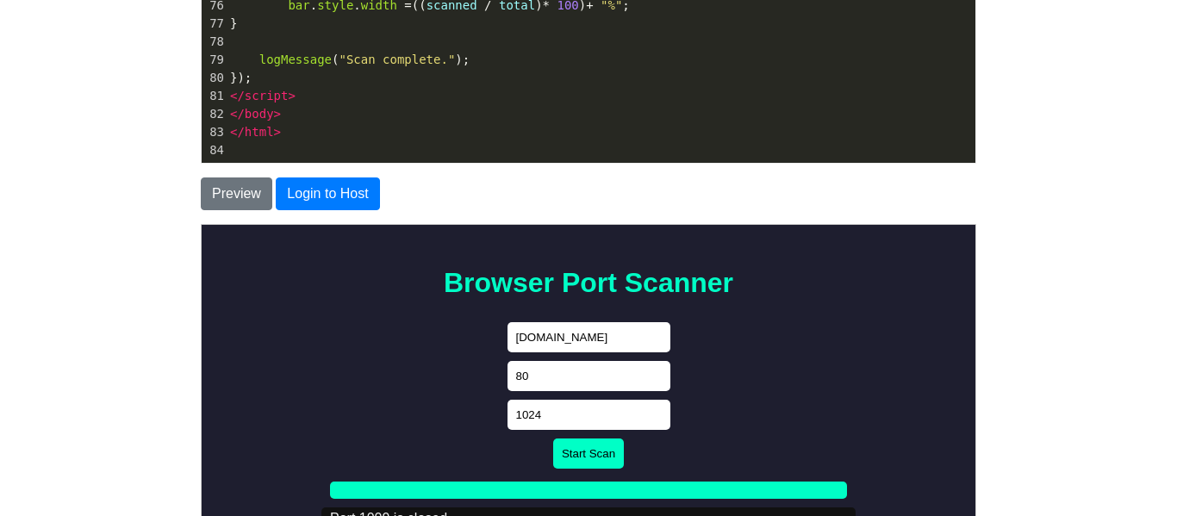
click at [617, 343] on input "portageps.org" at bounding box center [587, 336] width 163 height 30
type input "p"
click at [531, 337] on input "code tester.io" at bounding box center [587, 336] width 163 height 30
type input "codetester.io"
click at [904, 351] on body "Browser Port Scanner codetester.io 80 1024 Start Scan Scanning portageps.org fr…" at bounding box center [588, 515] width 760 height 568
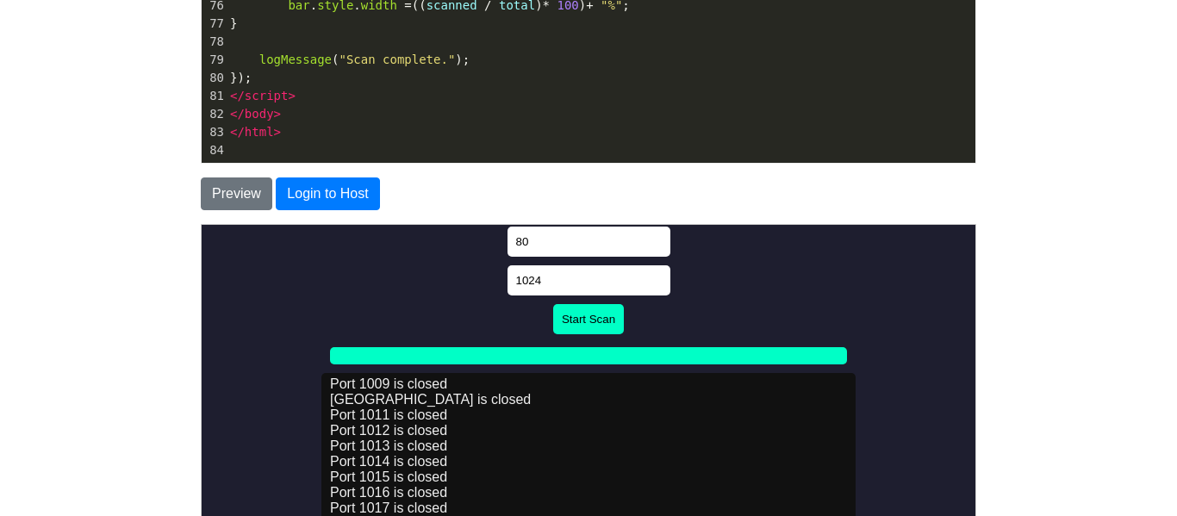
scroll to position [138, 0]
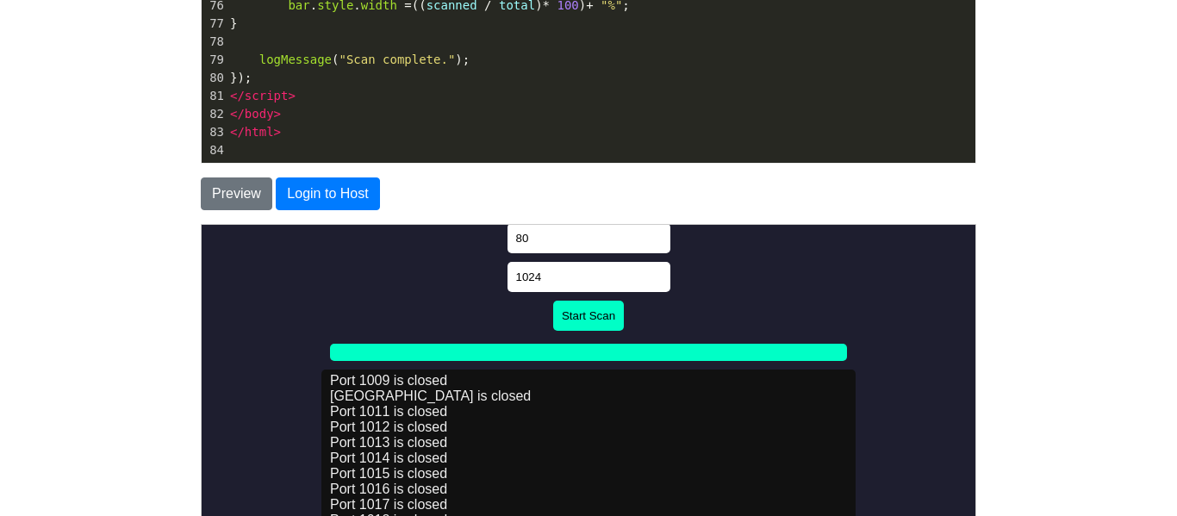
click at [606, 320] on button "Start Scan" at bounding box center [587, 315] width 71 height 30
click at [855, 246] on body "Browser Port Scanner codetester.io 80 1024 Start Scan Scanning portageps.org fr…" at bounding box center [588, 377] width 760 height 568
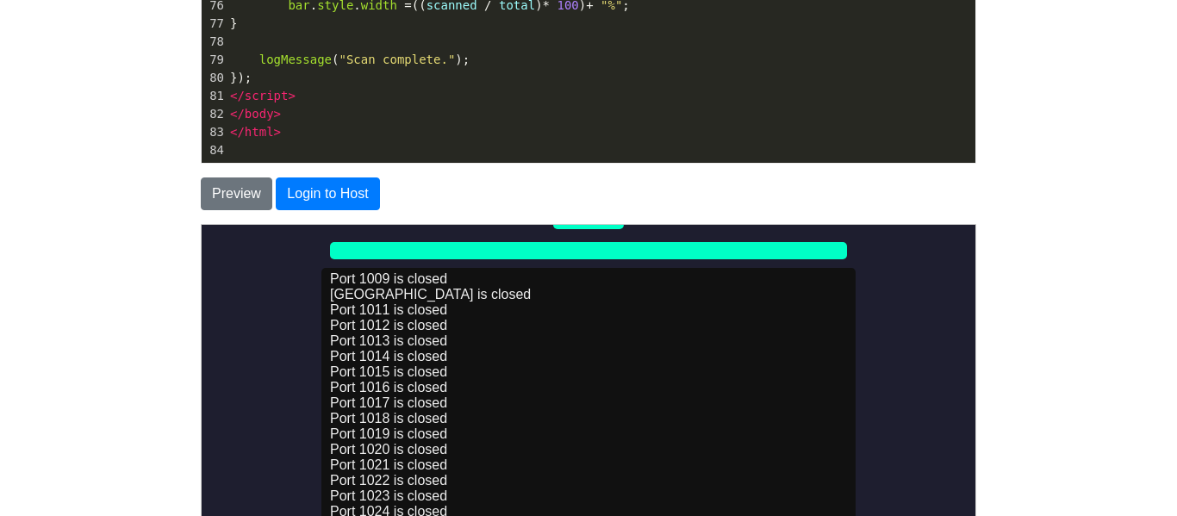
scroll to position [15240, 0]
click at [698, 389] on div "Scanning codetester.io from port 80 to 1024... Port 80 is closed Port 81 is clo…" at bounding box center [587, 405] width 534 height 276
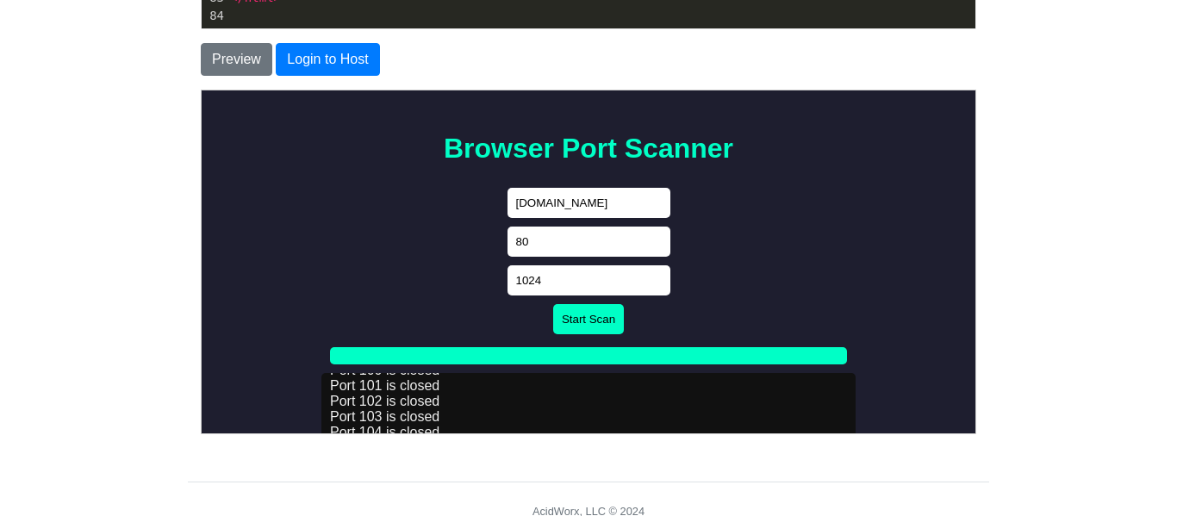
scroll to position [450, 0]
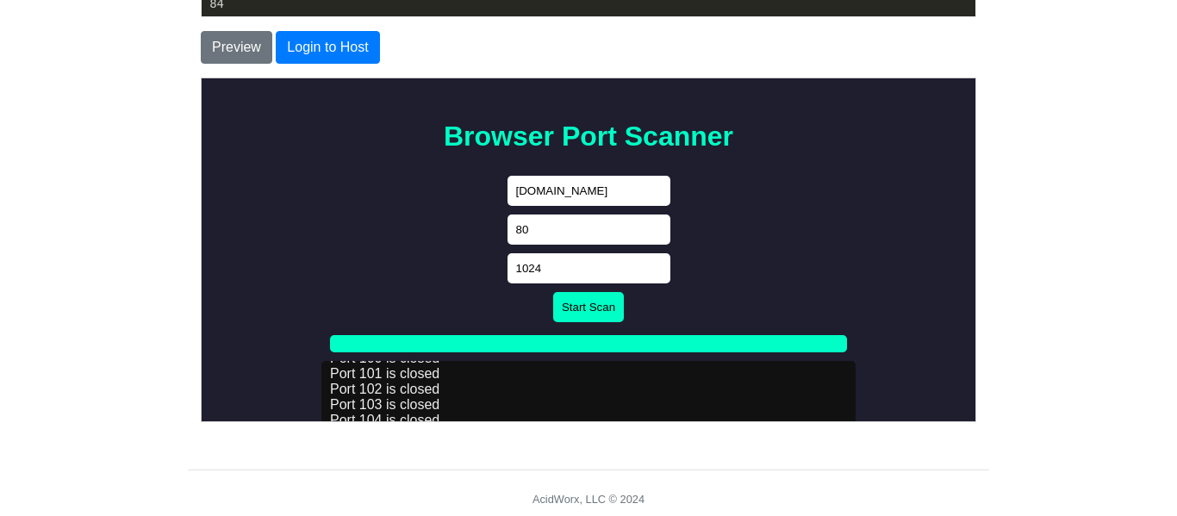
click at [914, 224] on body "Browser Port Scanner codetester.io 80 1024 Start Scan Scanning codetester.io fr…" at bounding box center [588, 368] width 760 height 568
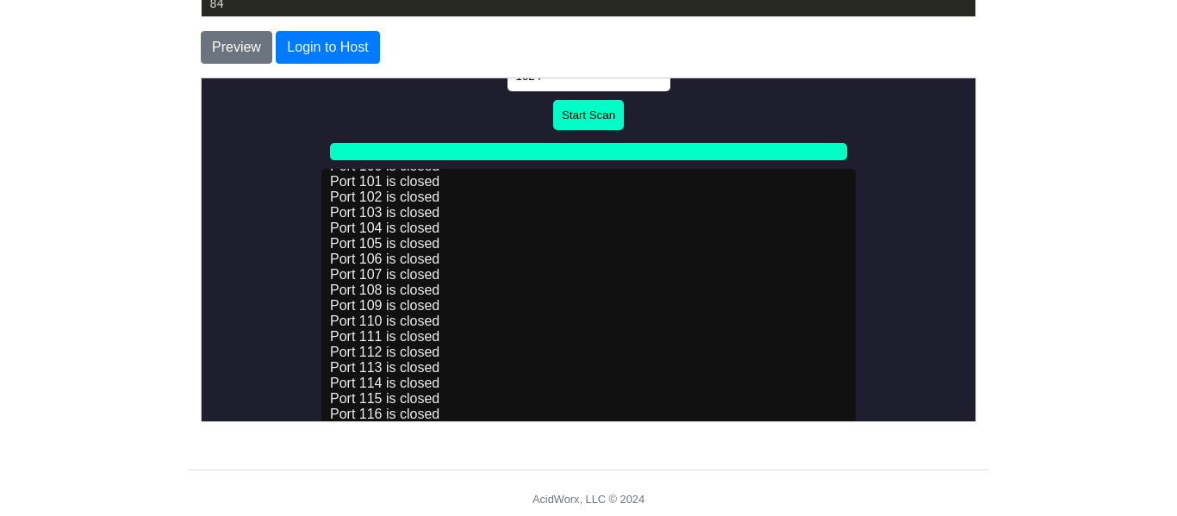
scroll to position [207, 0]
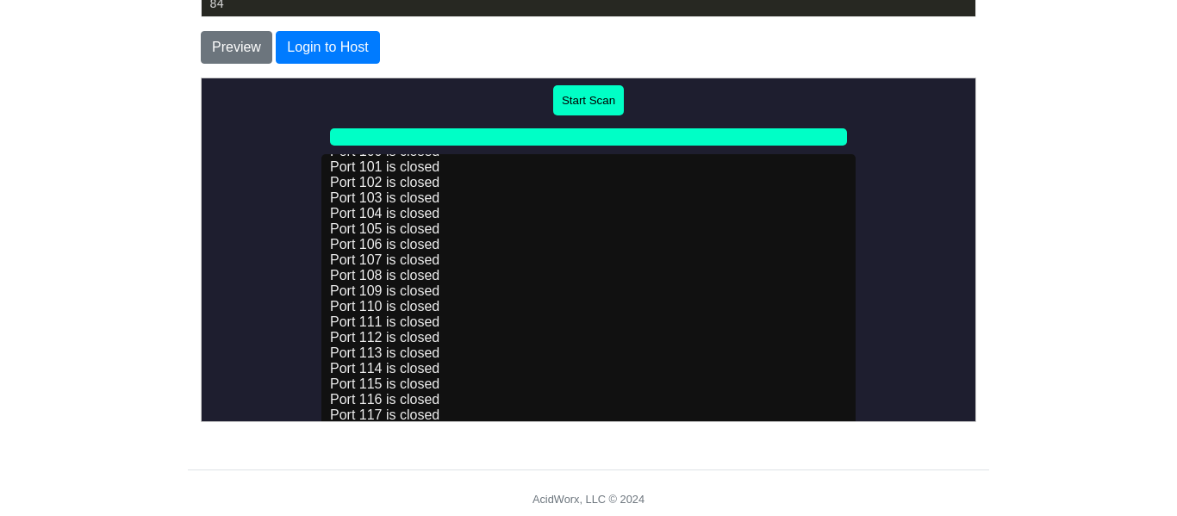
click at [692, 294] on div "Scanning codetester.io from port 80 to 1024... Port 80 is closed Port 81 is clo…" at bounding box center [587, 291] width 534 height 276
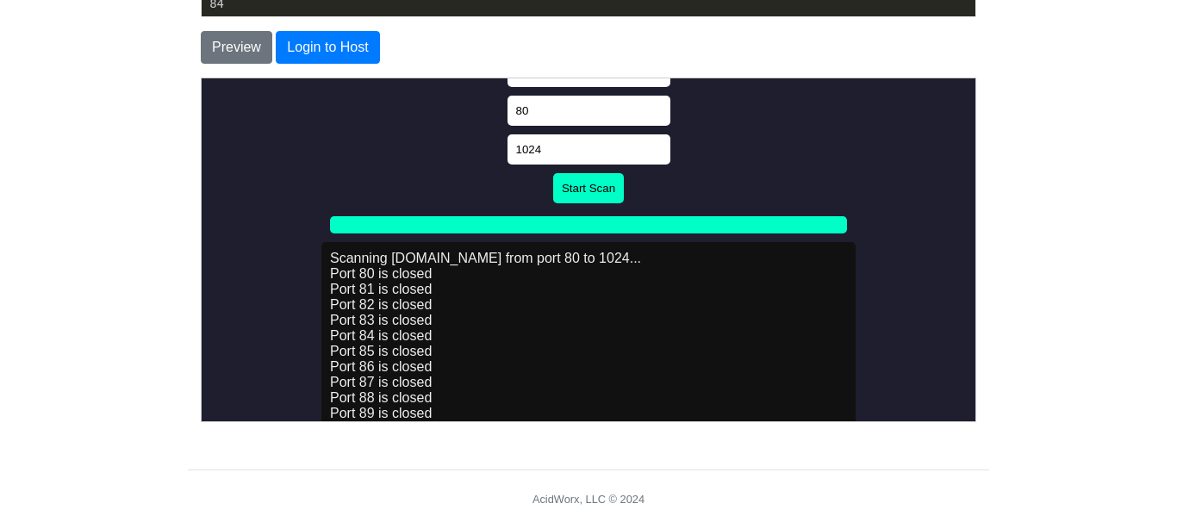
scroll to position [69, 0]
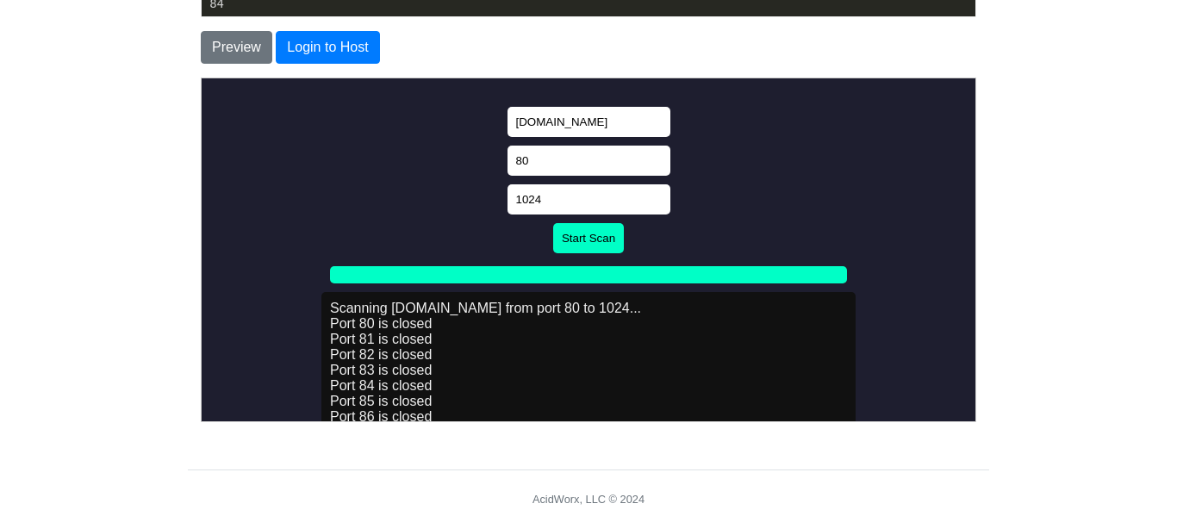
click at [997, 139] on div "To save or host your HTML page, please login . Enter your HTML code below Code:…" at bounding box center [588, 80] width 827 height 910
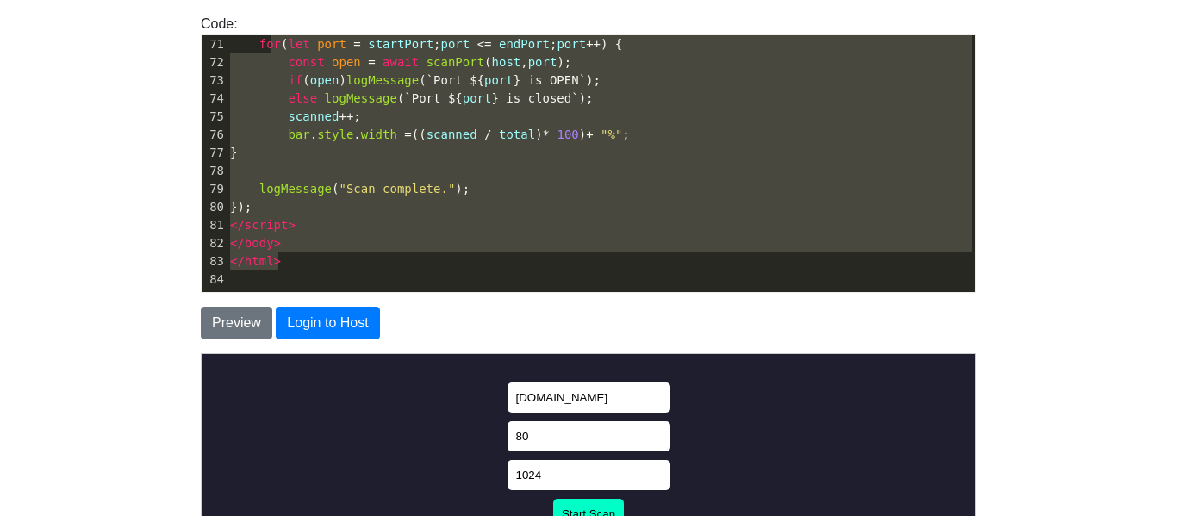
scroll to position [890, 0]
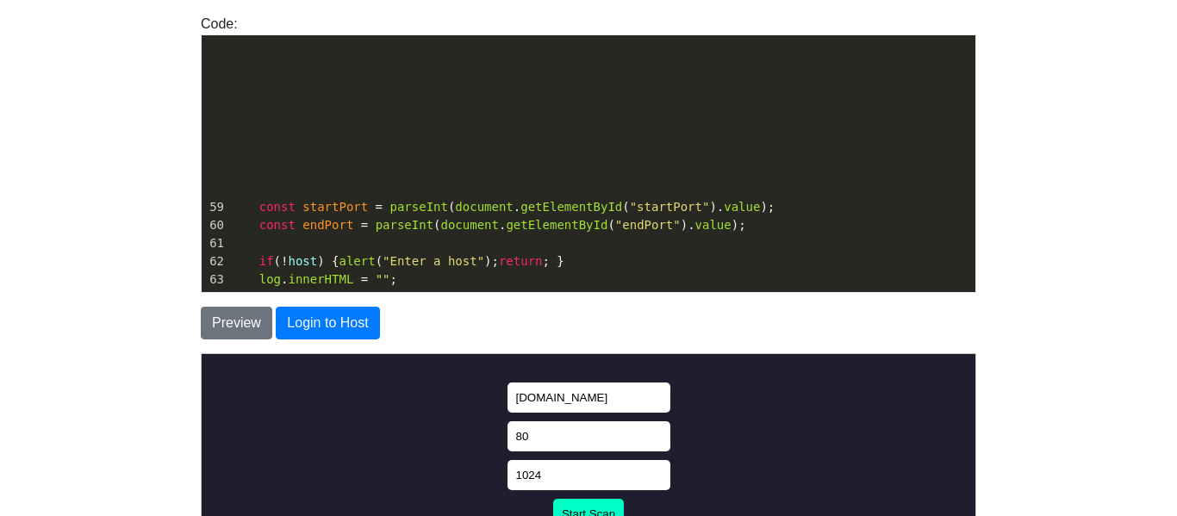
type textarea "<!DOCTYPE html> <html lang="en"> <head> <meta charset="UTF-8"> <meta name="view…"
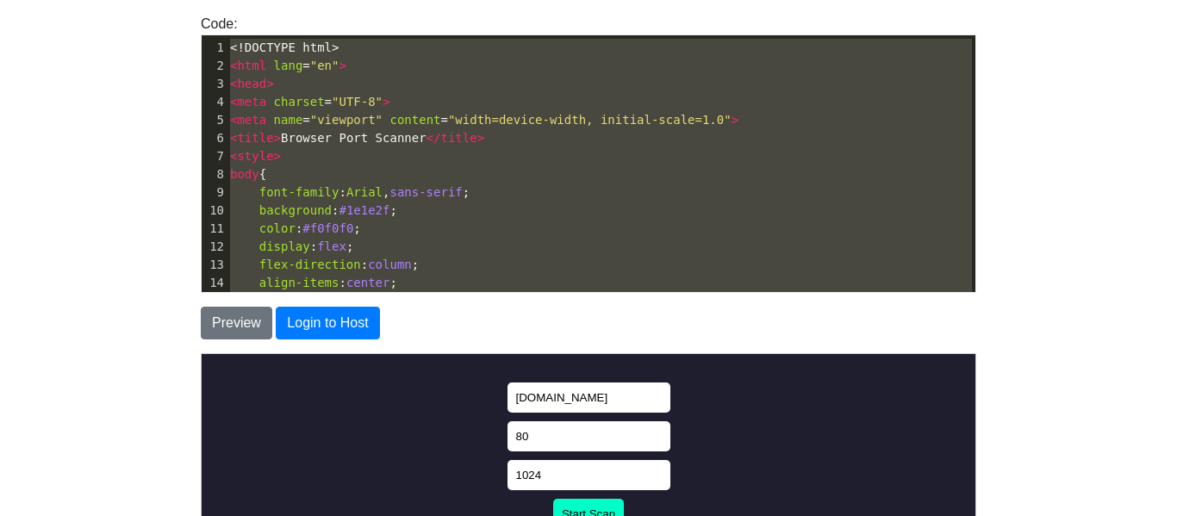
drag, startPoint x: 352, startPoint y: 268, endPoint x: 240, endPoint y: -31, distance: 319.2
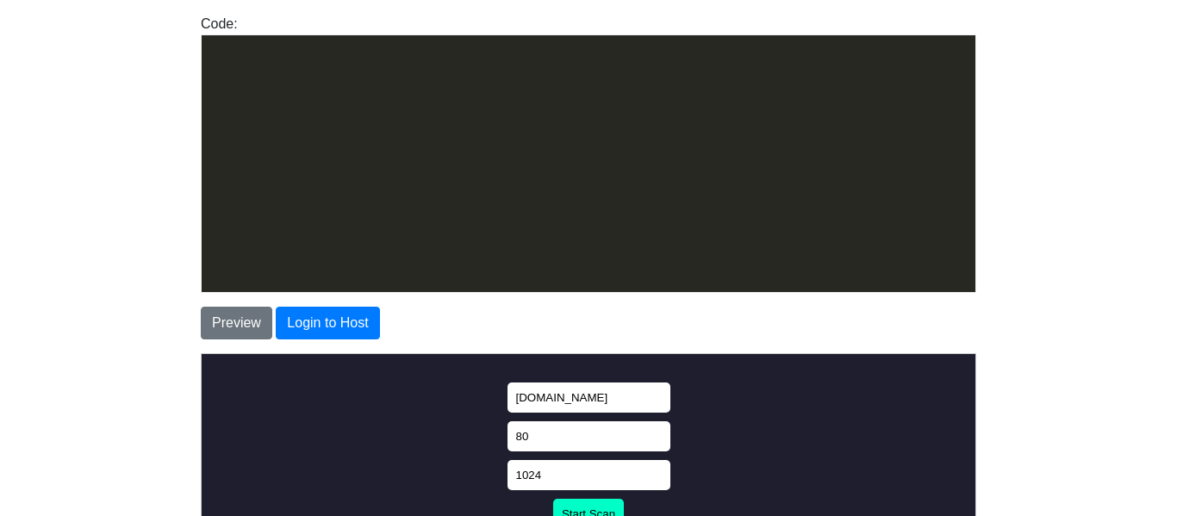
scroll to position [1845, 0]
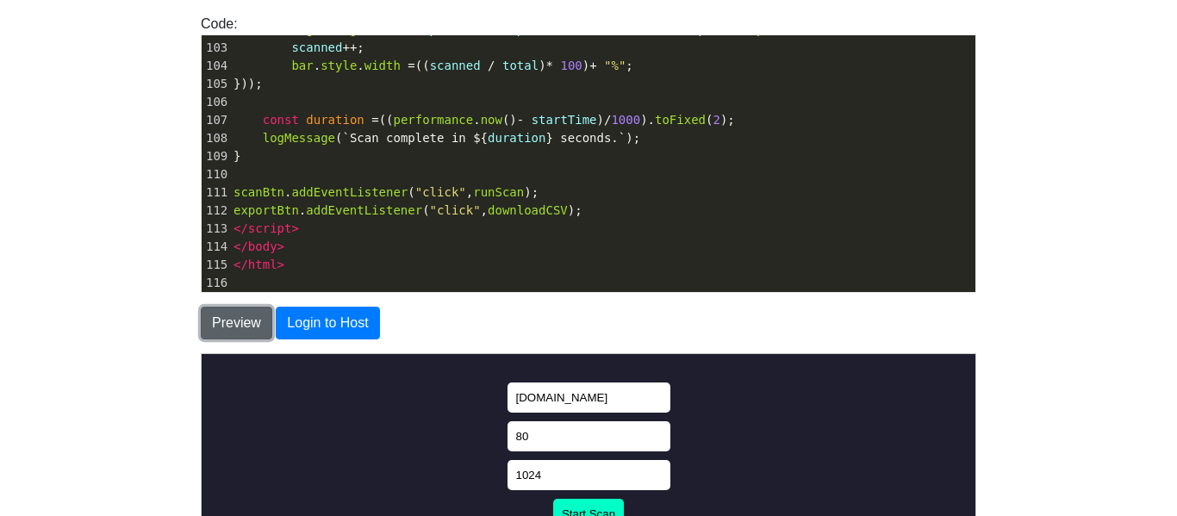
click at [244, 312] on button "Preview" at bounding box center [236, 323] width 71 height 33
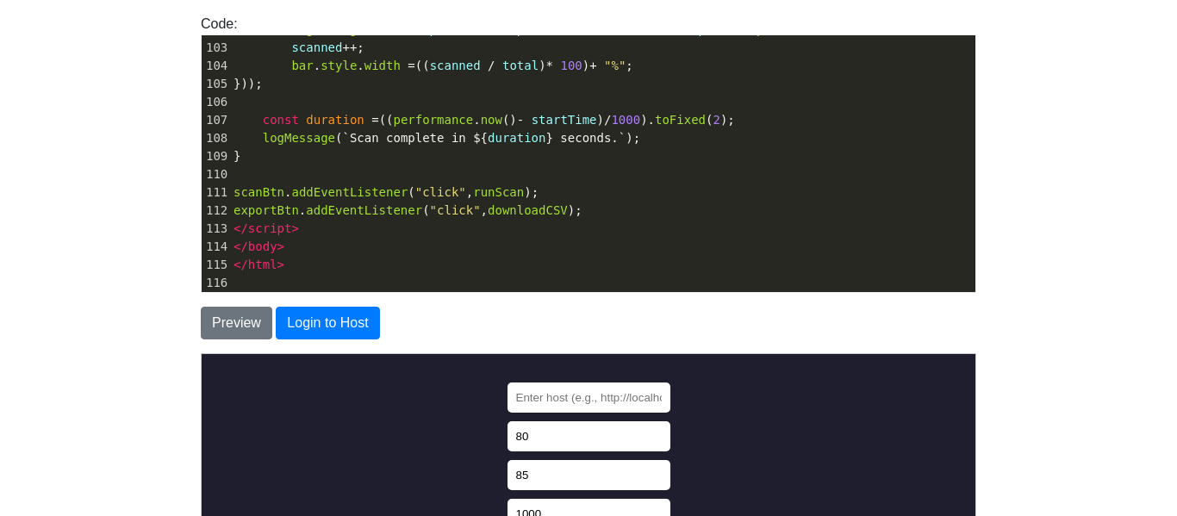
click at [109, 351] on body "CodeTester Assessment Tool Widget Contact Login To save or host your HTML page,…" at bounding box center [588, 318] width 1177 height 985
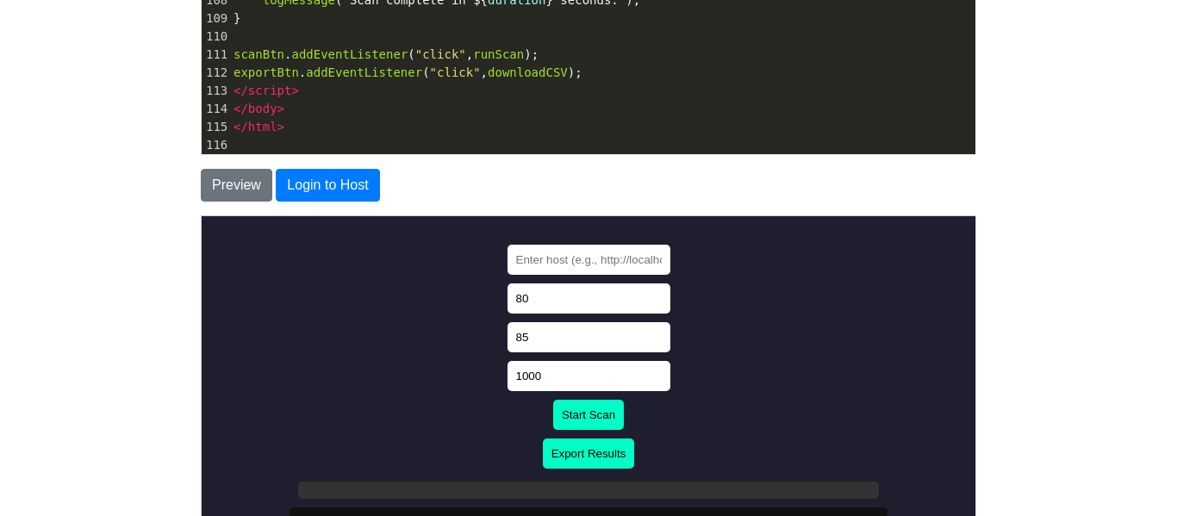
scroll to position [346, 0]
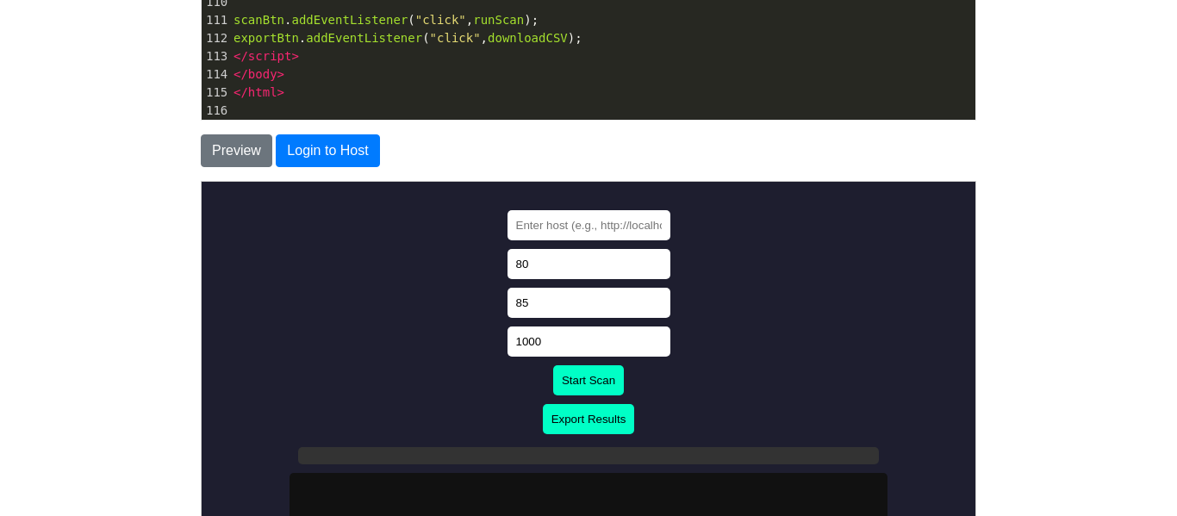
click at [858, 364] on body "Advanced Browser Port Scanner 80 85 1000 Start Scan Export Results" at bounding box center [588, 442] width 760 height 646
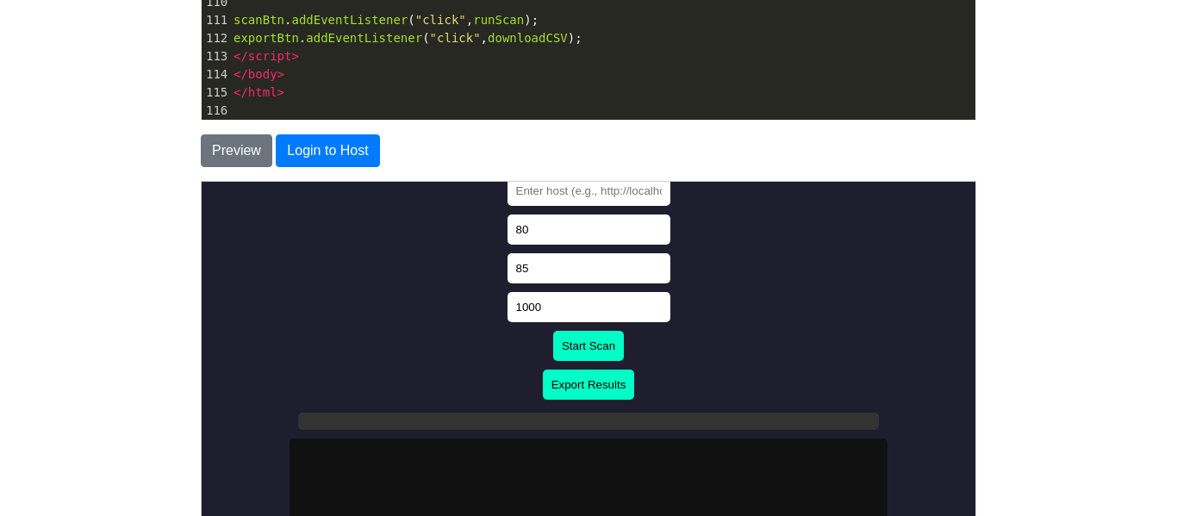
scroll to position [138, 0]
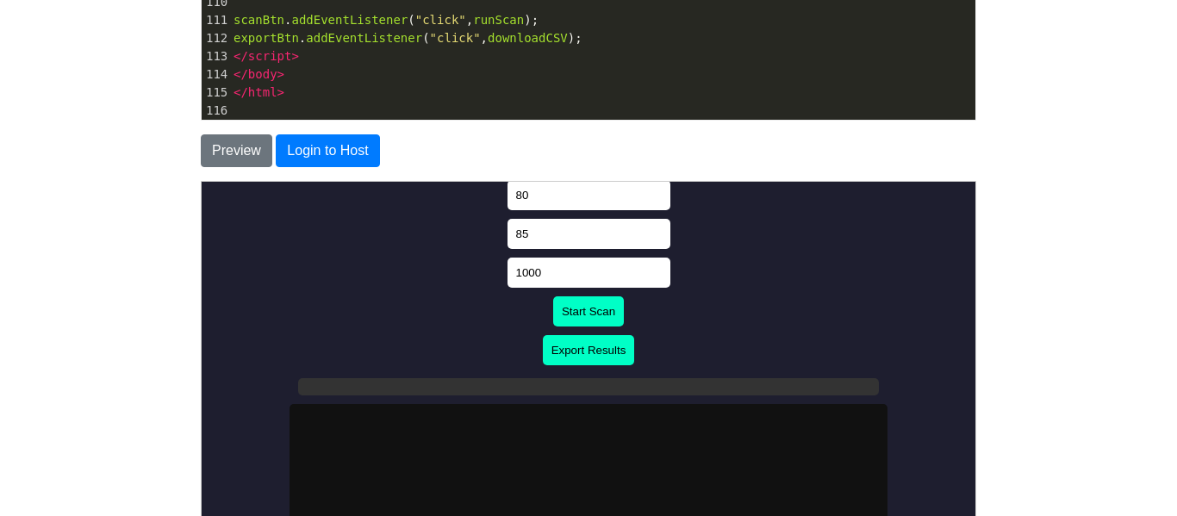
click at [593, 311] on button "Start Scan" at bounding box center [587, 310] width 71 height 30
click at [775, 285] on body "Advanced Browser Port Scanner 80 85 1000 Start Scan Export Results" at bounding box center [588, 373] width 760 height 646
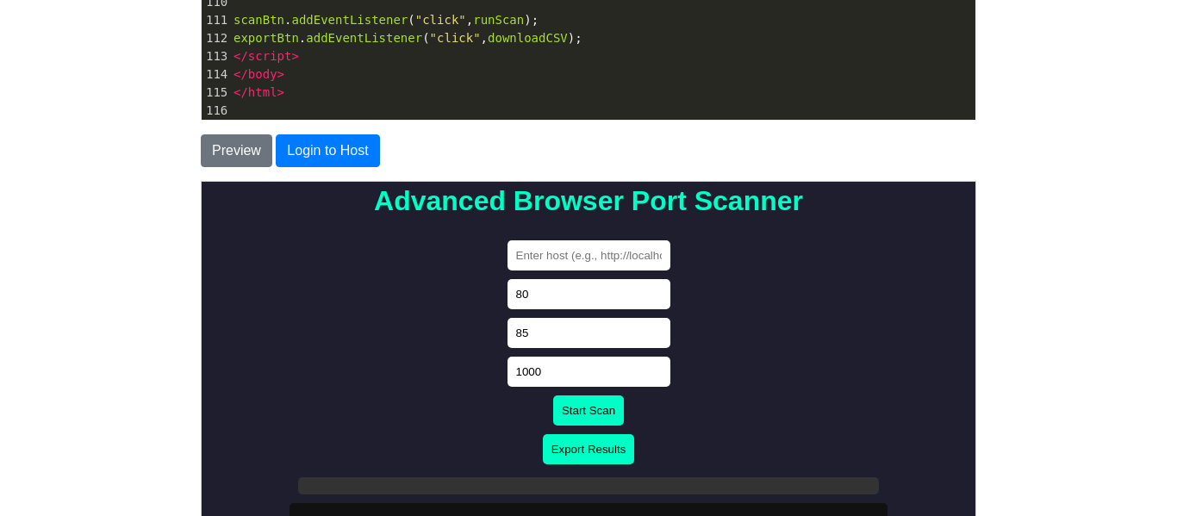
scroll to position [34, 0]
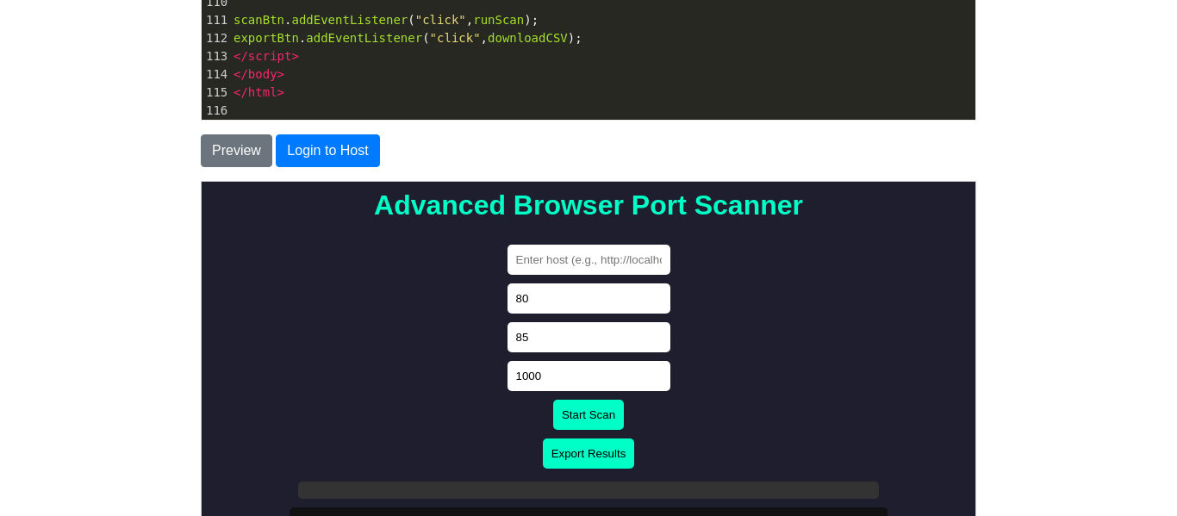
click at [514, 255] on input "text" at bounding box center [587, 259] width 163 height 30
type input "portageps.org"
click at [571, 419] on button "Start Scan" at bounding box center [587, 414] width 71 height 30
click at [404, 404] on body "Advanced Browser Port Scanner portageps.org 80 85 1000 Start Scan Export Results" at bounding box center [588, 476] width 760 height 646
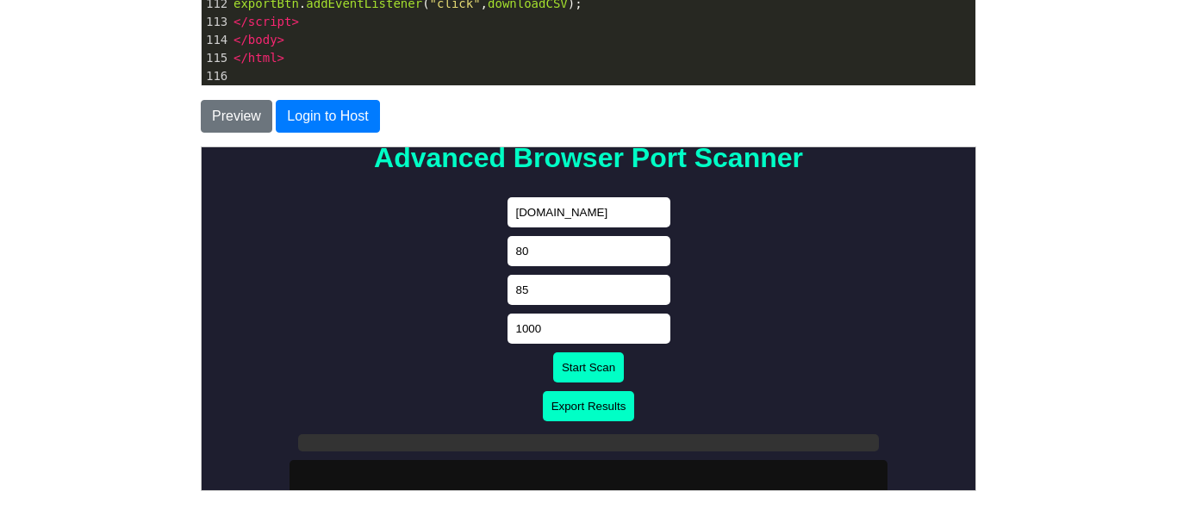
scroll to position [82, 0]
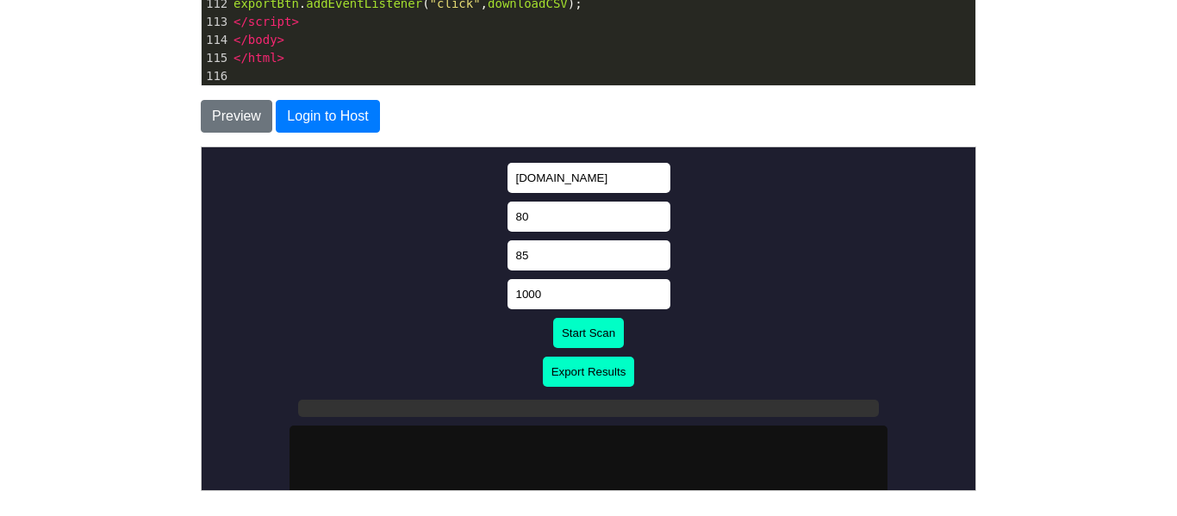
click at [597, 337] on button "Start Scan" at bounding box center [587, 332] width 71 height 30
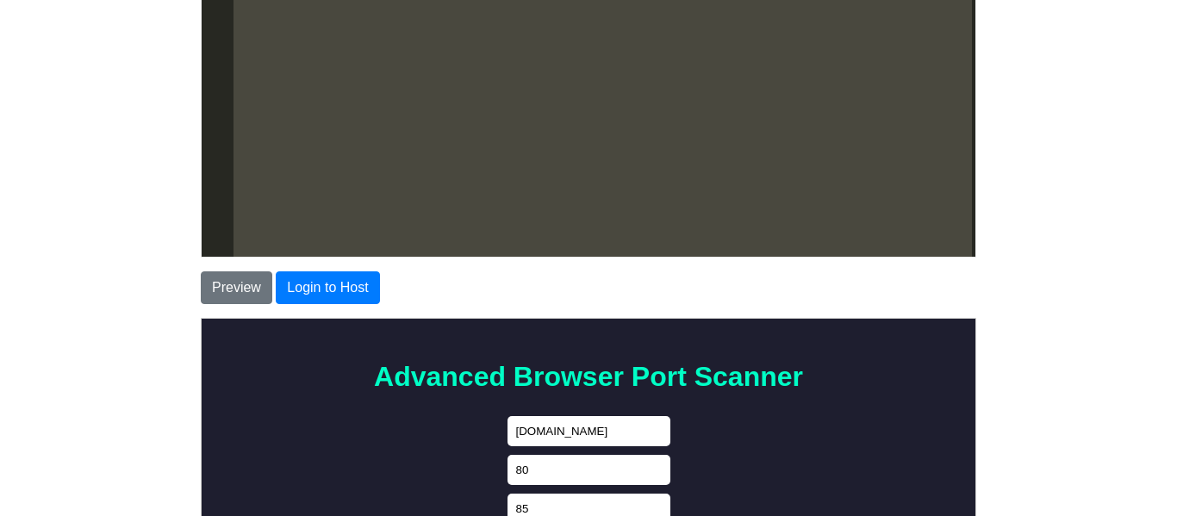
scroll to position [347, 0]
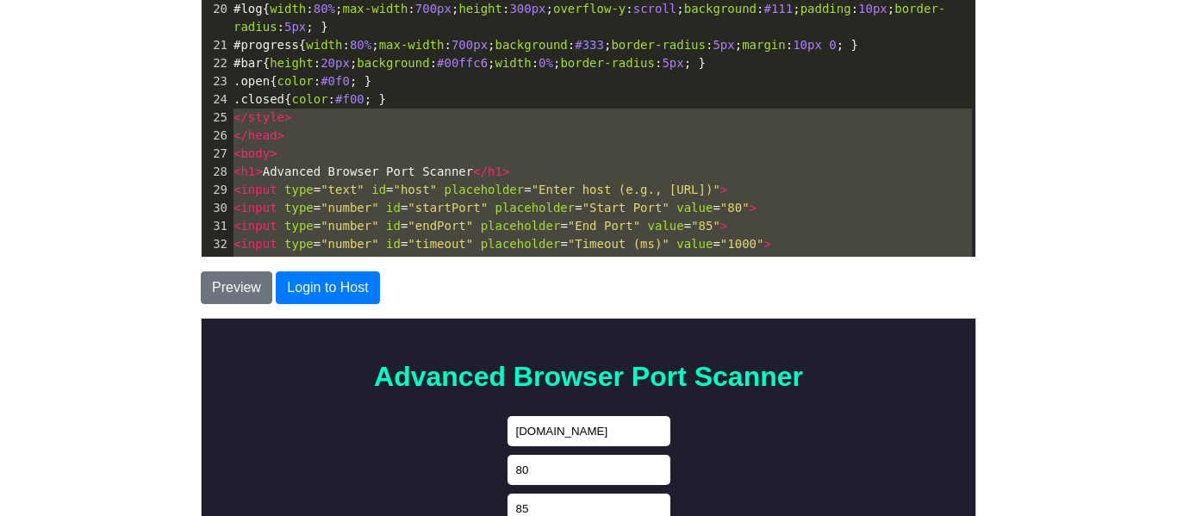
type textarea "<!DOCTYPE html> <html lang="en"> <head> <meta charset="UTF-8"> <meta name="view…"
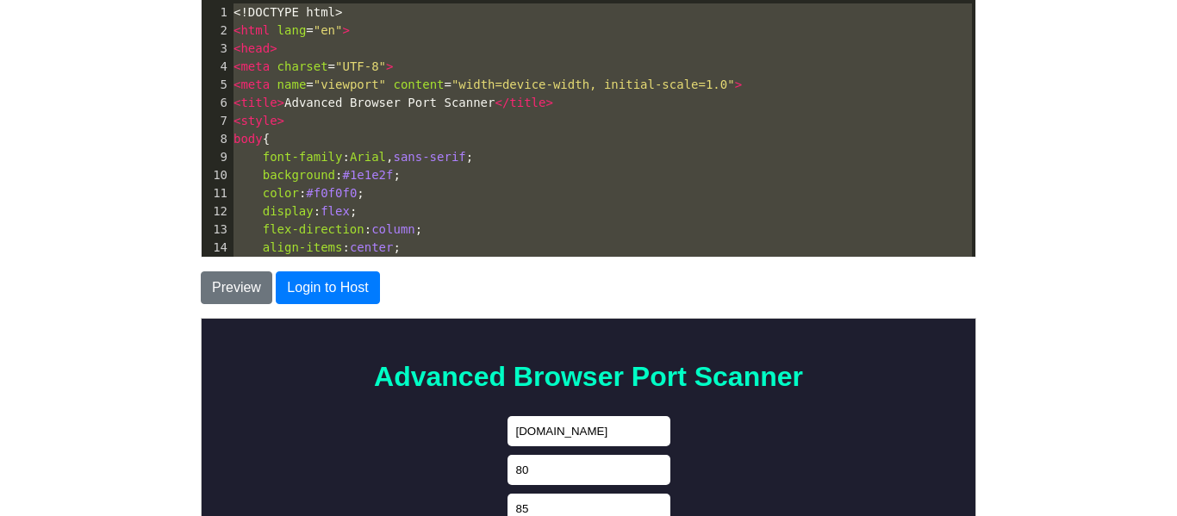
drag, startPoint x: 296, startPoint y: 34, endPoint x: 211, endPoint y: -102, distance: 160.6
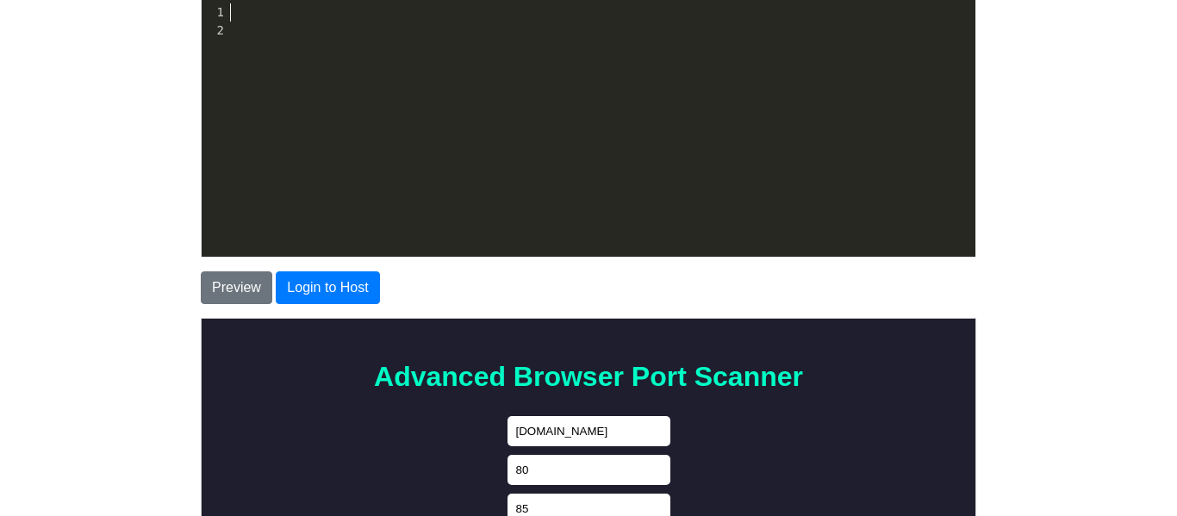
scroll to position [9515, 0]
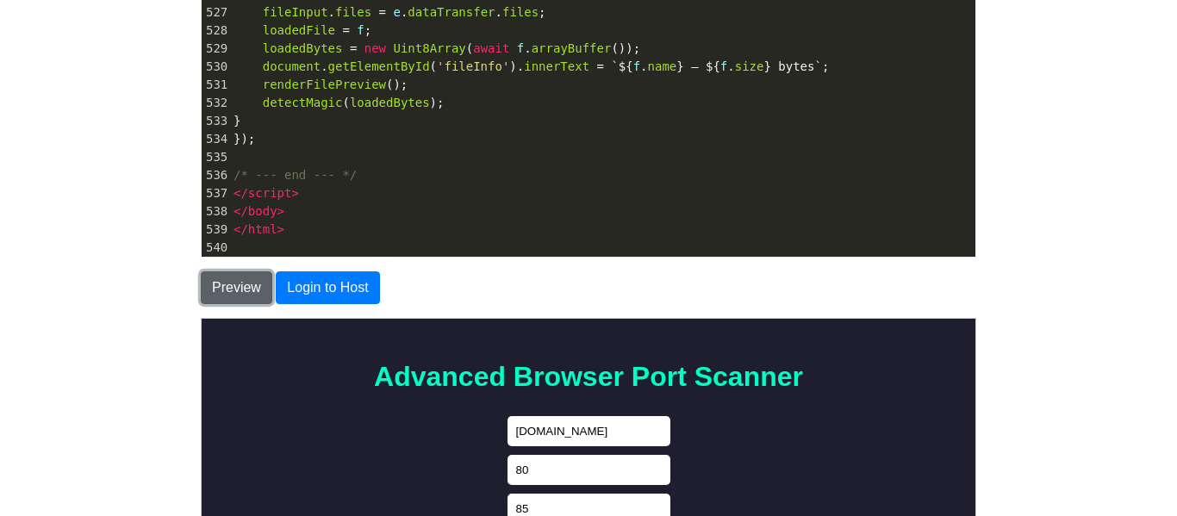
click at [232, 278] on button "Preview" at bounding box center [236, 287] width 71 height 33
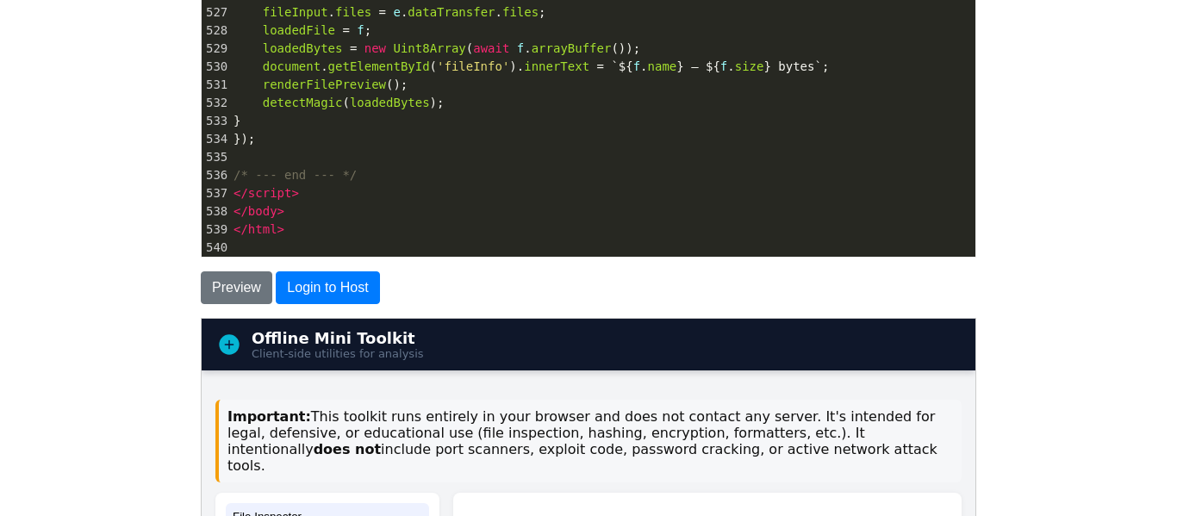
click at [134, 287] on body "CodeTester Assessment Tool Widget Contact Login To save or host your HTML page,…" at bounding box center [588, 283] width 1177 height 985
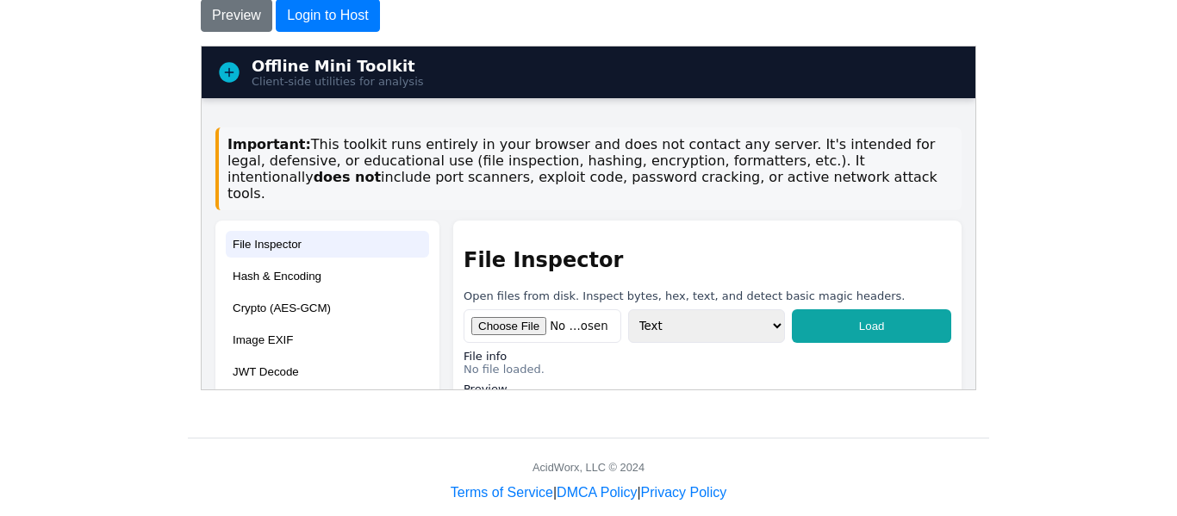
scroll to position [485, 0]
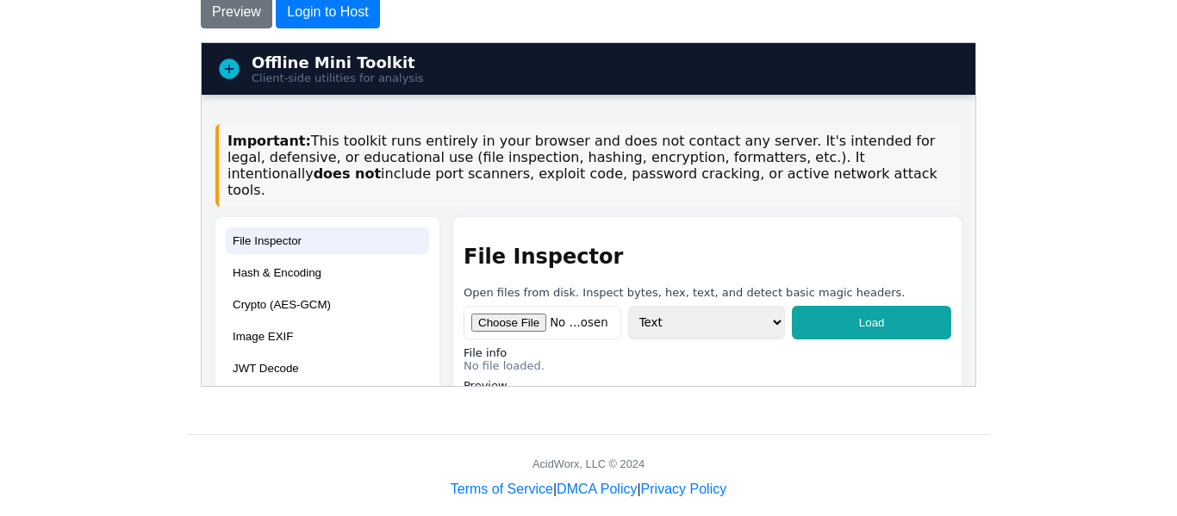
click at [687, 244] on h2 "File Inspector" at bounding box center [707, 256] width 488 height 24
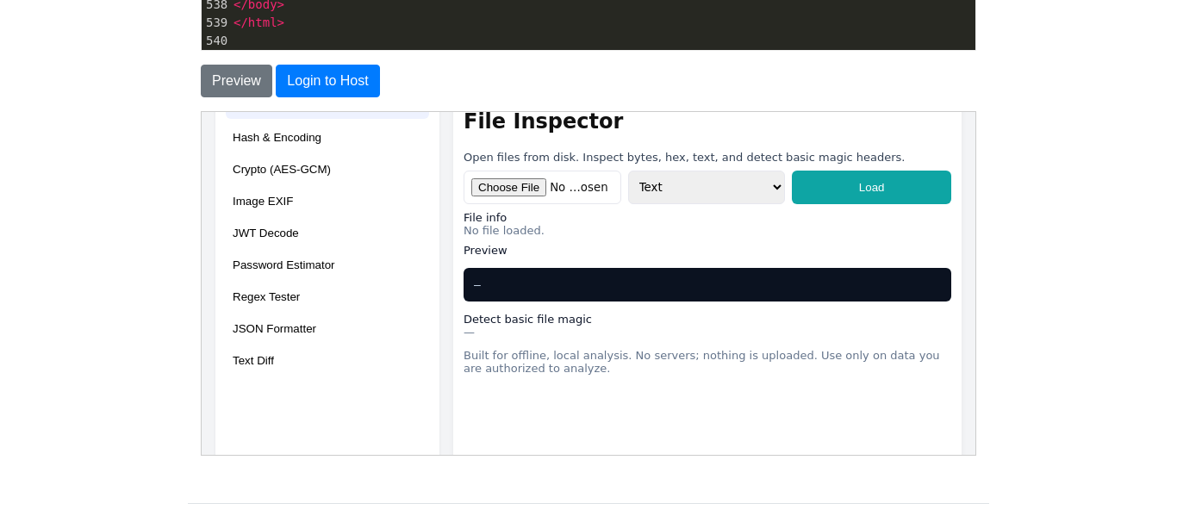
scroll to position [207, 0]
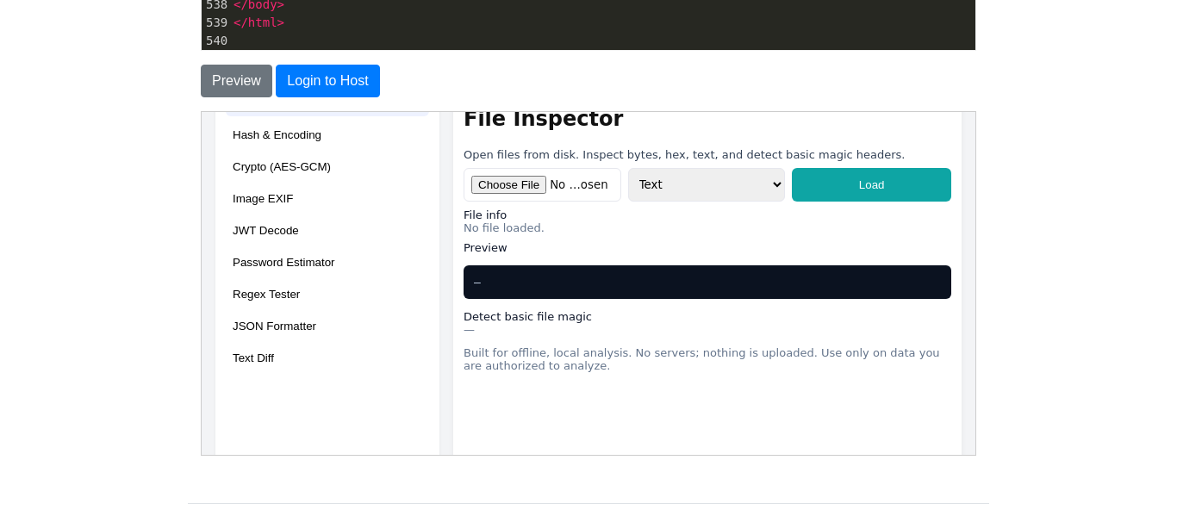
click at [253, 318] on button "JSON Formatter" at bounding box center [326, 325] width 203 height 27
